Goal: Task Accomplishment & Management: Use online tool/utility

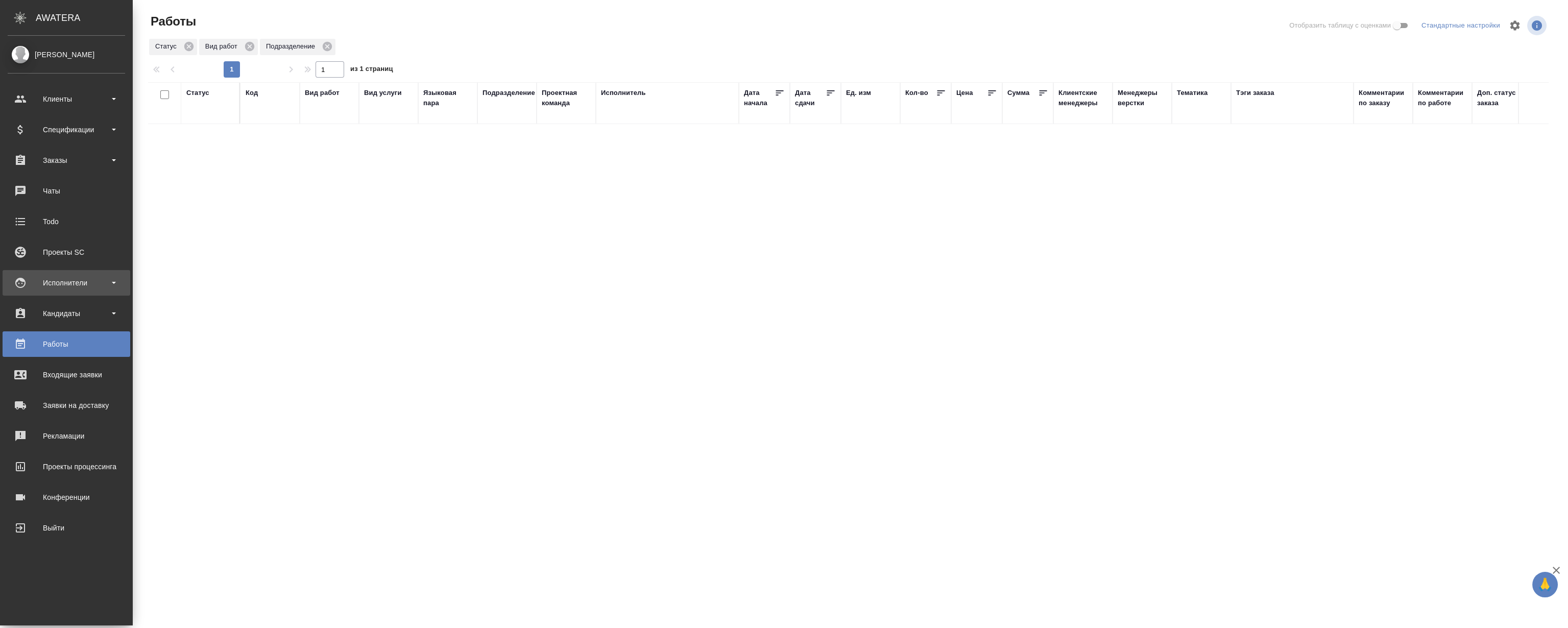
click at [63, 281] on div "Исполнители" at bounding box center [66, 282] width 117 height 15
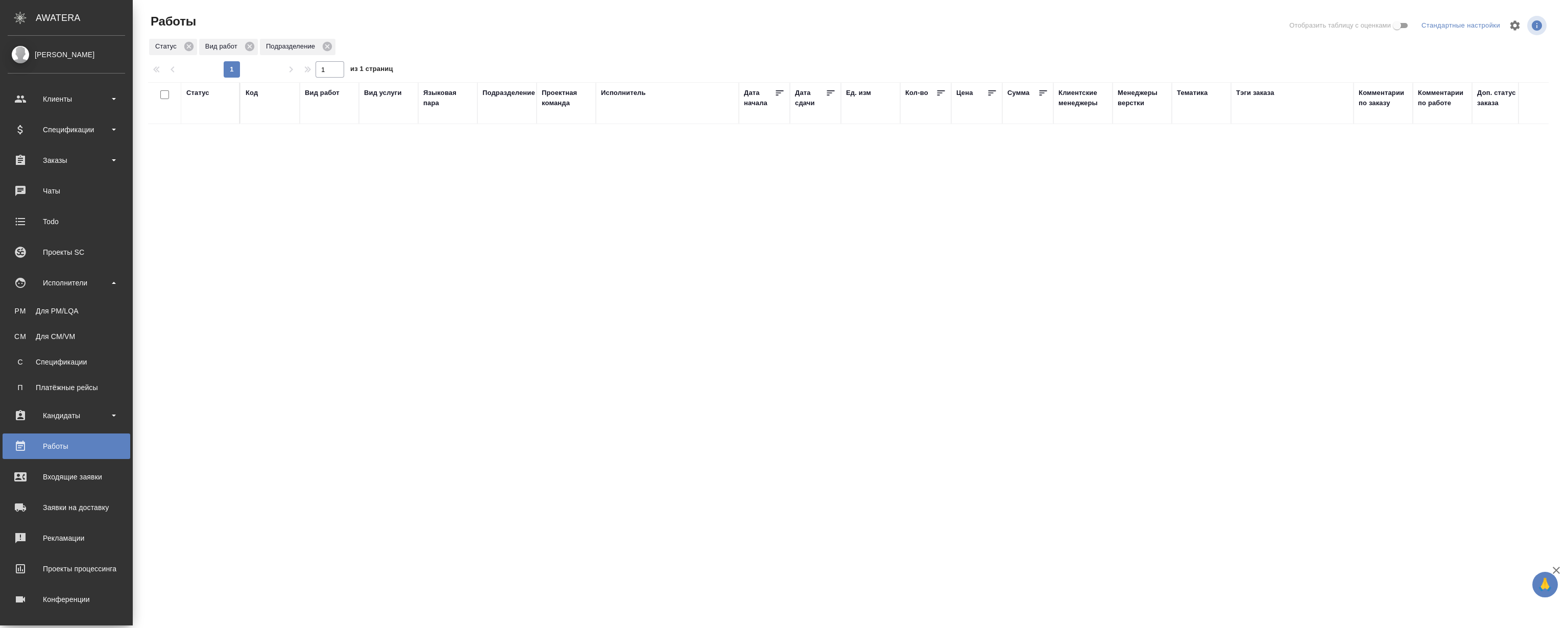
click at [65, 296] on ul "PM Для PM/LQA CM Для CM/VM С Спецификации П Платёжные рейсы" at bounding box center [66, 347] width 133 height 102
click at [63, 308] on div "Для PM/LQA" at bounding box center [66, 310] width 107 height 10
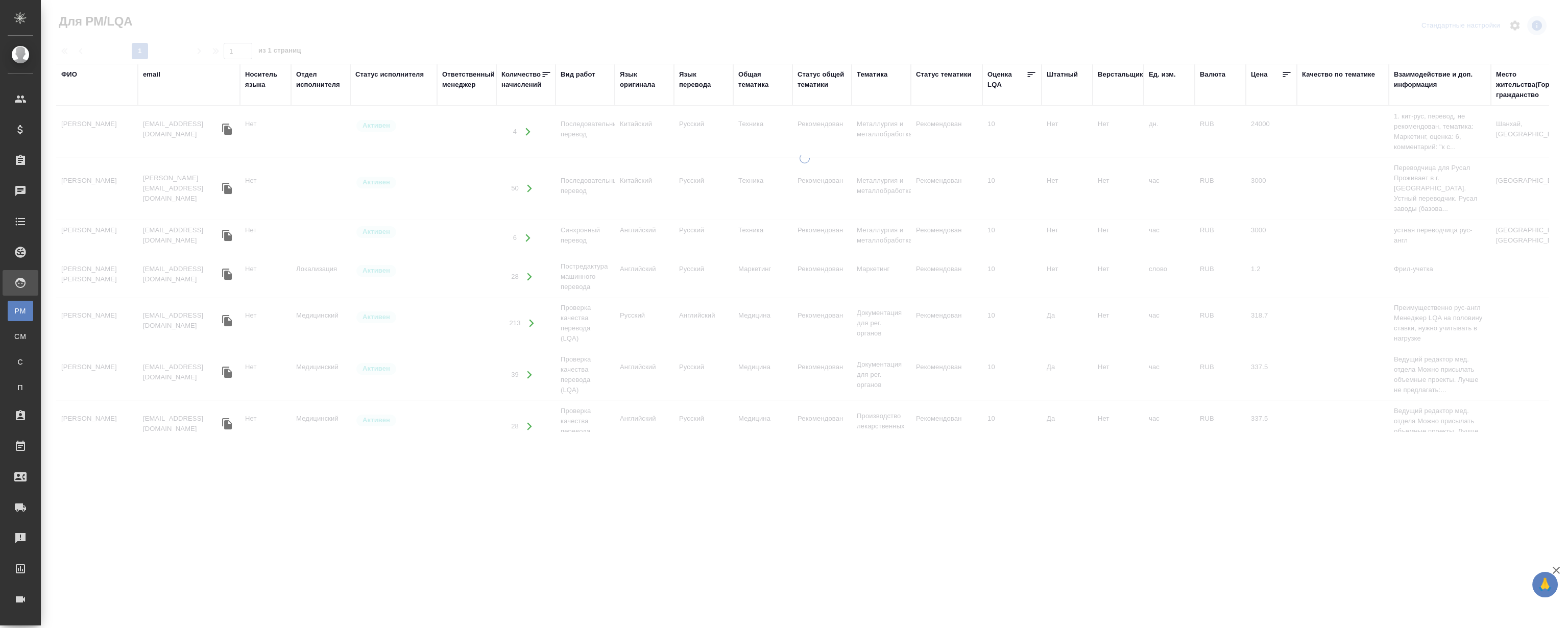
click at [58, 71] on th "ФИО" at bounding box center [97, 85] width 82 height 42
click at [76, 73] on div "ФИО" at bounding box center [69, 74] width 16 height 10
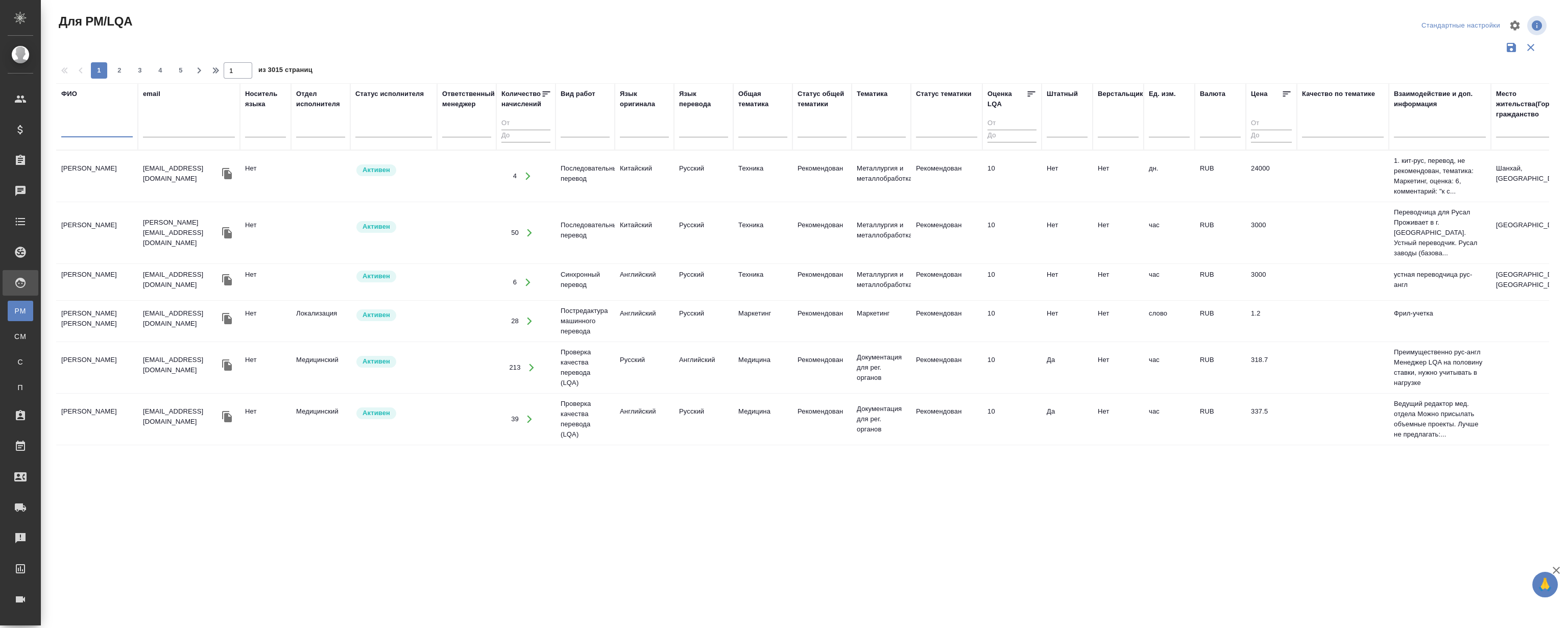
click at [79, 133] on input "text" at bounding box center [97, 131] width 71 height 13
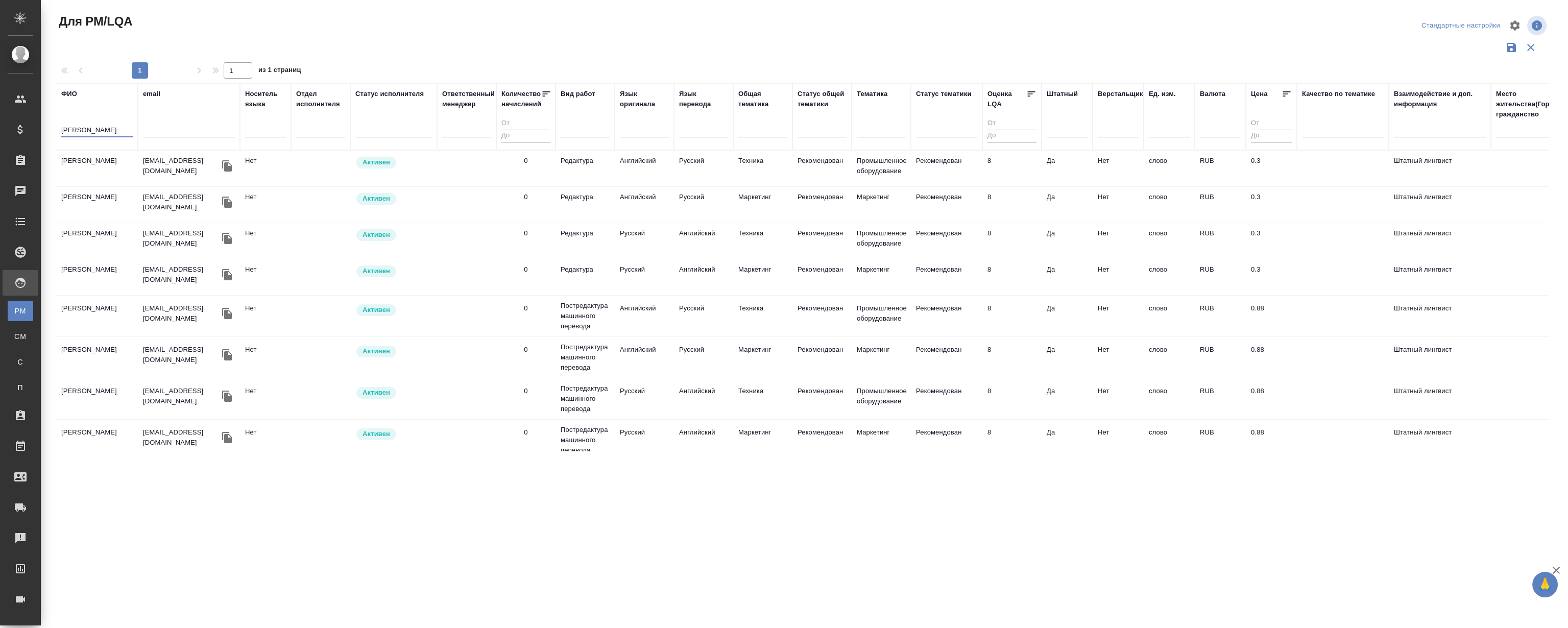
type input "тимаков"
click at [91, 161] on td "Тимаков Максим" at bounding box center [97, 168] width 82 height 36
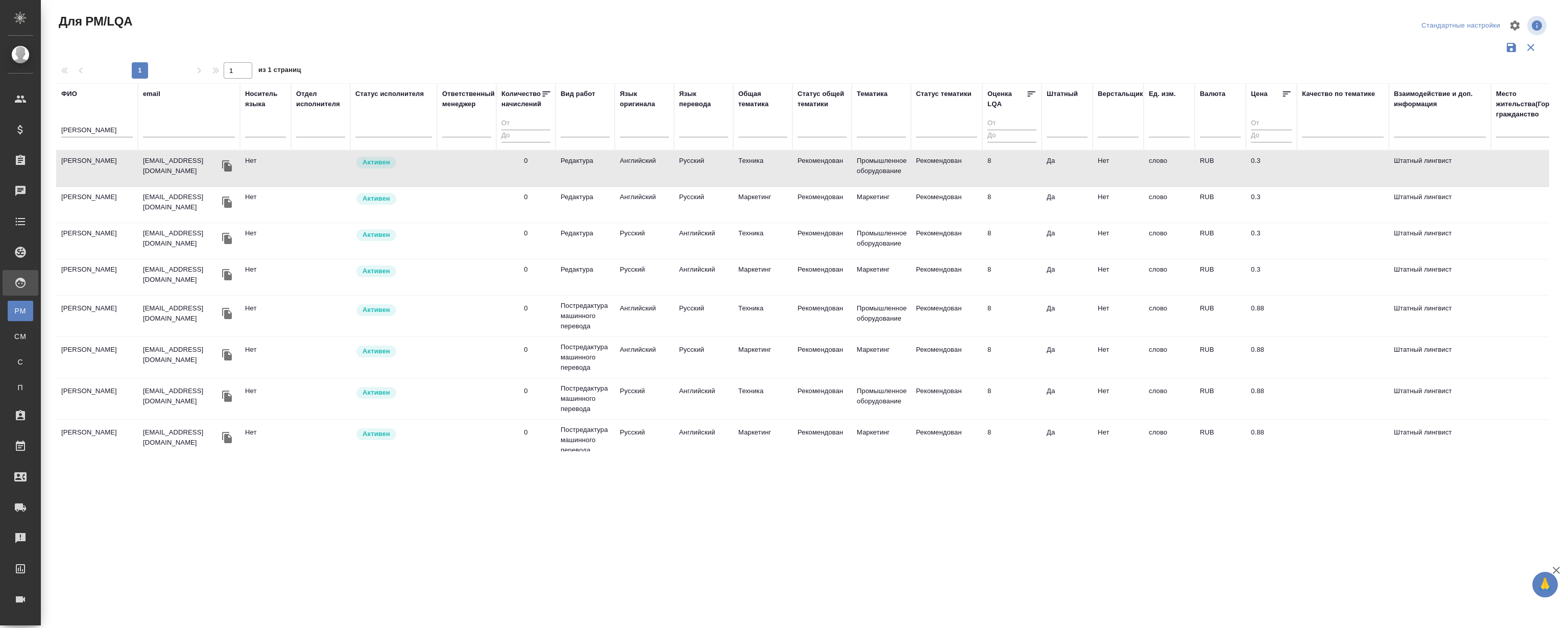
click at [91, 161] on td "Тимаков Максим" at bounding box center [97, 168] width 82 height 36
click at [89, 161] on td "Тимаков Максим" at bounding box center [97, 168] width 82 height 36
click at [21, 439] on div "Работы" at bounding box center [8, 446] width 26 height 15
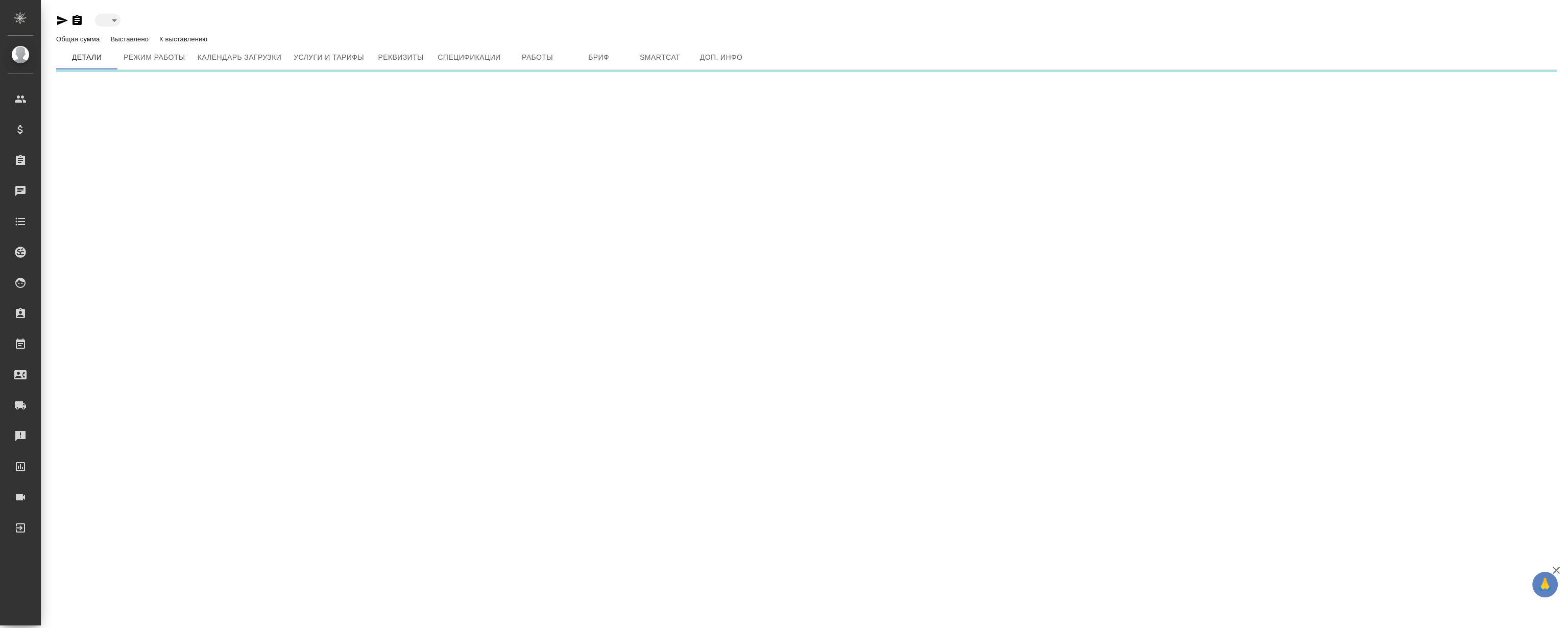
type input "active"
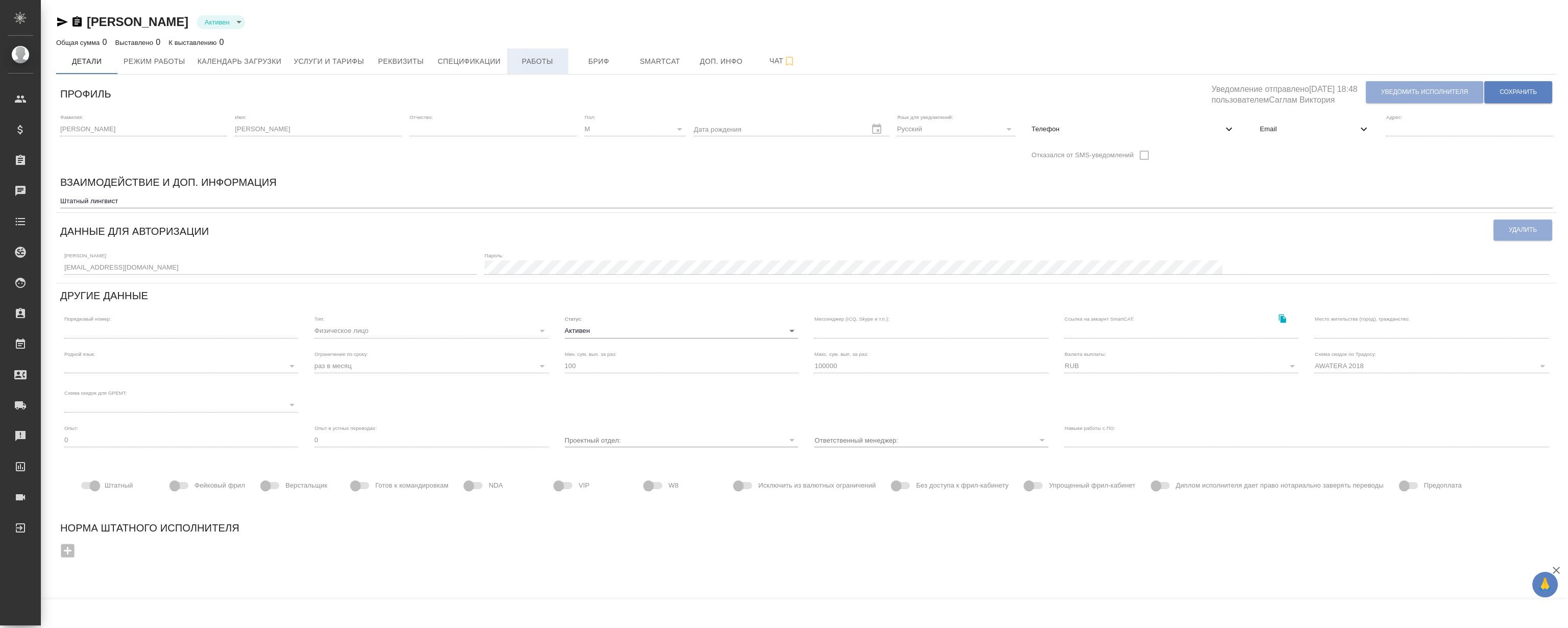
click at [522, 66] on span "Работы" at bounding box center [537, 61] width 49 height 13
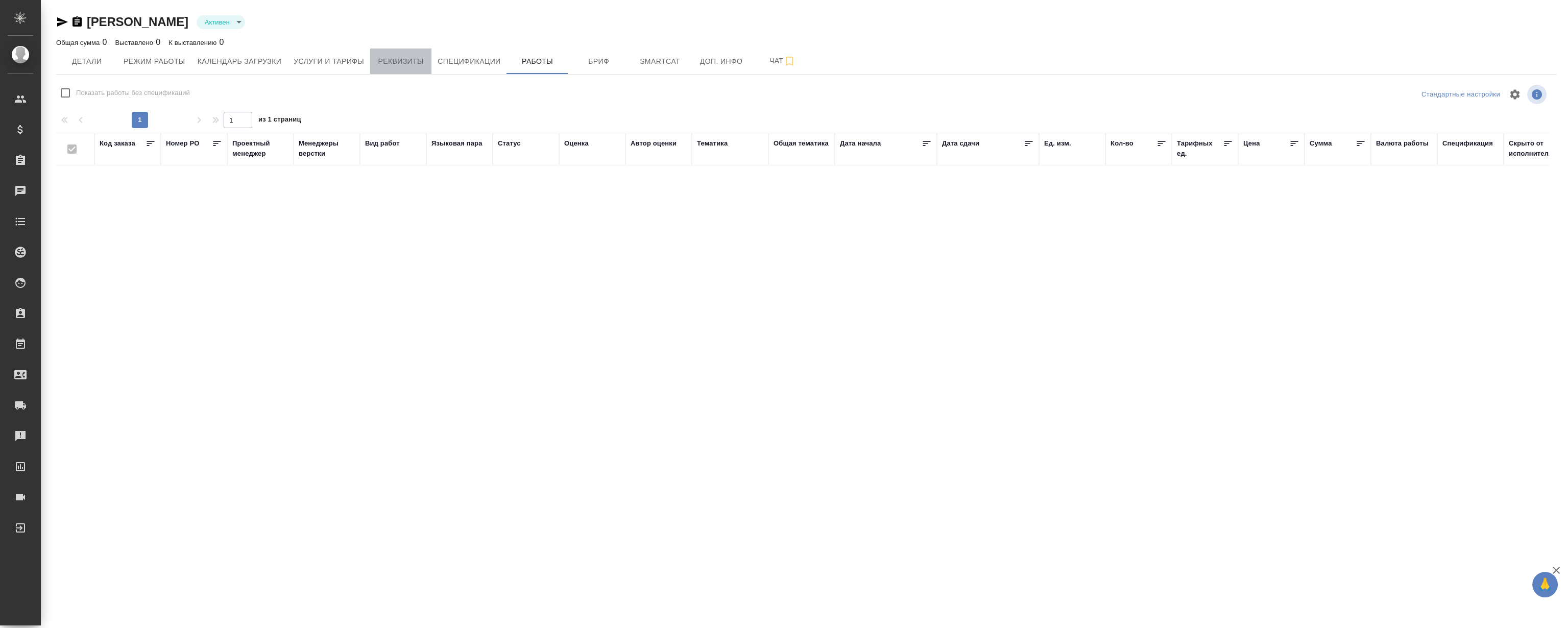
click at [402, 61] on span "Реквизиты" at bounding box center [401, 61] width 49 height 13
select select "10"
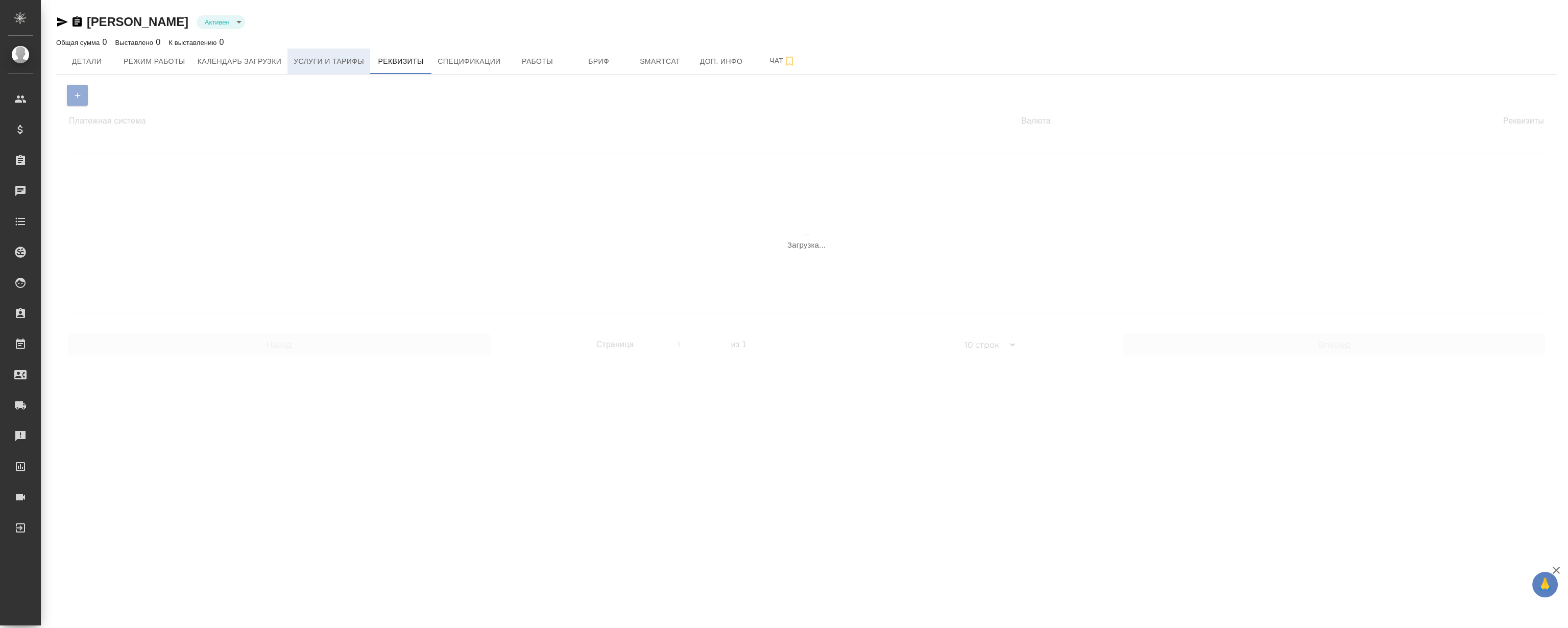
click at [323, 61] on span "Услуги и тарифы" at bounding box center [329, 61] width 71 height 13
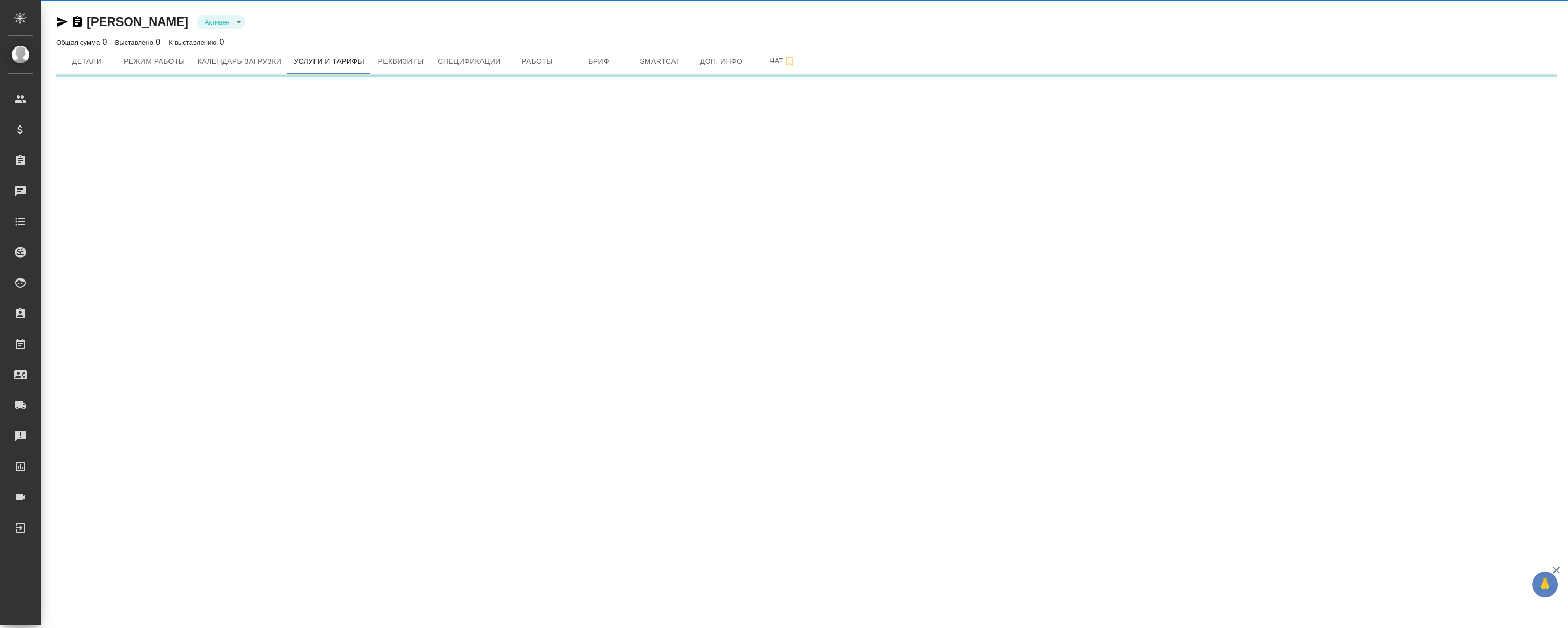
click at [385, 24] on div "Тимаков Максим Активен active" at bounding box center [806, 22] width 1500 height 16
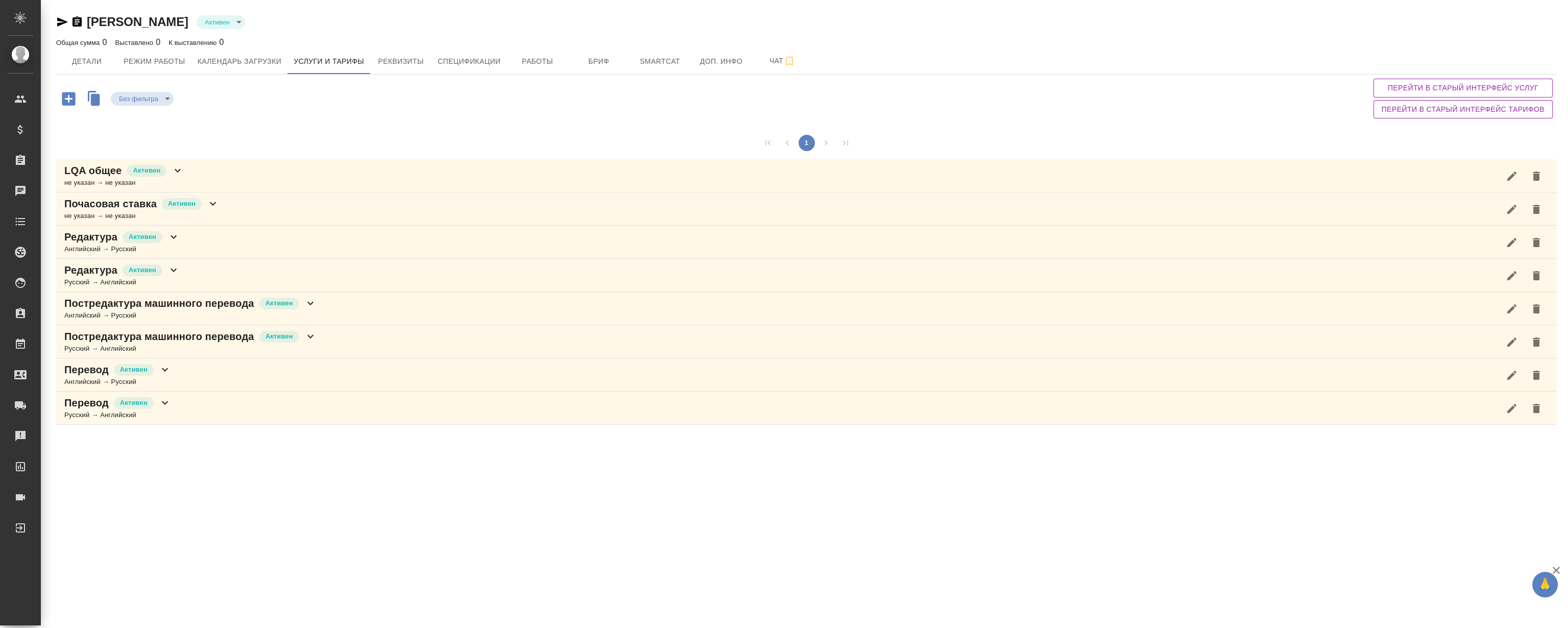
click at [383, 27] on div "Тимаков Максим Активен active" at bounding box center [806, 22] width 1500 height 16
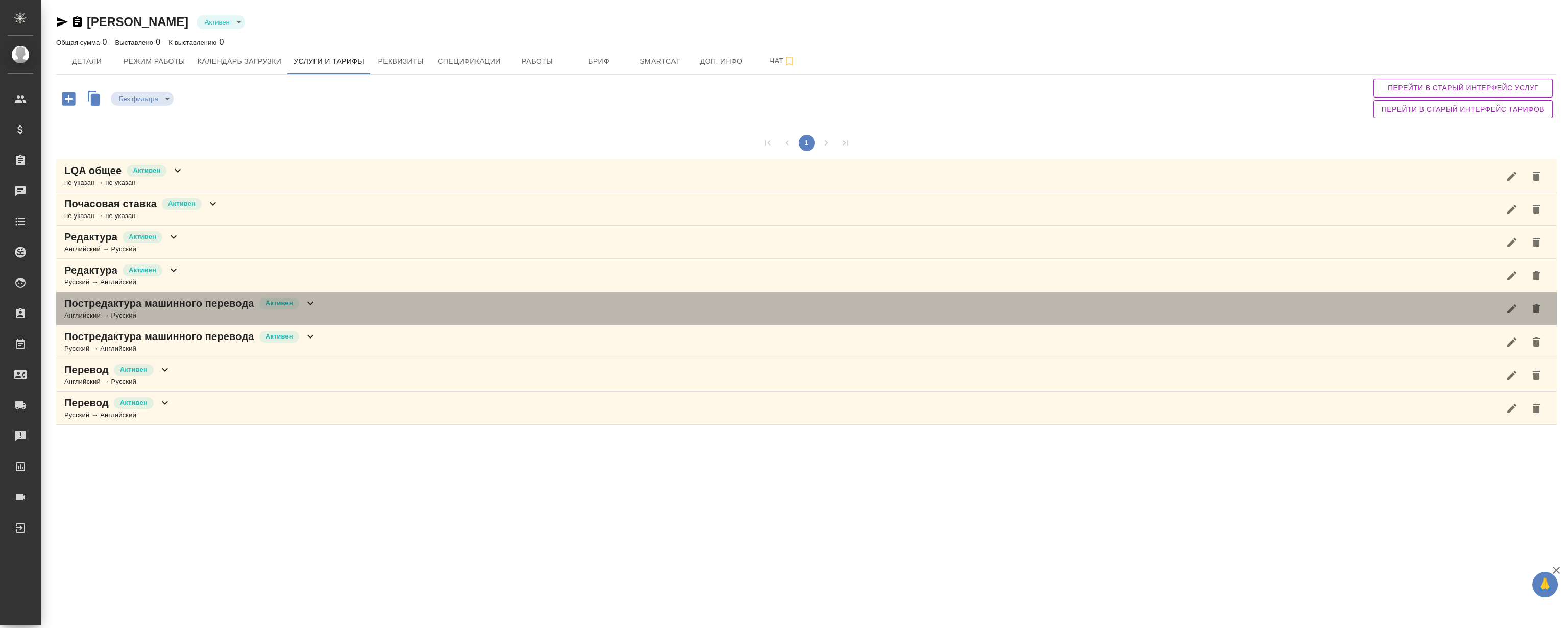
click at [319, 303] on div "Постредактура машинного перевода Активен Английский → Русский" at bounding box center [806, 309] width 1500 height 33
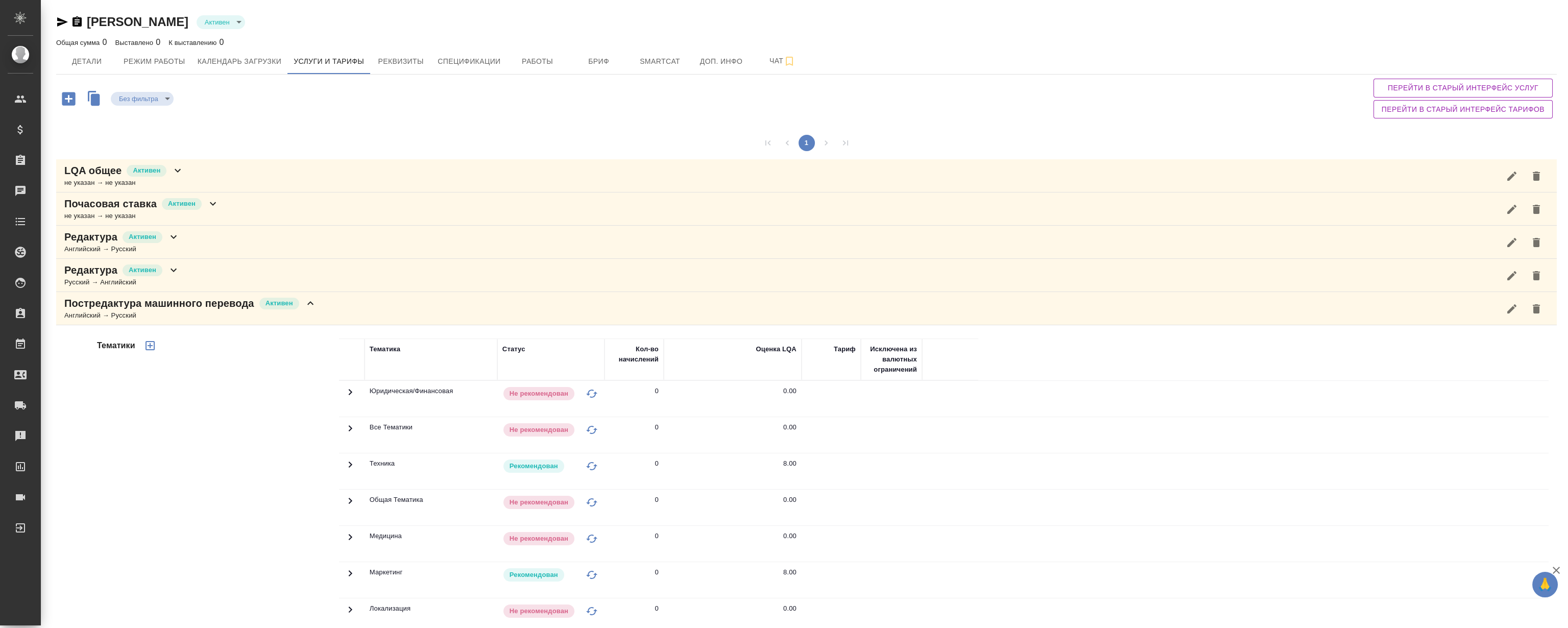
click at [316, 303] on icon at bounding box center [310, 303] width 12 height 12
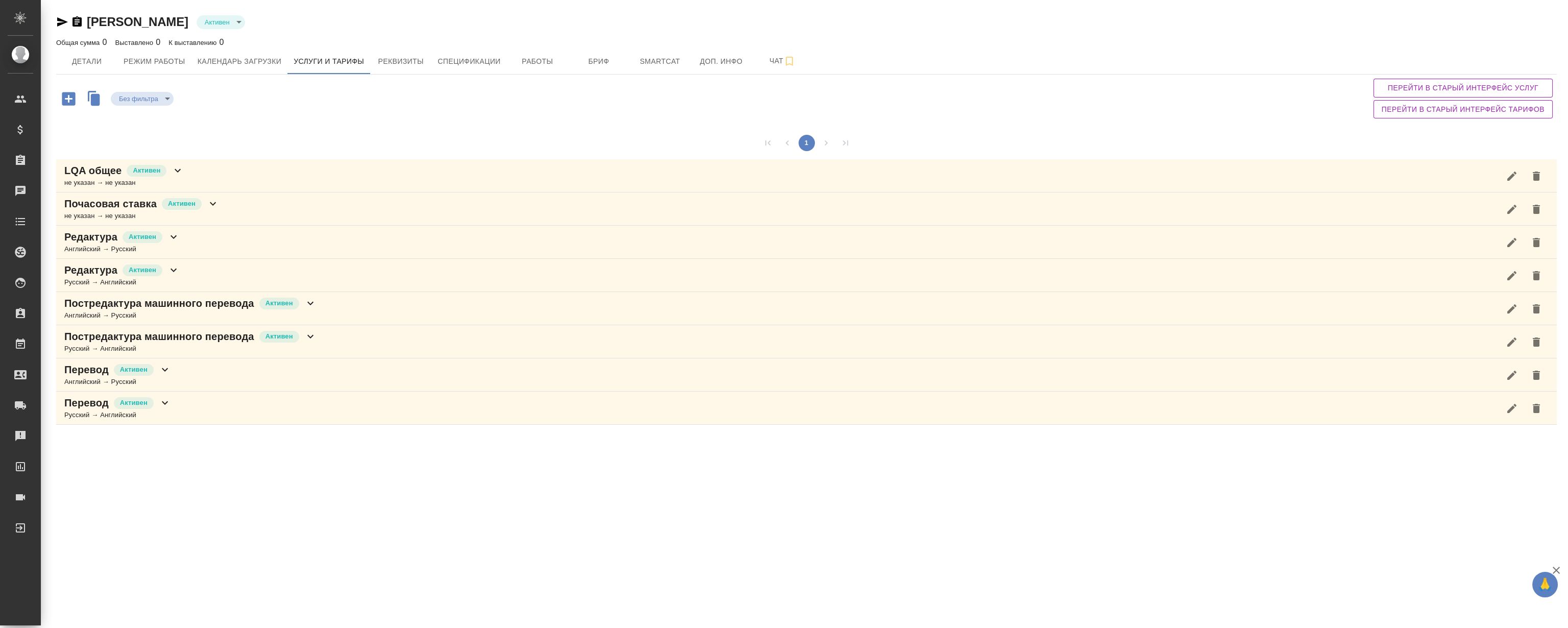
click at [287, 106] on div "Без фильтра no filters Перейти в старый интерфейс услуг Перейти в старый интерф…" at bounding box center [806, 98] width 1500 height 48
click at [61, 26] on icon "button" at bounding box center [62, 22] width 12 height 12
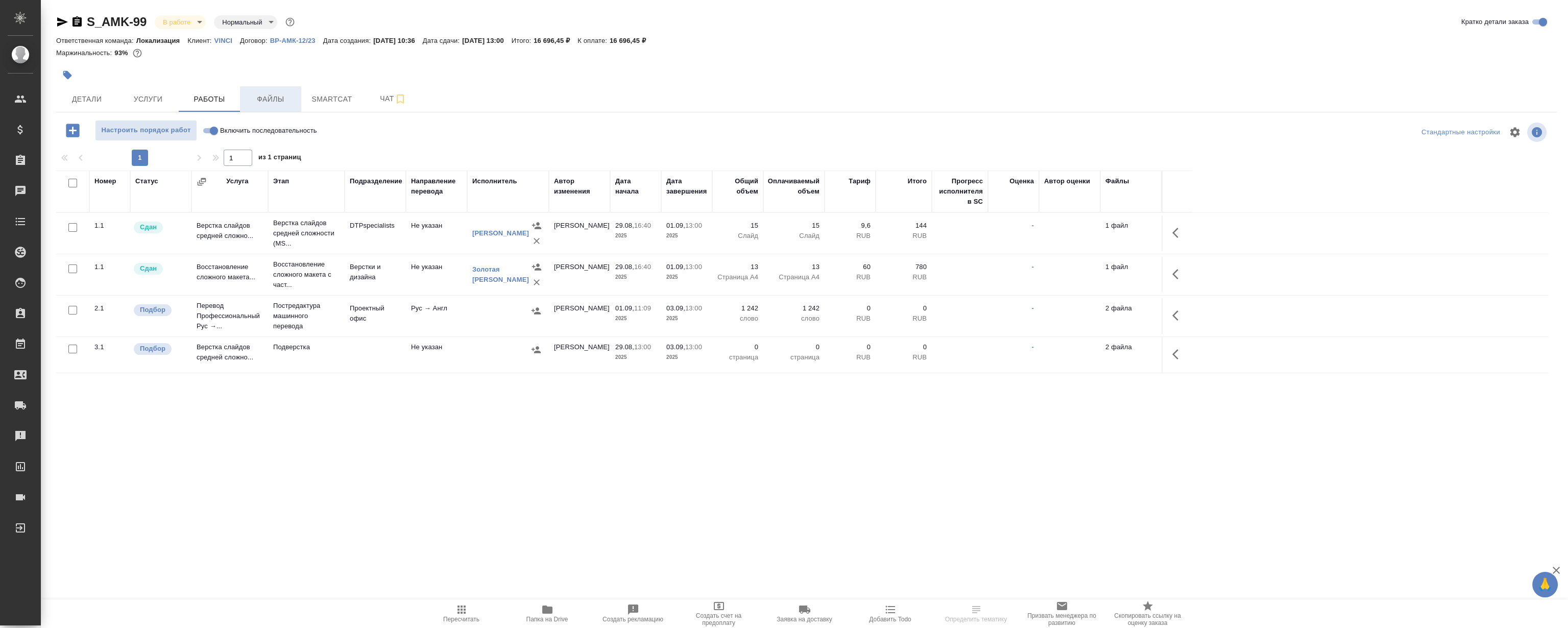
click at [264, 97] on span "Файлы" at bounding box center [270, 99] width 49 height 13
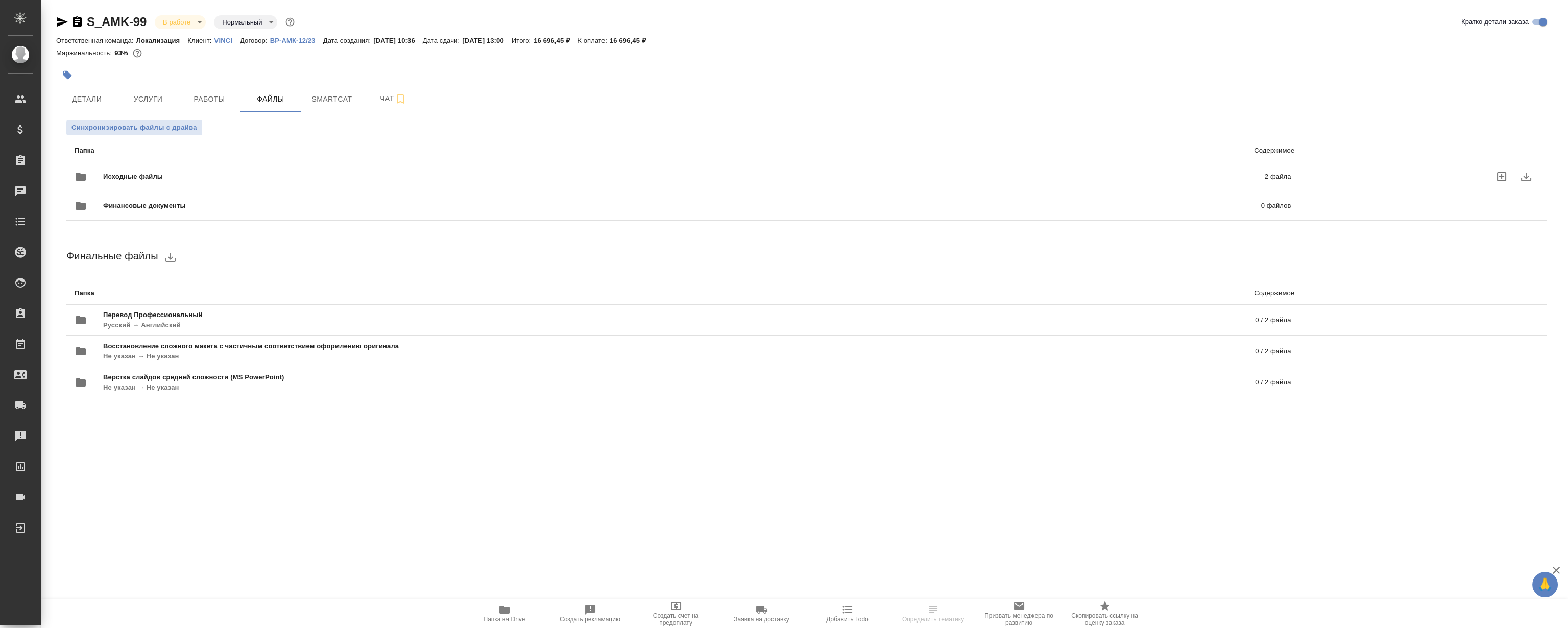
click at [274, 163] on div "Исходные файлы 2 файла" at bounding box center [683, 176] width 1237 height 45
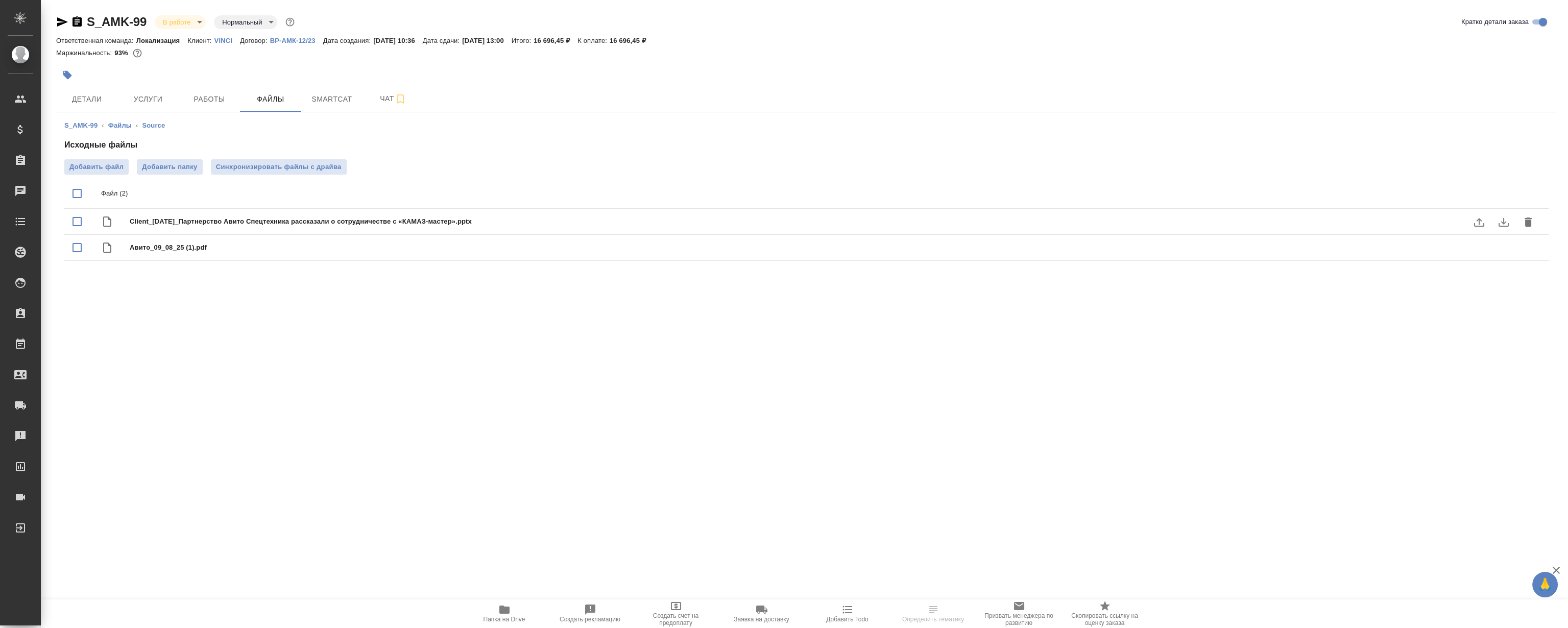
click at [1500, 217] on icon "download" at bounding box center [1503, 222] width 12 height 12
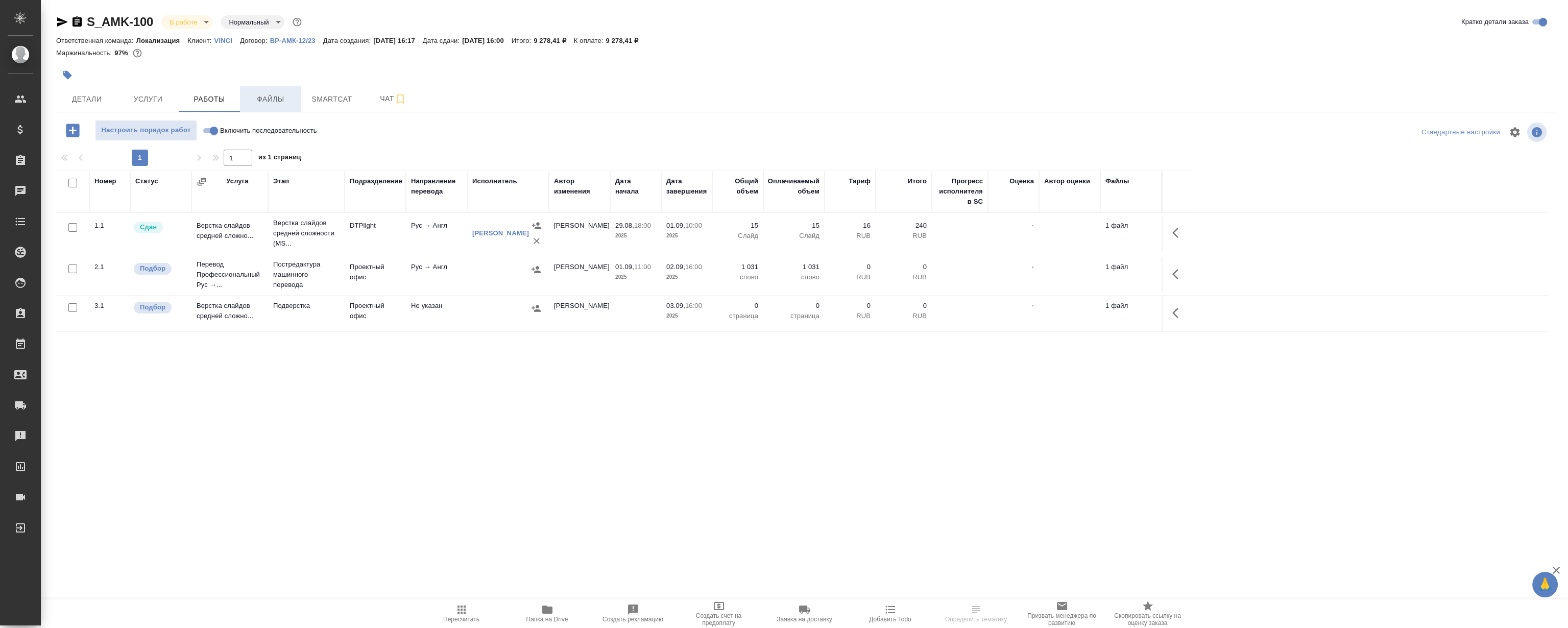
click at [268, 96] on span "Файлы" at bounding box center [270, 99] width 49 height 13
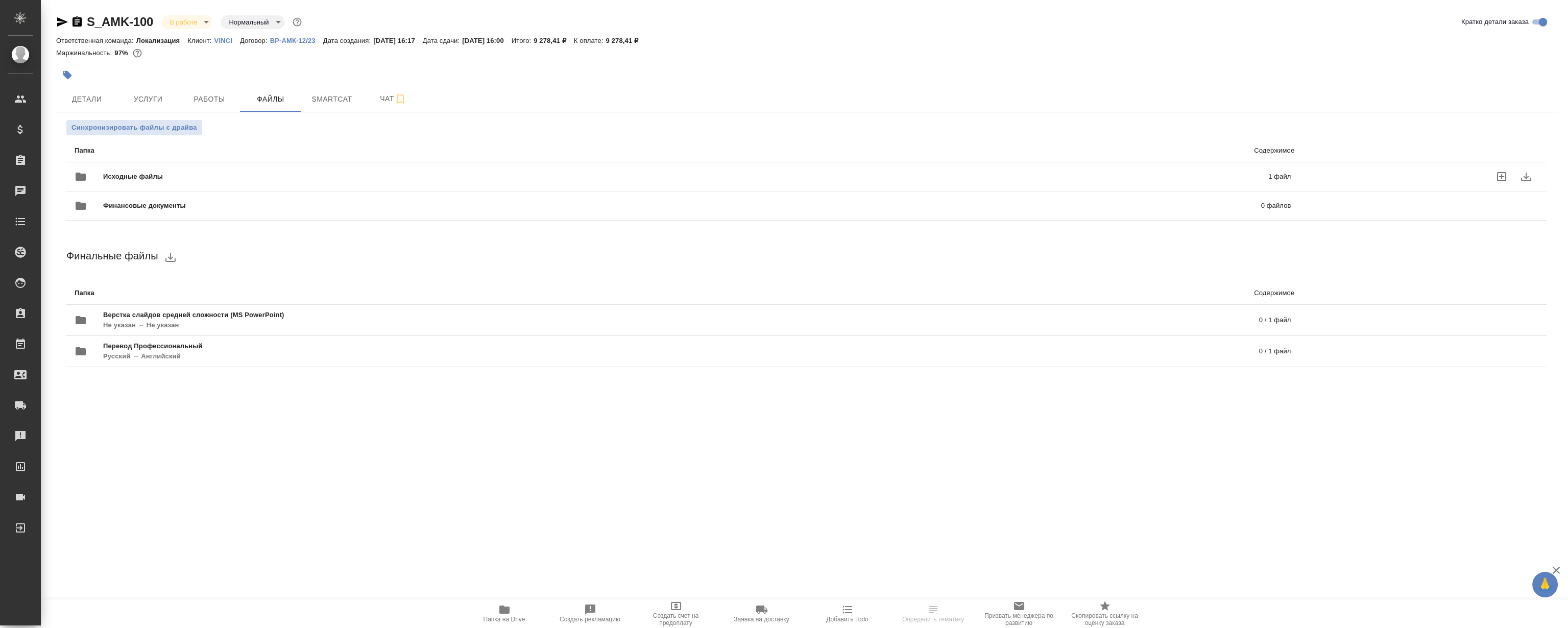
click at [290, 159] on div "Исходные файлы 1 файл" at bounding box center [683, 176] width 1237 height 45
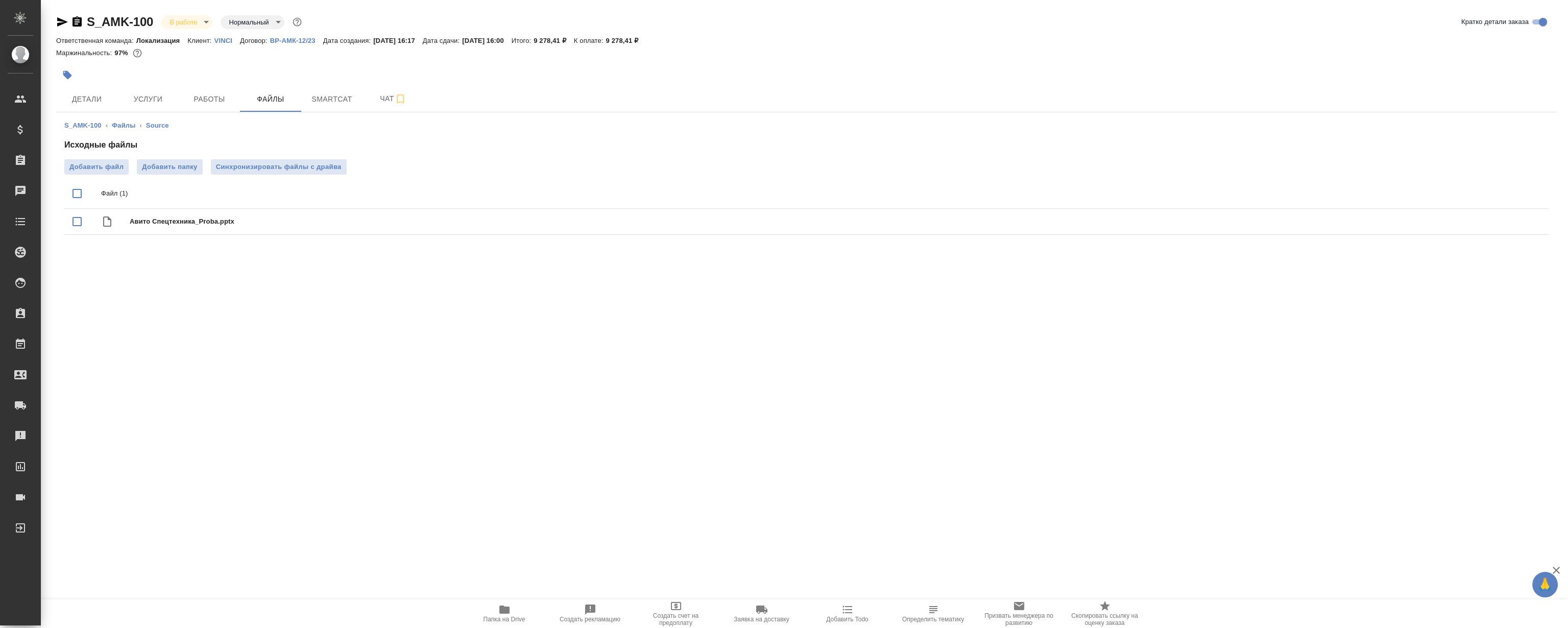
drag, startPoint x: 558, startPoint y: 351, endPoint x: 536, endPoint y: 326, distance: 33.3
click at [559, 351] on div ".cls-1 fill:#fff; AWATERA Magerramov Ruslan Клиенты Спецификации Заказы 0 Чаты …" at bounding box center [784, 314] width 1568 height 628
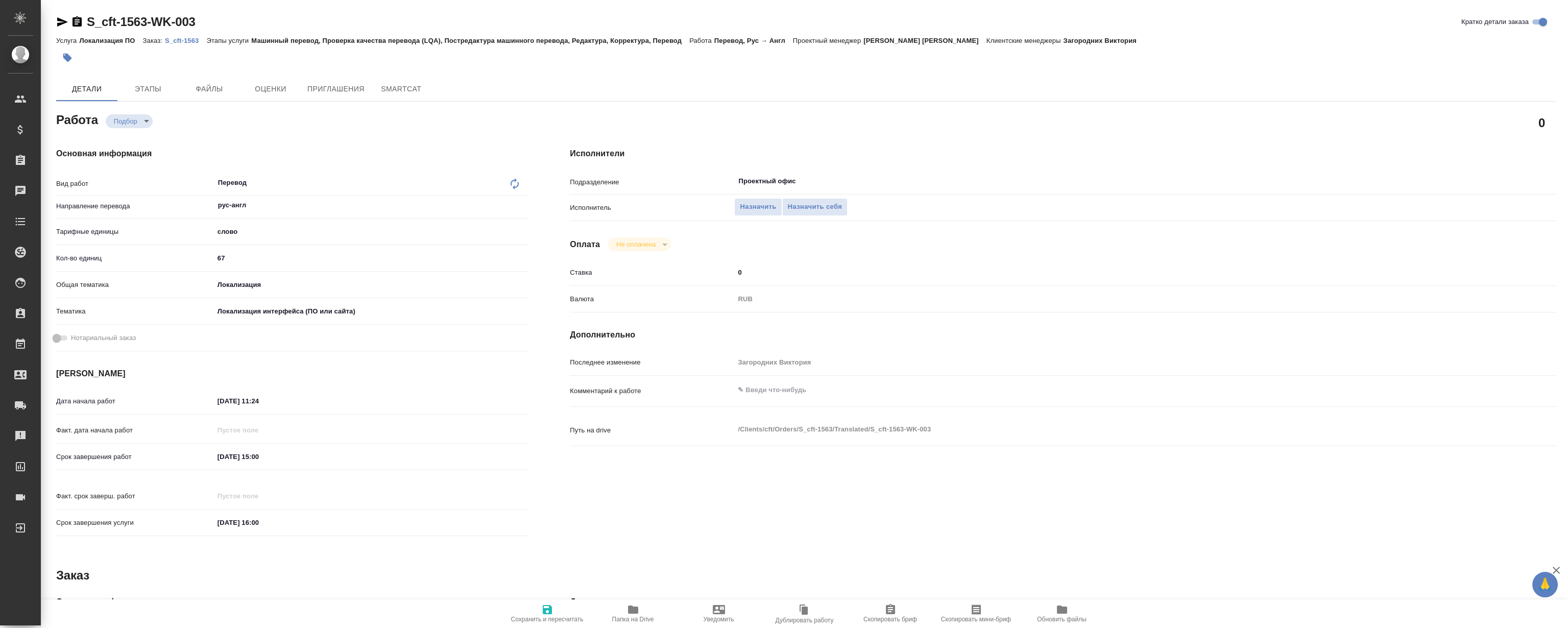
type textarea "x"
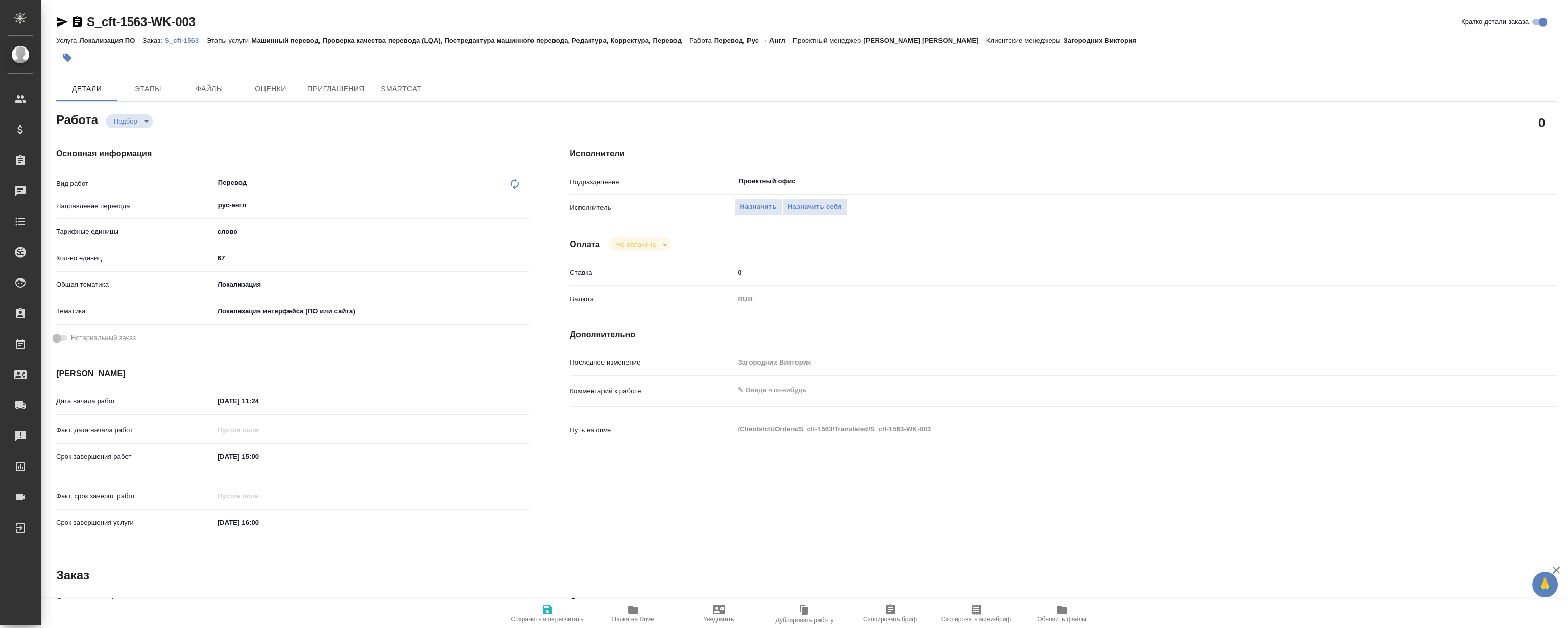
type textarea "x"
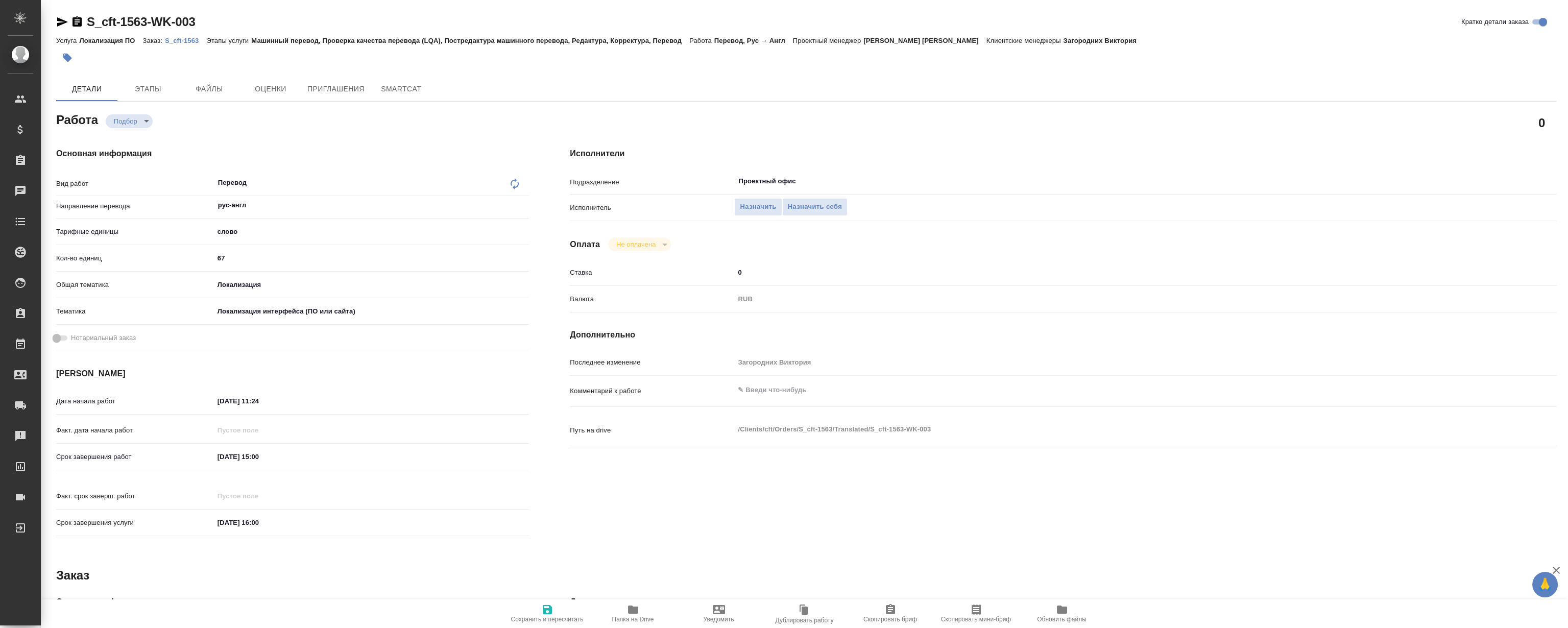
click at [179, 43] on p "S_cft-1563" at bounding box center [186, 40] width 41 height 8
type textarea "x"
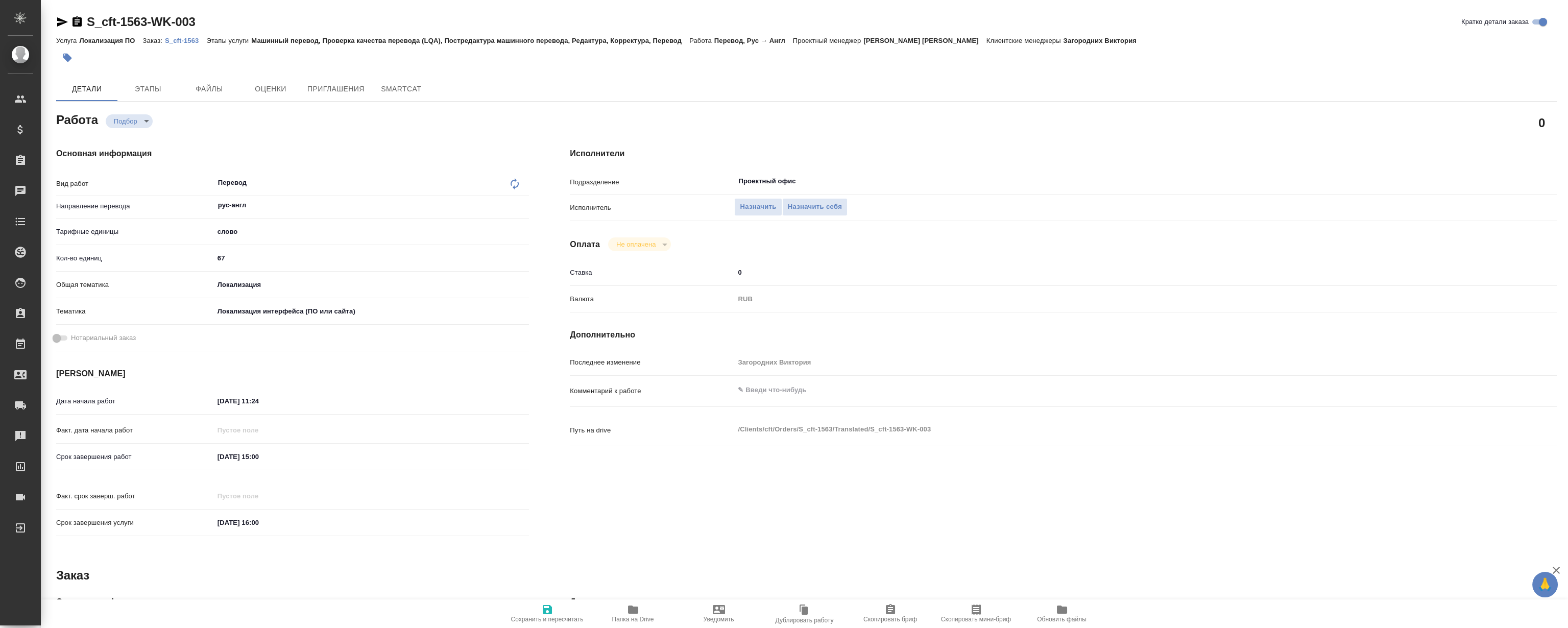
type textarea "x"
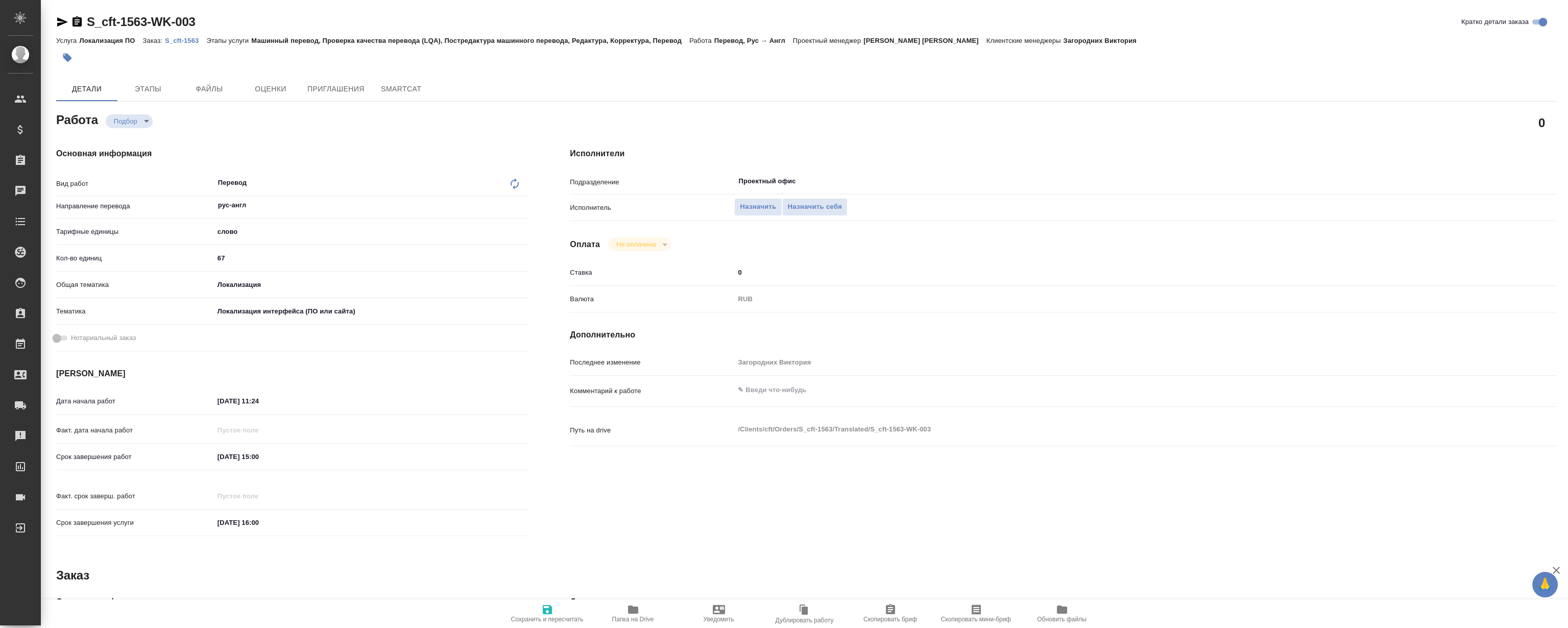
type textarea "x"
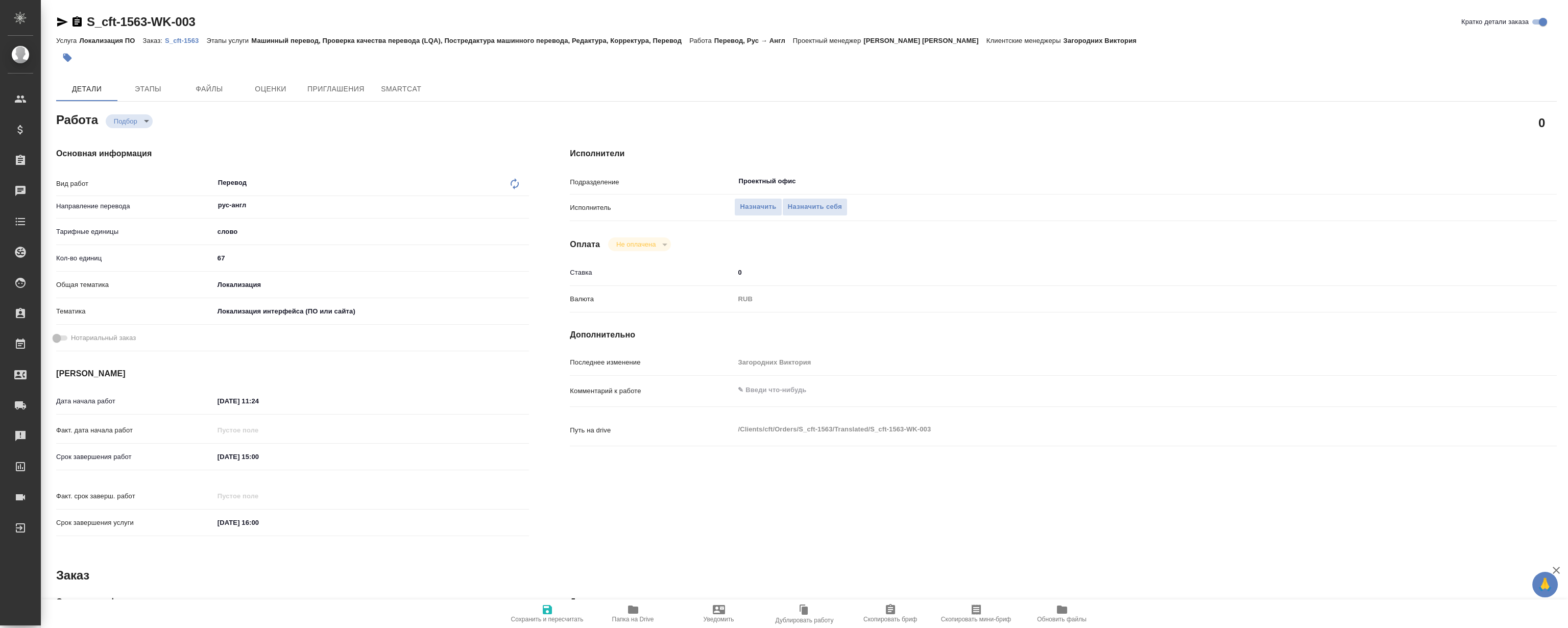
type textarea "x"
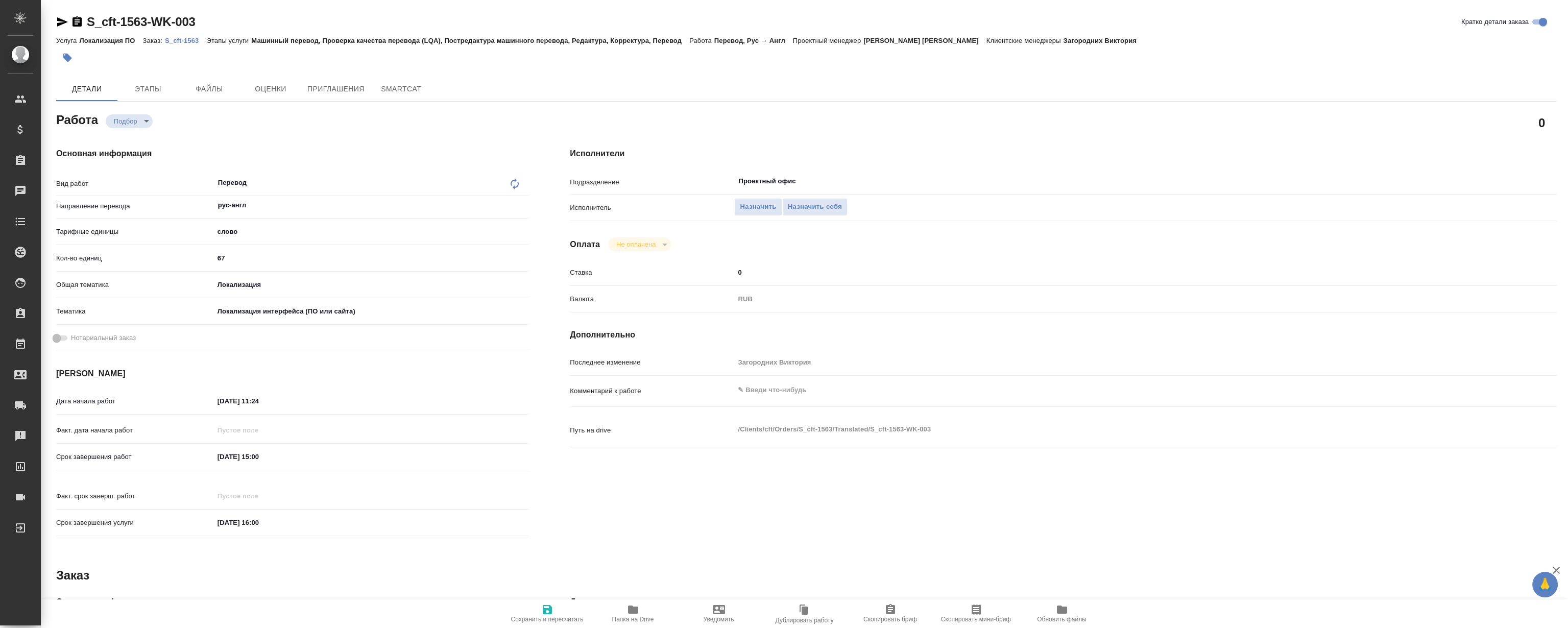
type textarea "x"
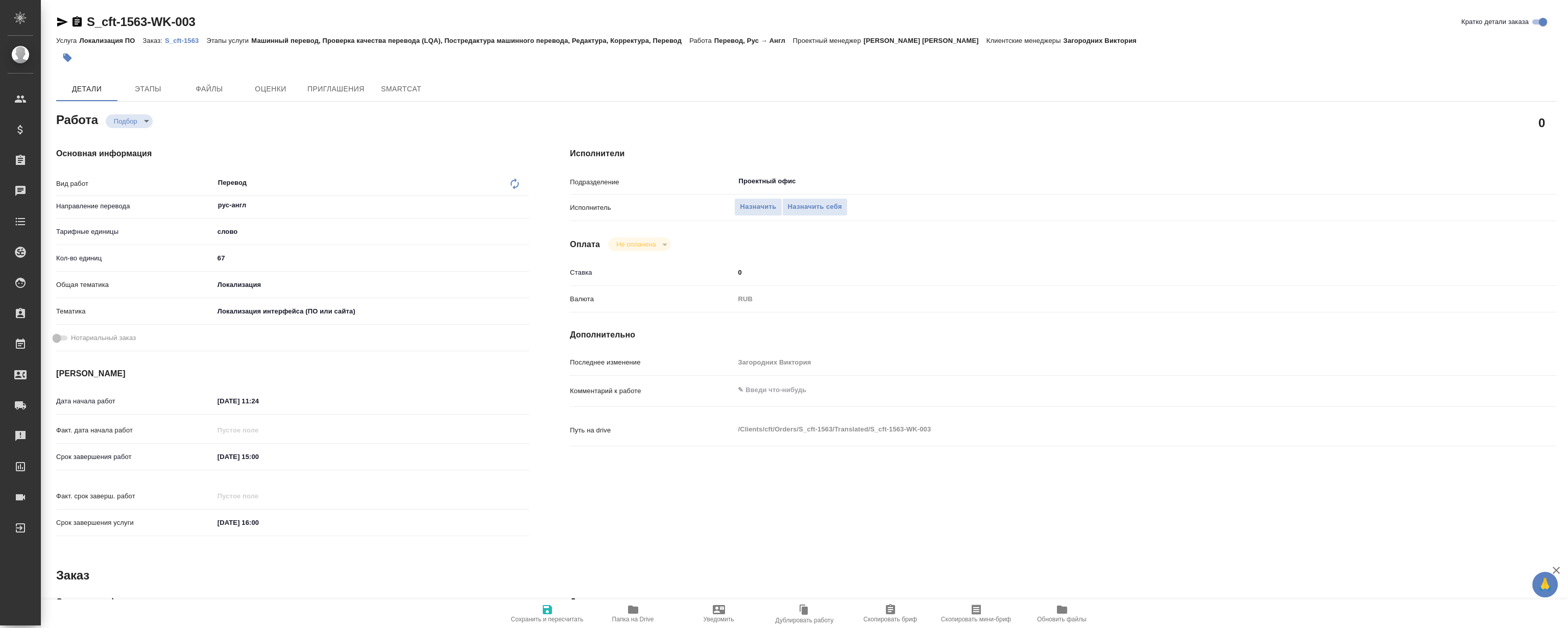
type textarea "x"
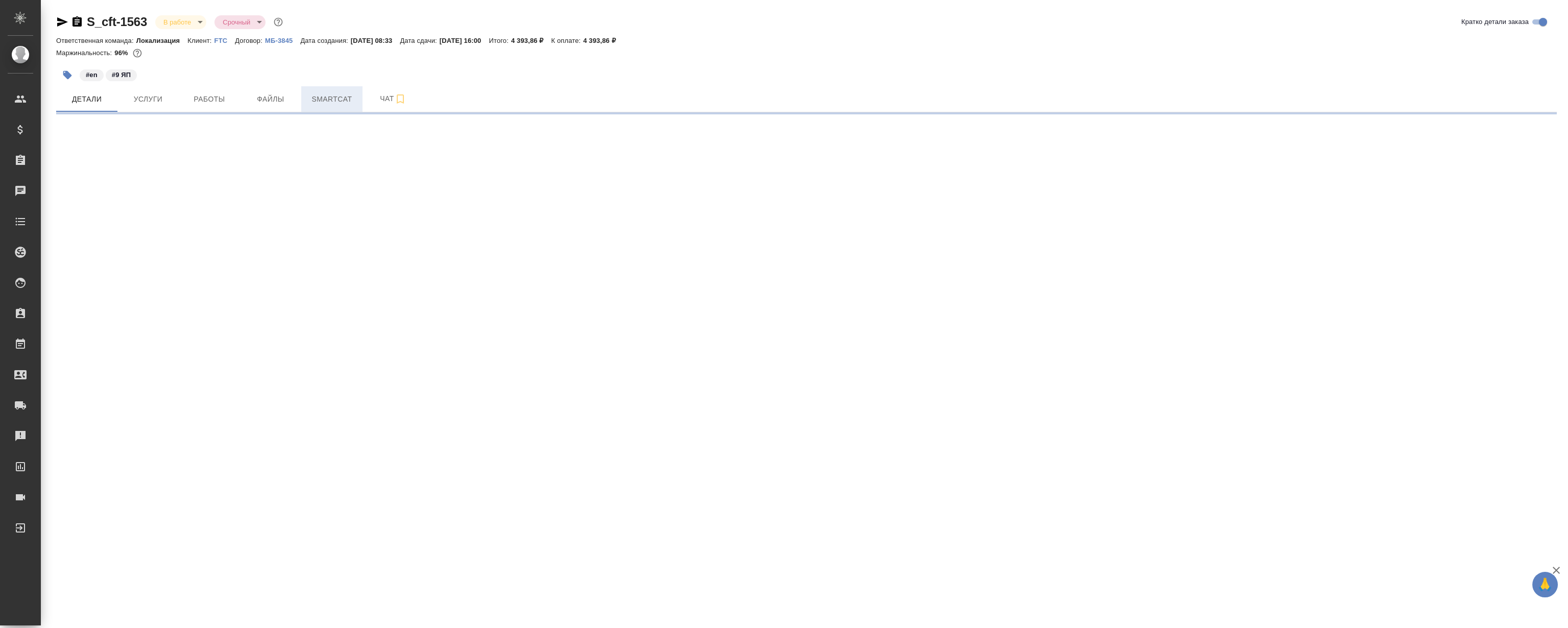
click at [321, 93] on span "Smartcat" at bounding box center [332, 99] width 49 height 13
select select "RU"
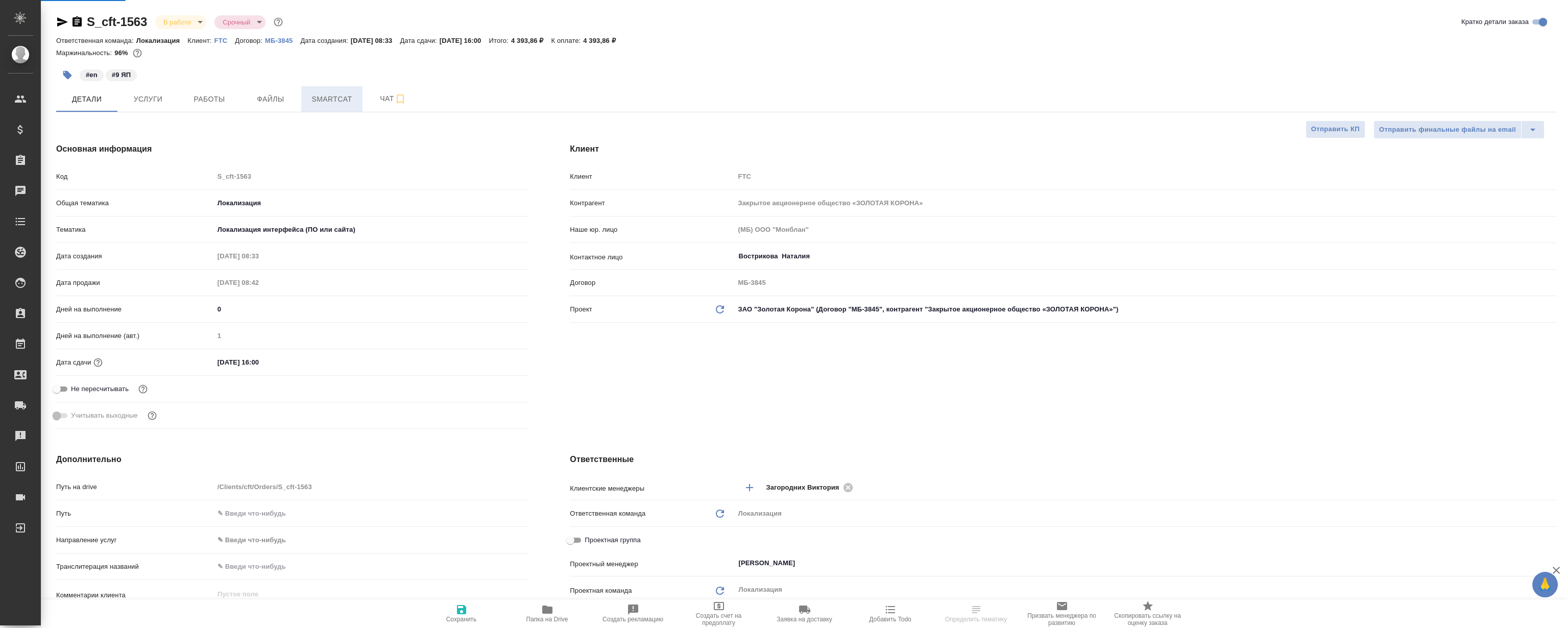
type textarea "x"
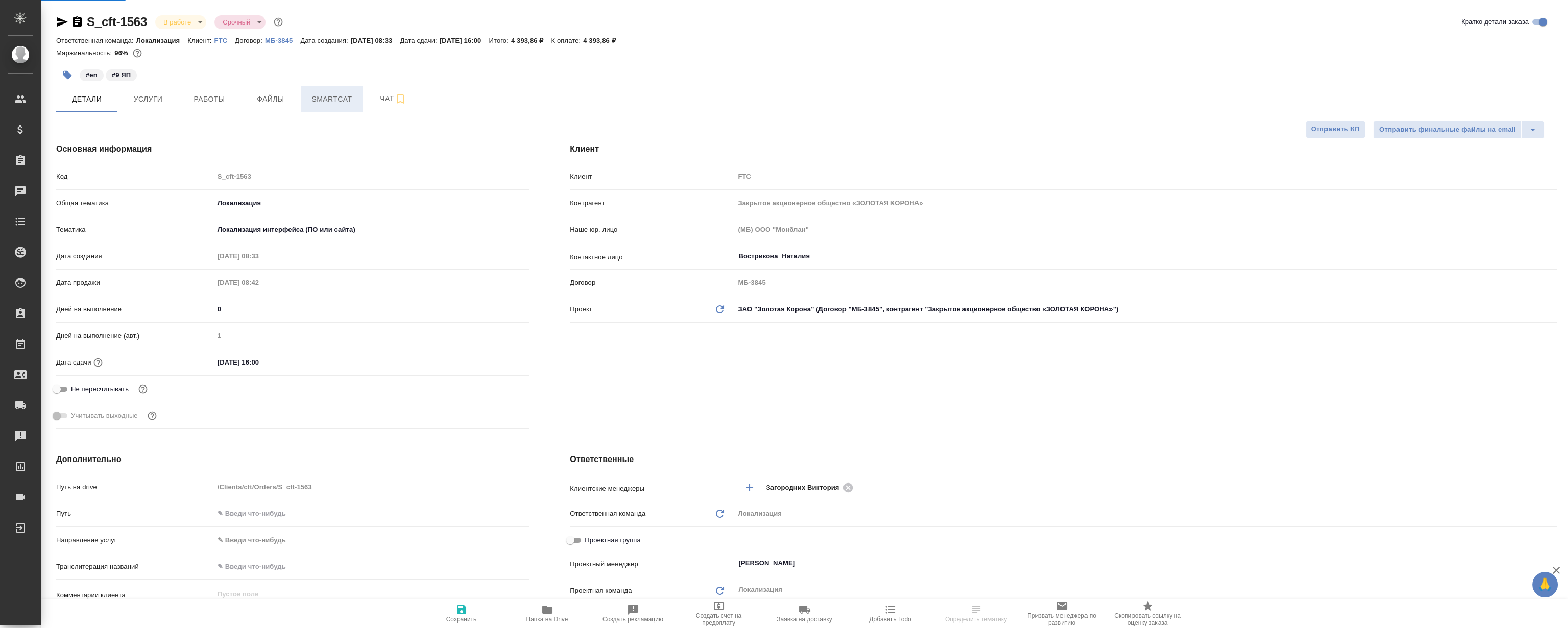
type textarea "x"
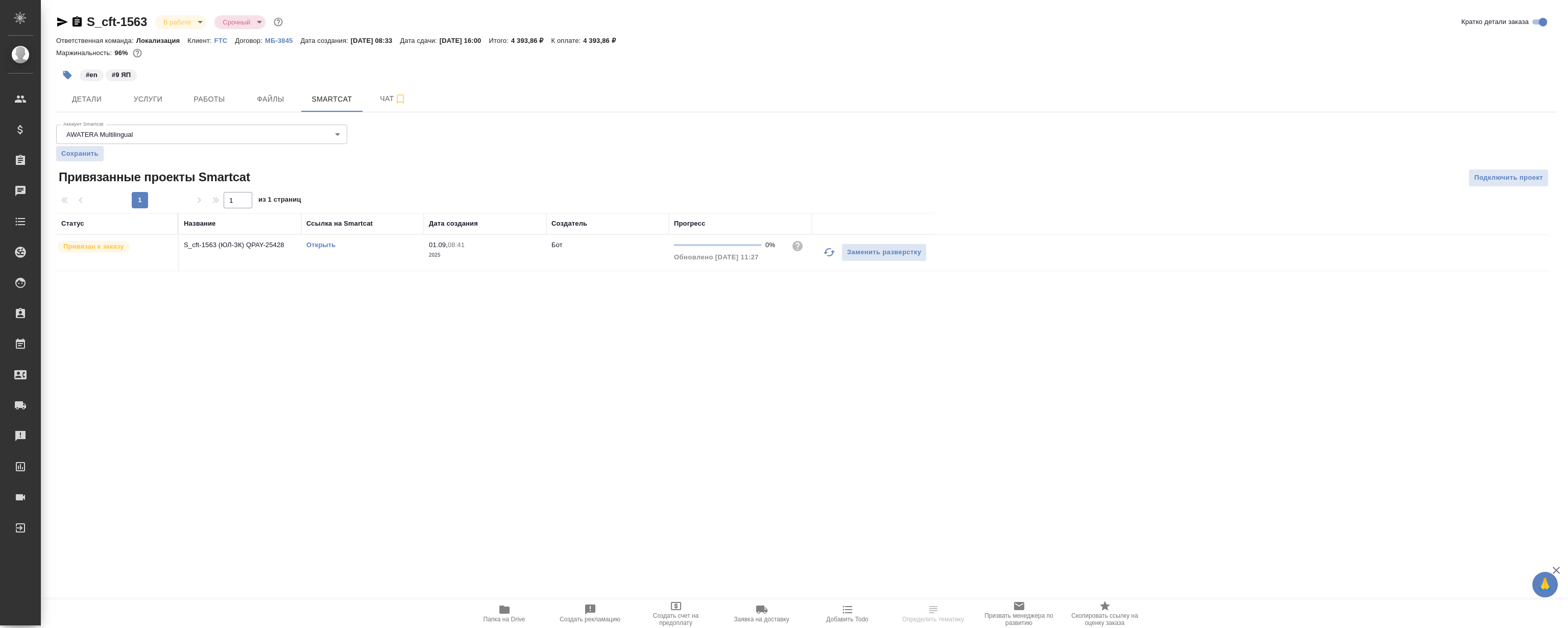
click at [323, 242] on link "Открыть" at bounding box center [321, 245] width 29 height 8
click at [212, 110] on button "Работы" at bounding box center [209, 99] width 61 height 26
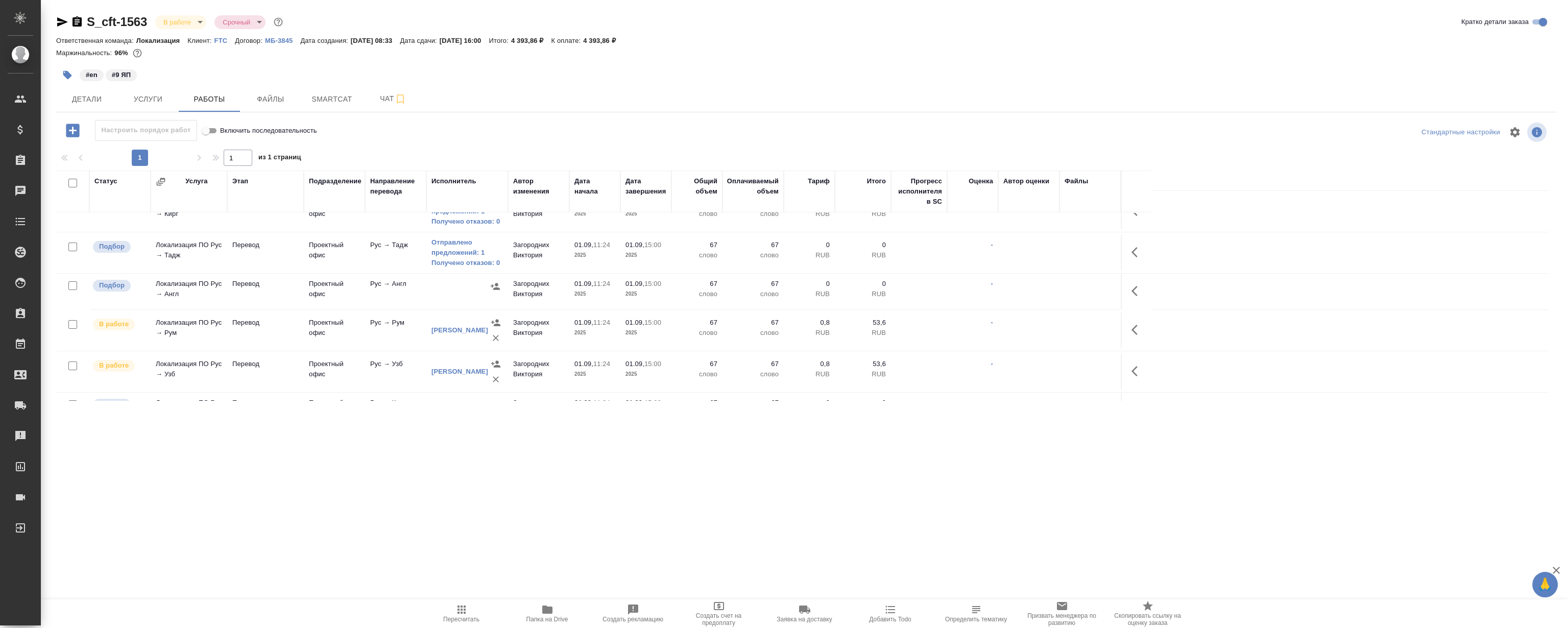
scroll to position [185, 0]
click at [1133, 287] on icon "button" at bounding box center [1138, 288] width 12 height 12
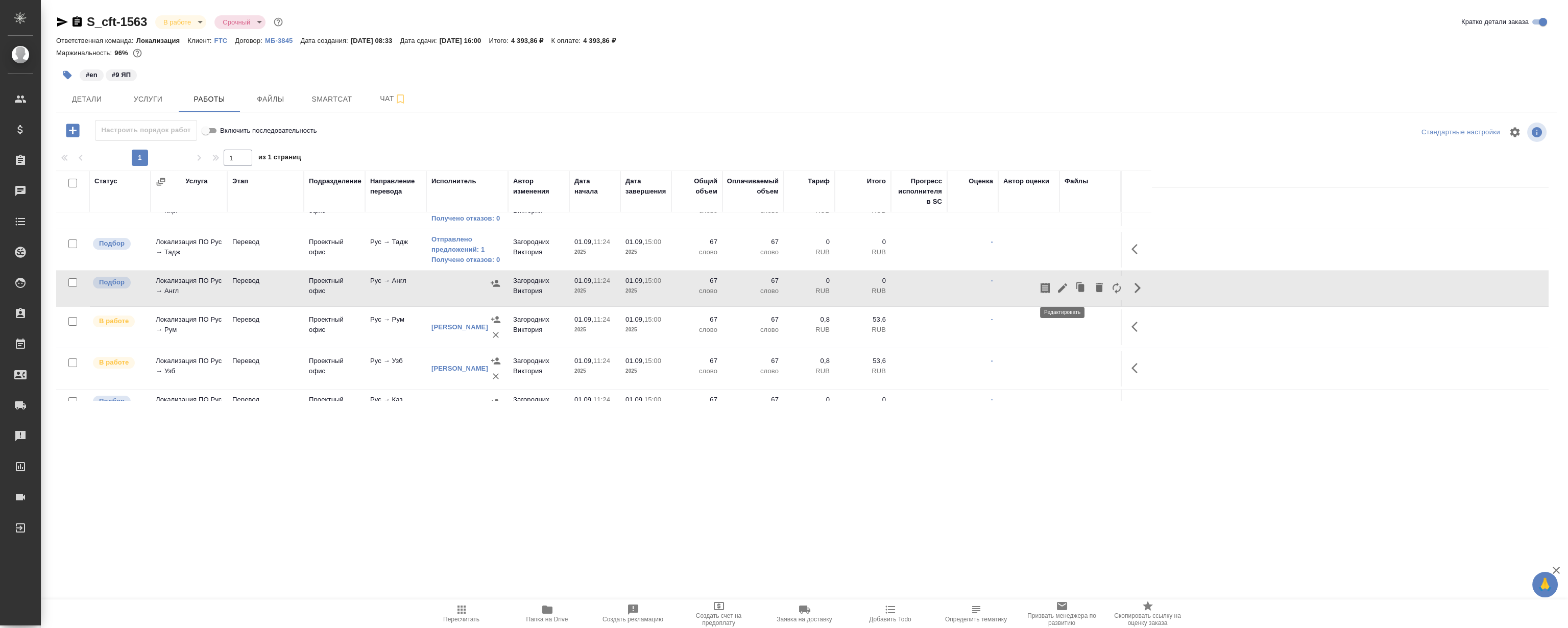
click at [1063, 284] on icon "button" at bounding box center [1063, 288] width 12 height 12
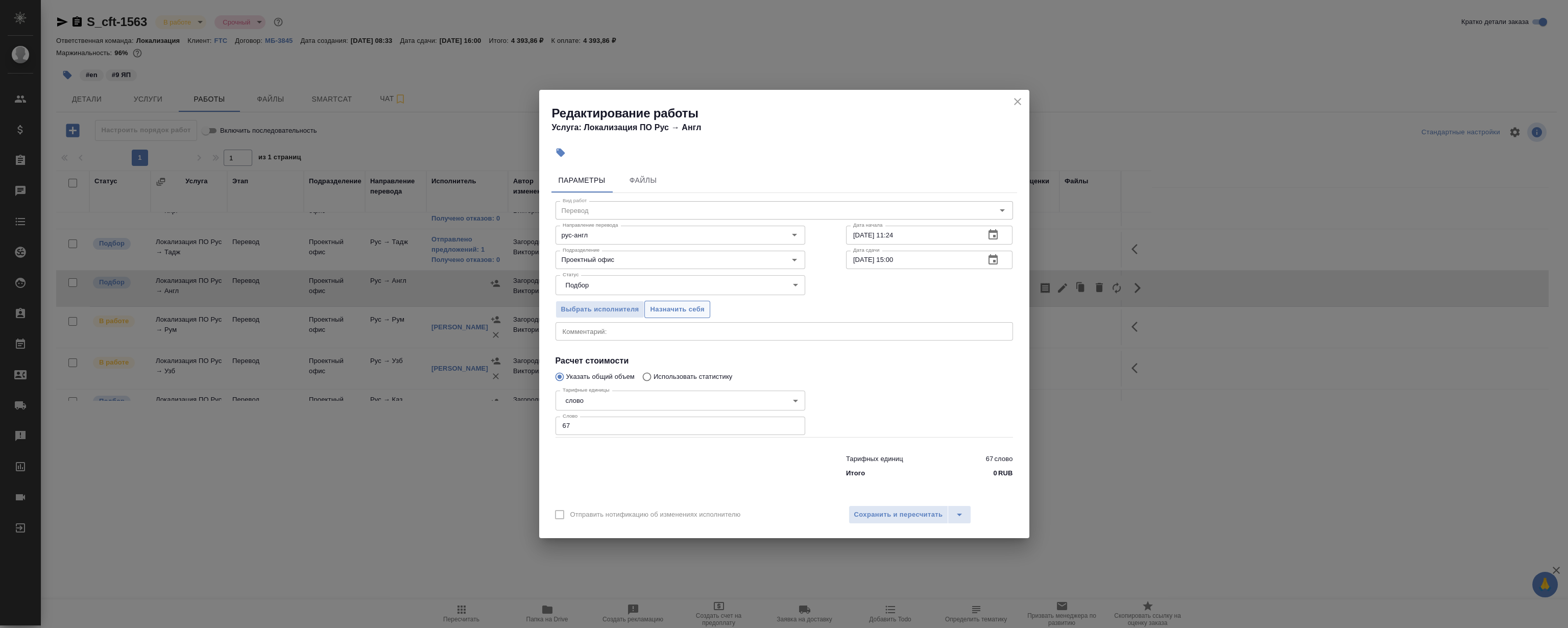
click at [679, 312] on span "Назначить себя" at bounding box center [677, 309] width 54 height 12
click at [1015, 97] on icon "close" at bounding box center [1018, 102] width 12 height 12
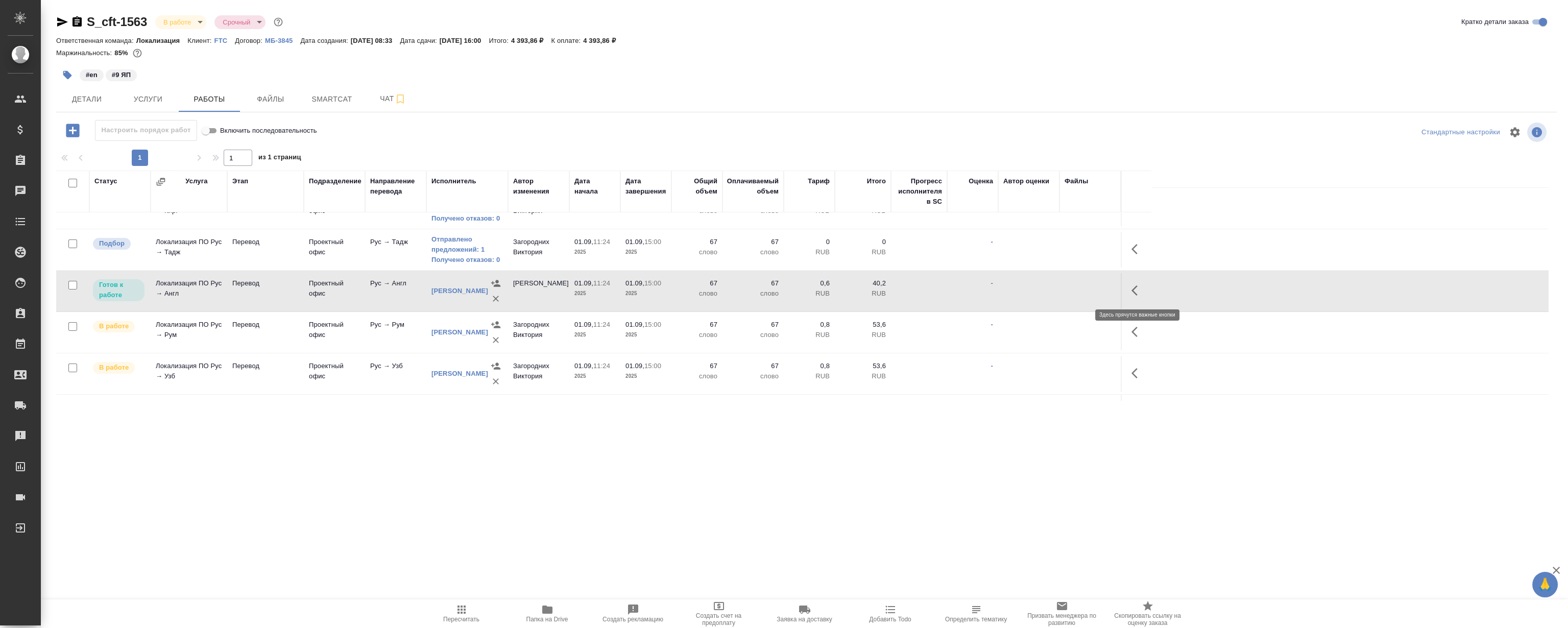
click at [1134, 285] on icon "button" at bounding box center [1138, 290] width 12 height 12
click at [1055, 288] on button "button" at bounding box center [1062, 290] width 18 height 24
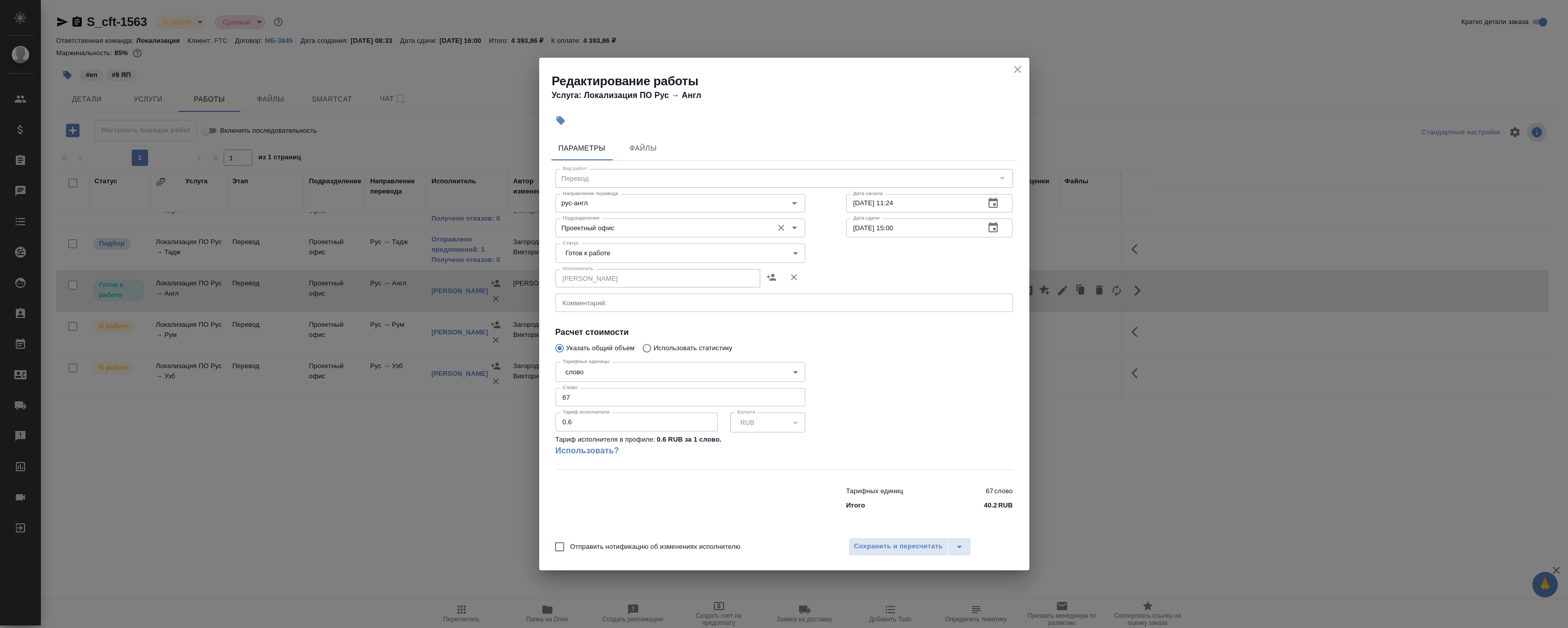
click at [597, 226] on input "Проектный офис" at bounding box center [663, 228] width 209 height 12
drag, startPoint x: 614, startPoint y: 231, endPoint x: 388, endPoint y: 242, distance: 226.3
click at [388, 242] on div "Редактирование работы Услуга: Локализация ПО Рус → Англ Параметры Файлы Вид раб…" at bounding box center [784, 314] width 1568 height 628
click at [607, 248] on li "LocQA" at bounding box center [680, 251] width 250 height 18
type input "LocQA"
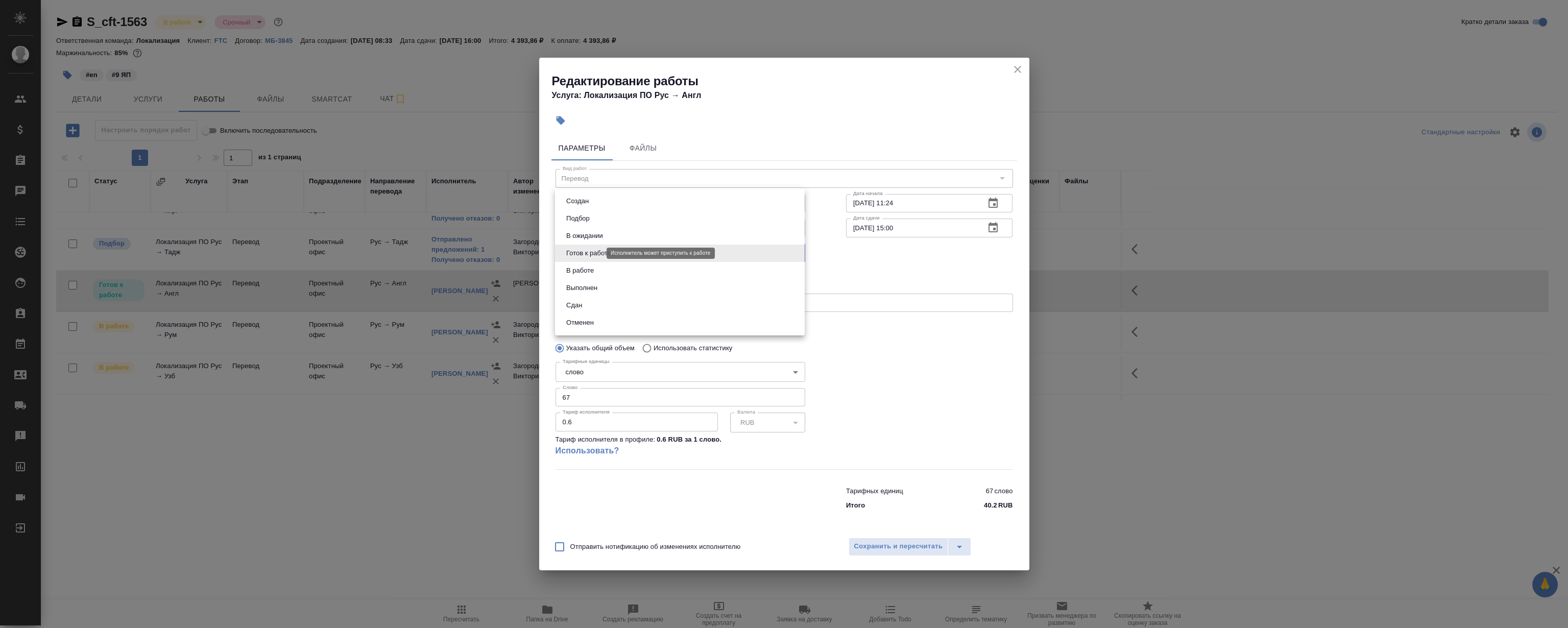
click at [590, 254] on body "🙏 .cls-1 fill:#fff; AWATERA Magerramov Ruslan Клиенты Спецификации Заказы 0 Чат…" at bounding box center [784, 314] width 1568 height 628
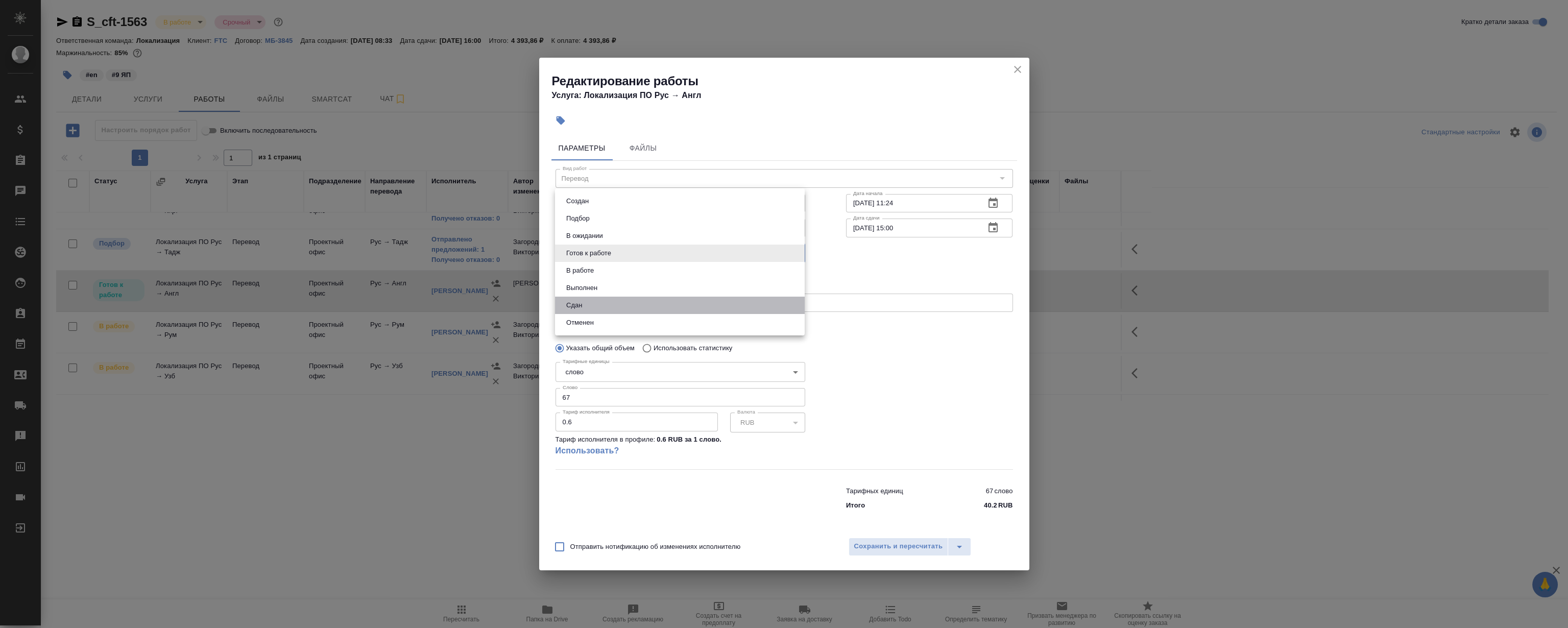
click at [616, 302] on li "Сдан" at bounding box center [680, 305] width 250 height 18
type input "closed"
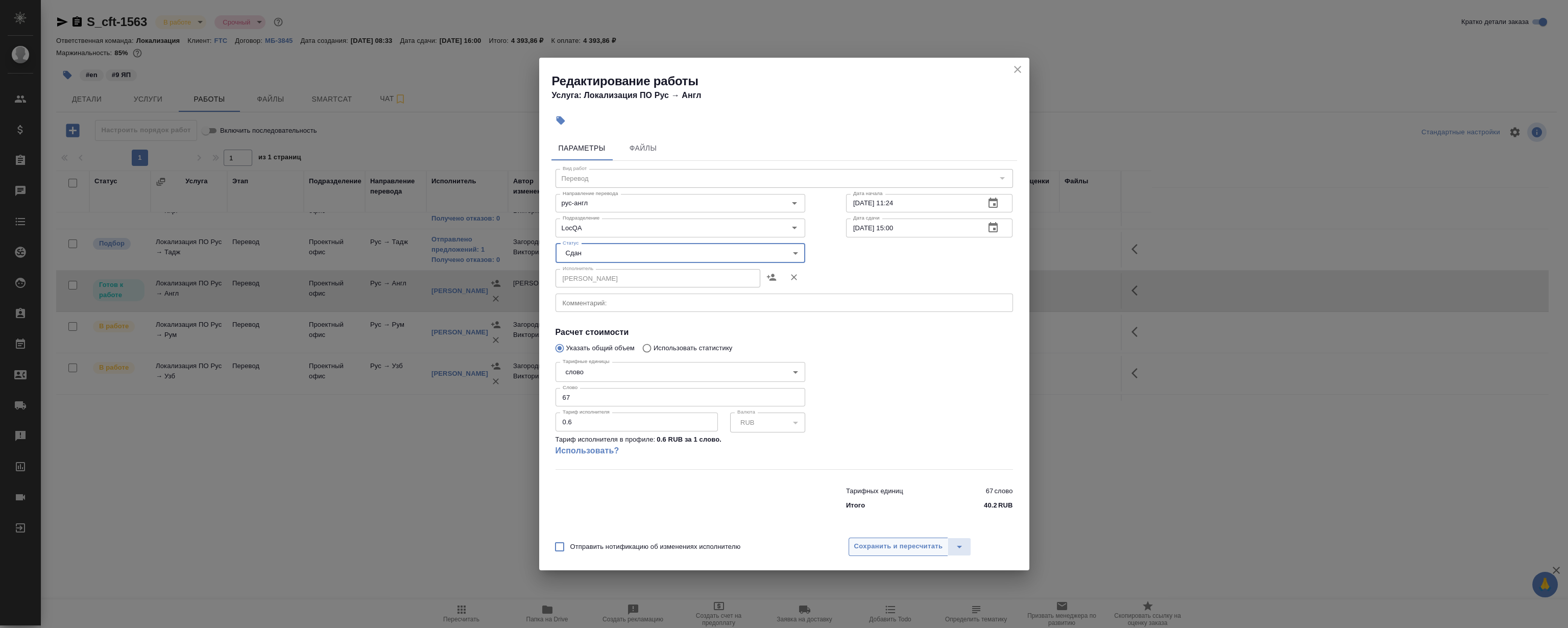
click at [906, 545] on span "Сохранить и пересчитать" at bounding box center [898, 546] width 89 height 12
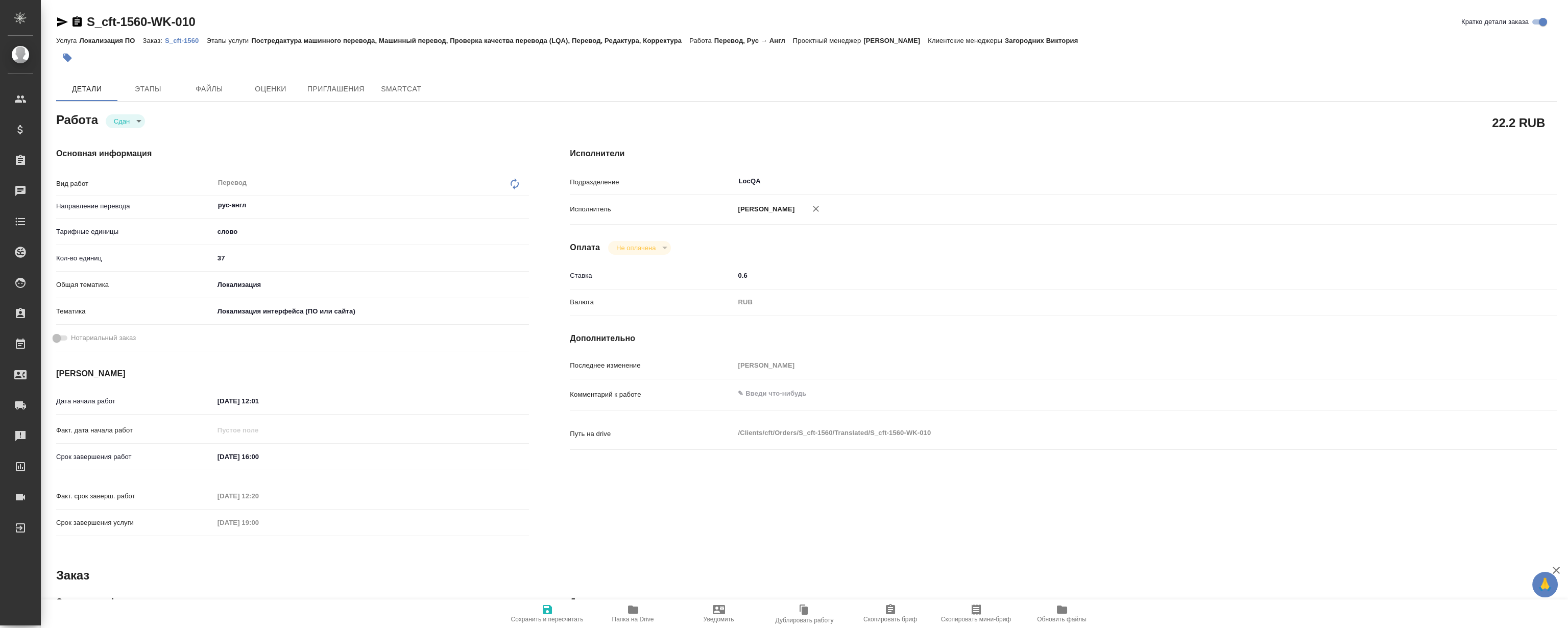
type textarea "x"
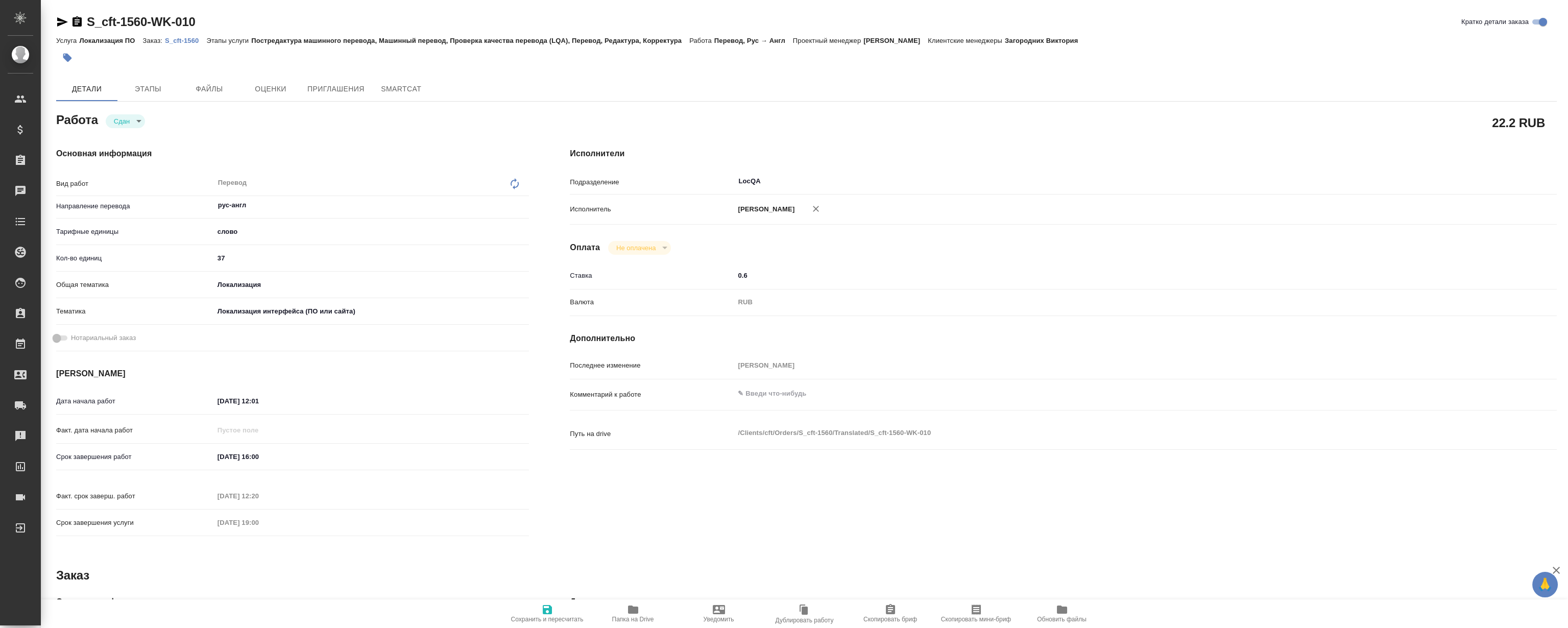
type textarea "x"
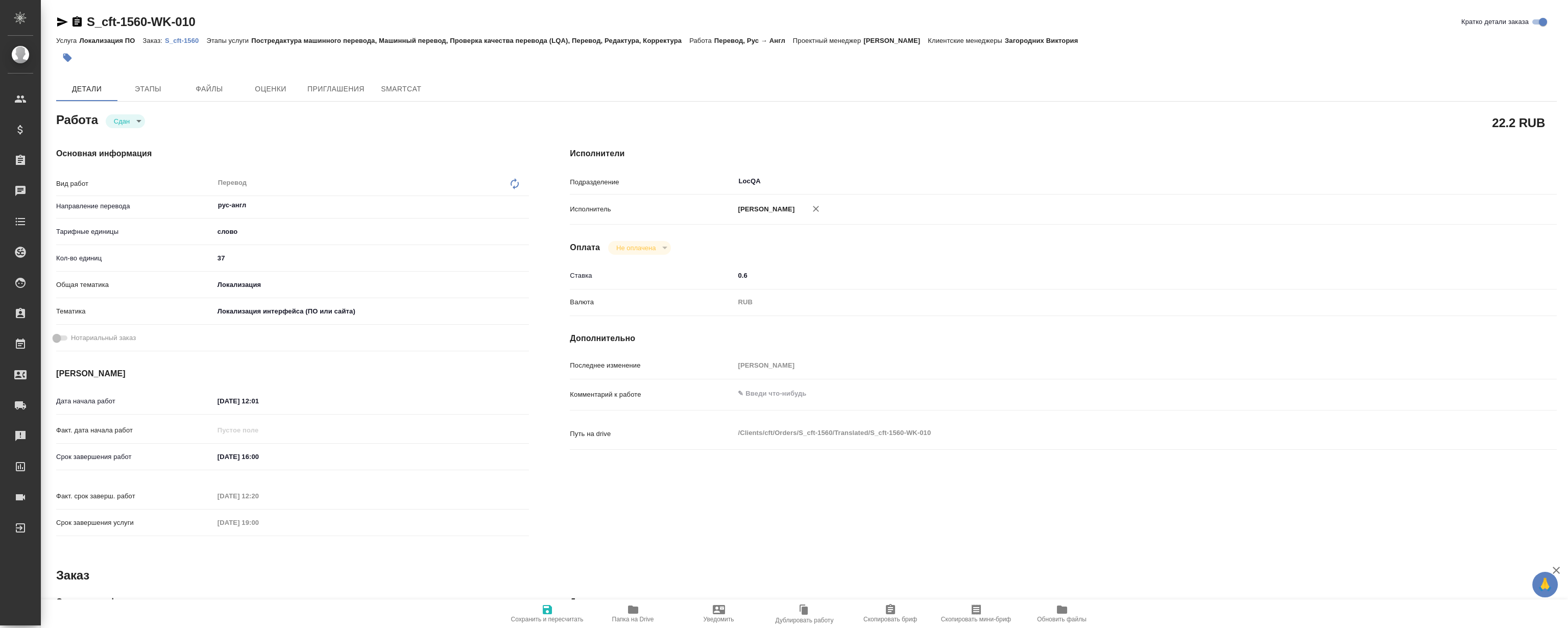
type textarea "x"
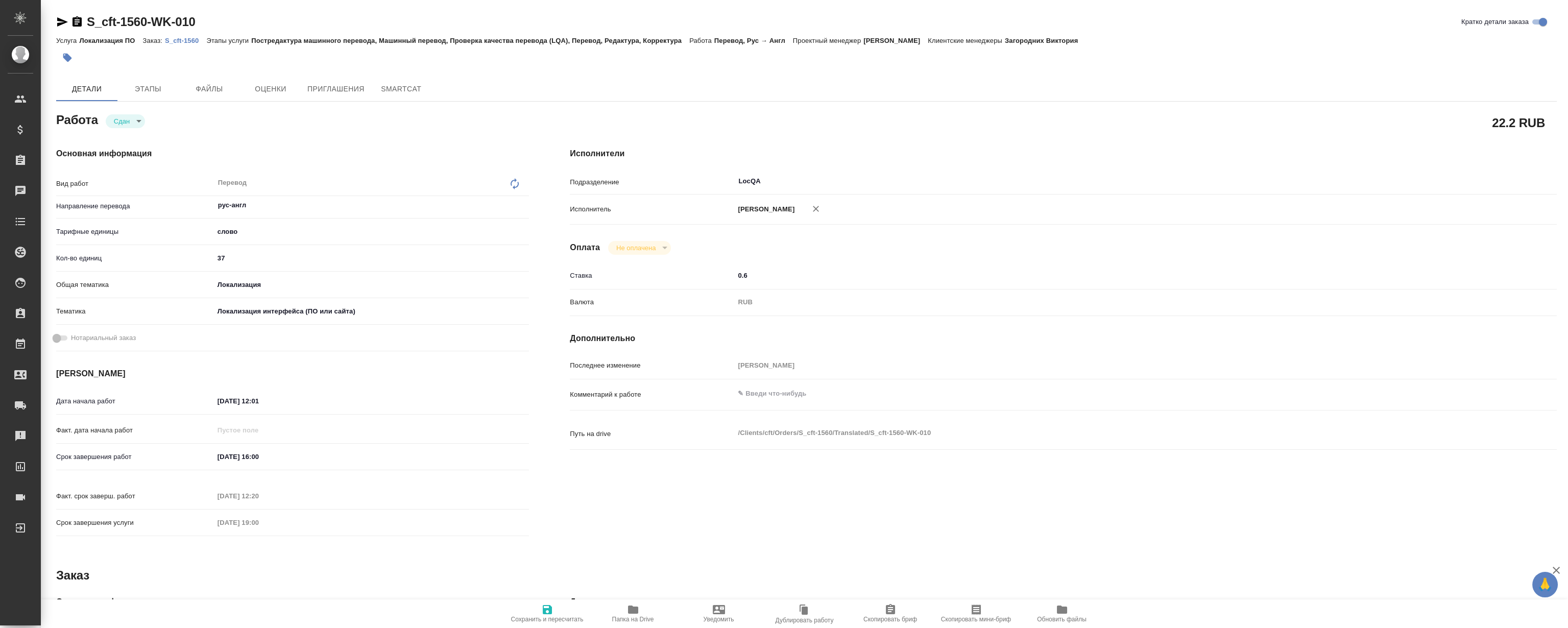
type textarea "x"
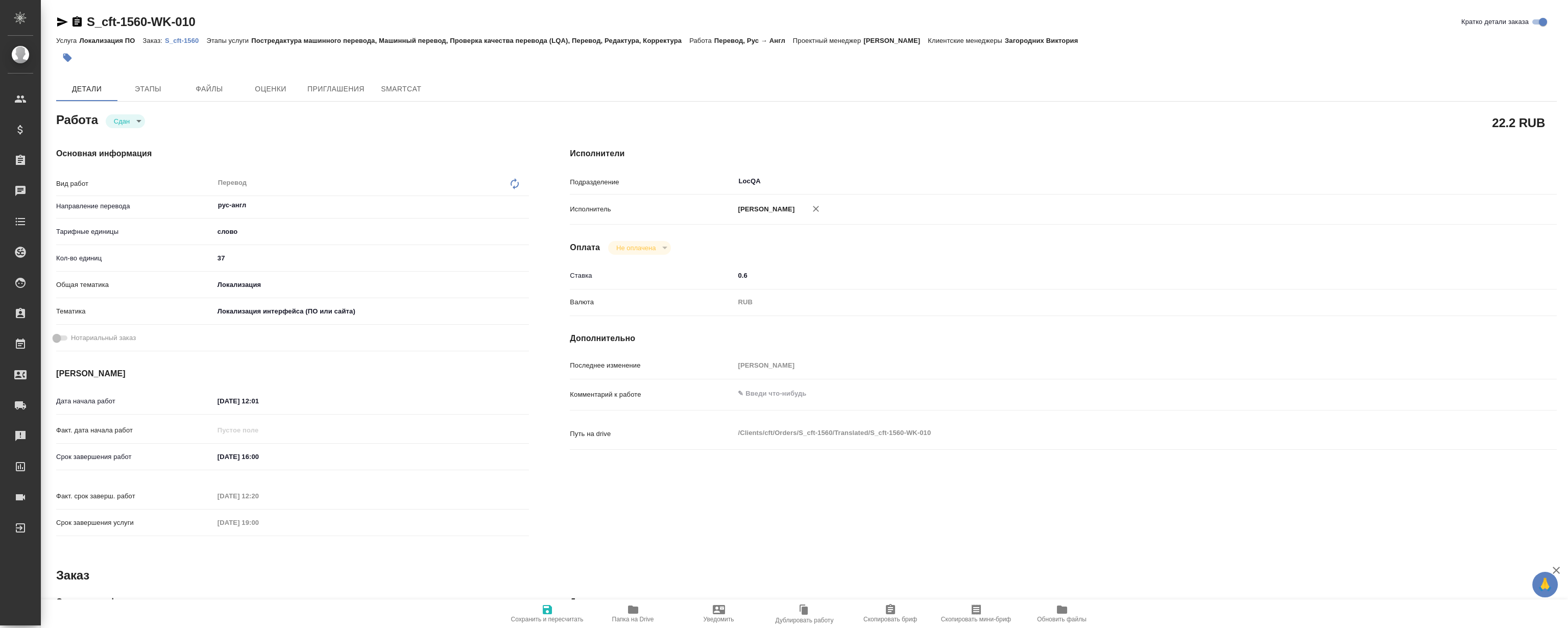
type textarea "x"
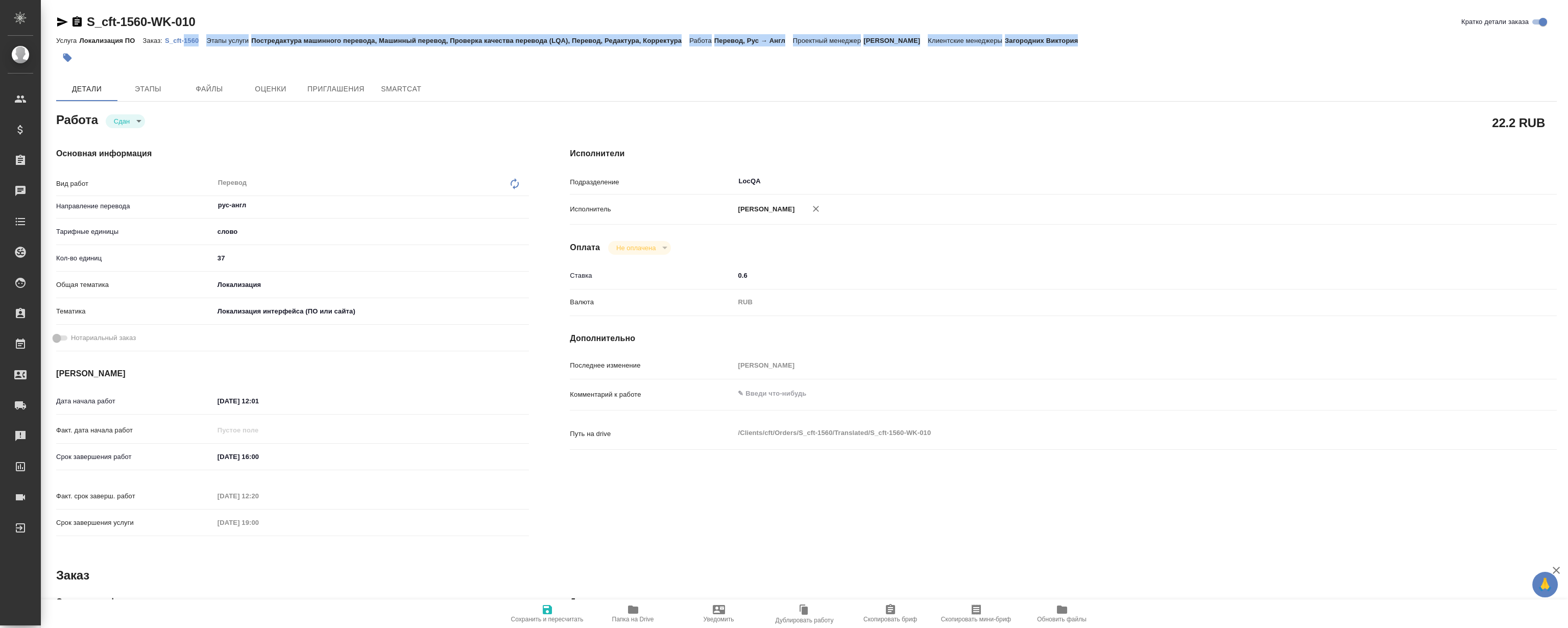
click at [184, 46] on div "S_cft-1560-WK-010 Кратко детали заказа Услуга Локализация ПО Заказ: S_cft-1560 …" at bounding box center [806, 41] width 1500 height 55
click at [194, 44] on p "S_cft-1560" at bounding box center [186, 40] width 41 height 8
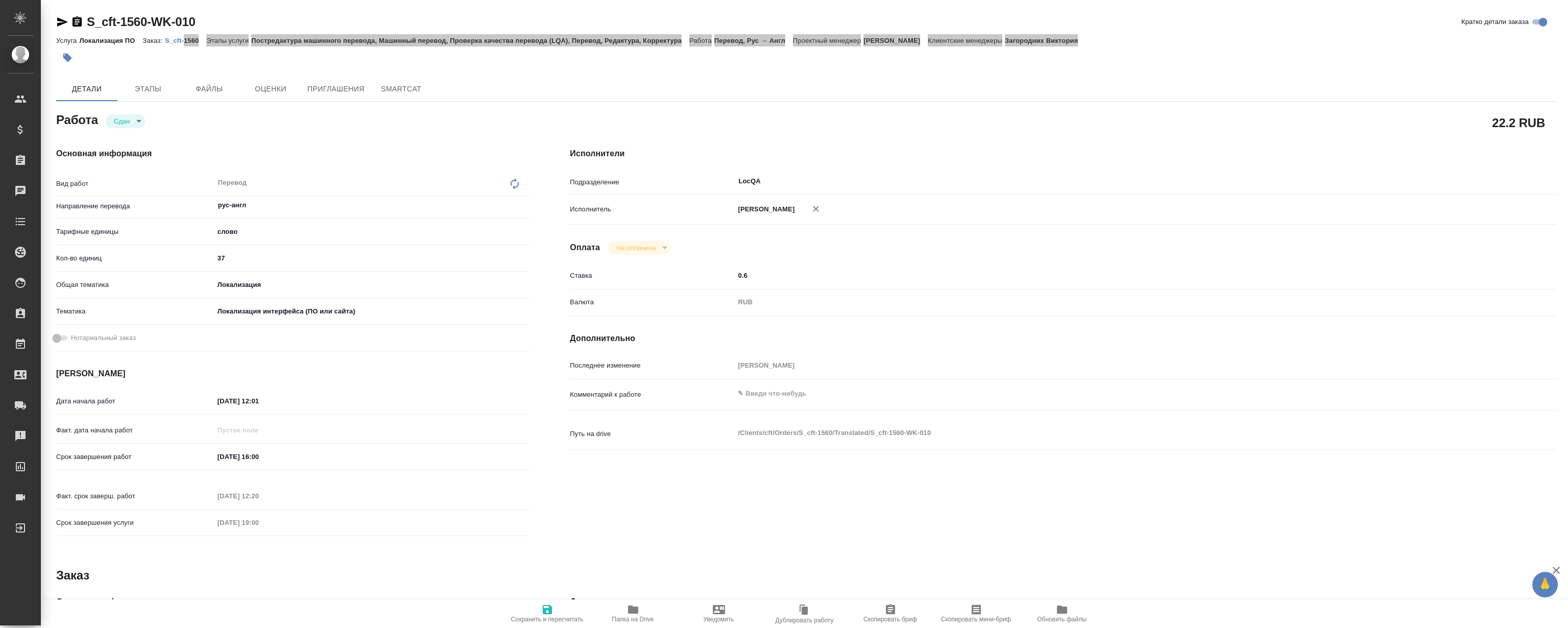
type textarea "x"
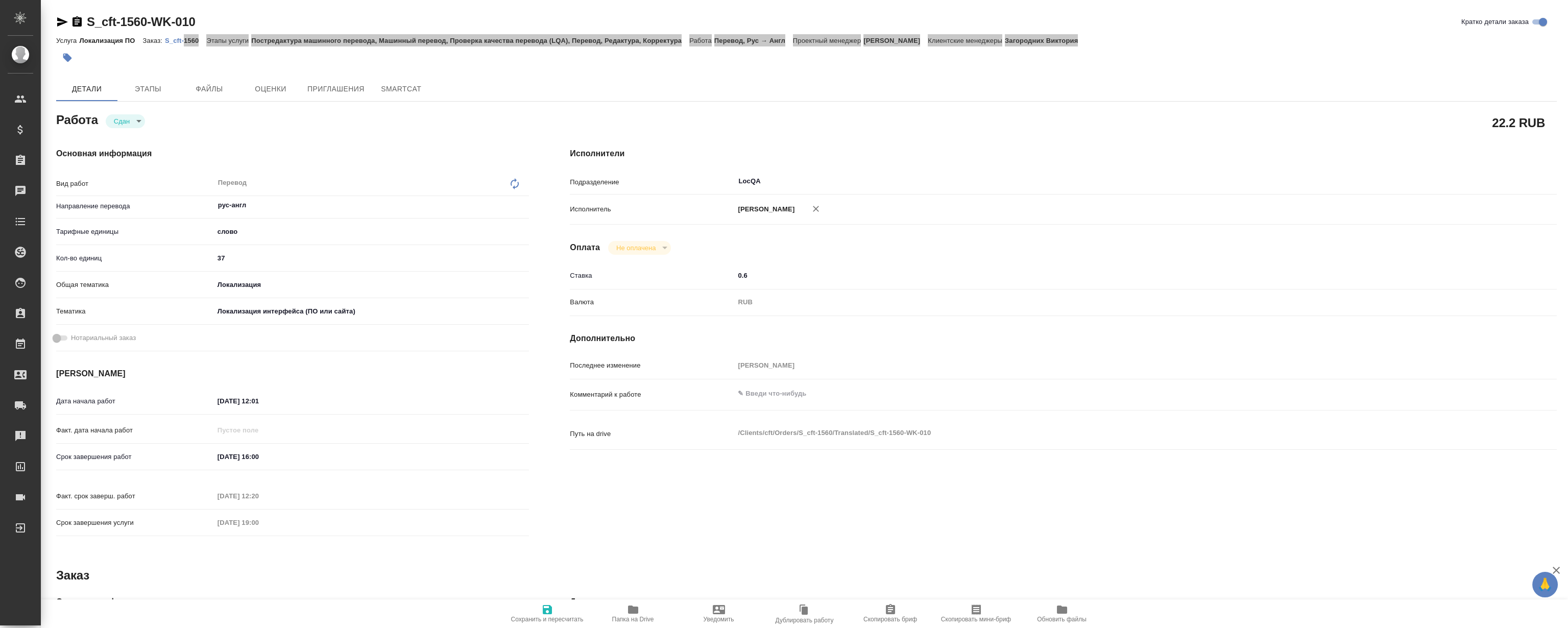
type textarea "x"
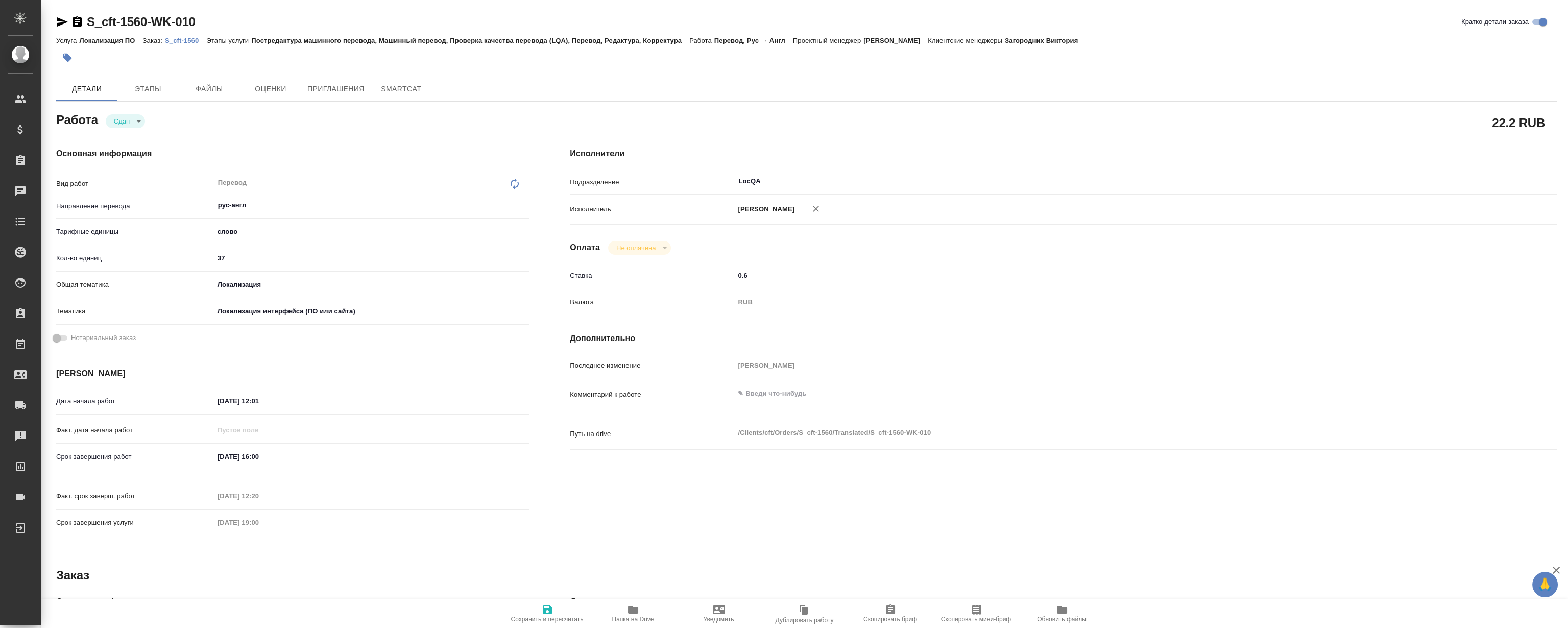
click at [476, 17] on div "S_cft-1560-WK-010 Кратко детали заказа" at bounding box center [806, 22] width 1500 height 16
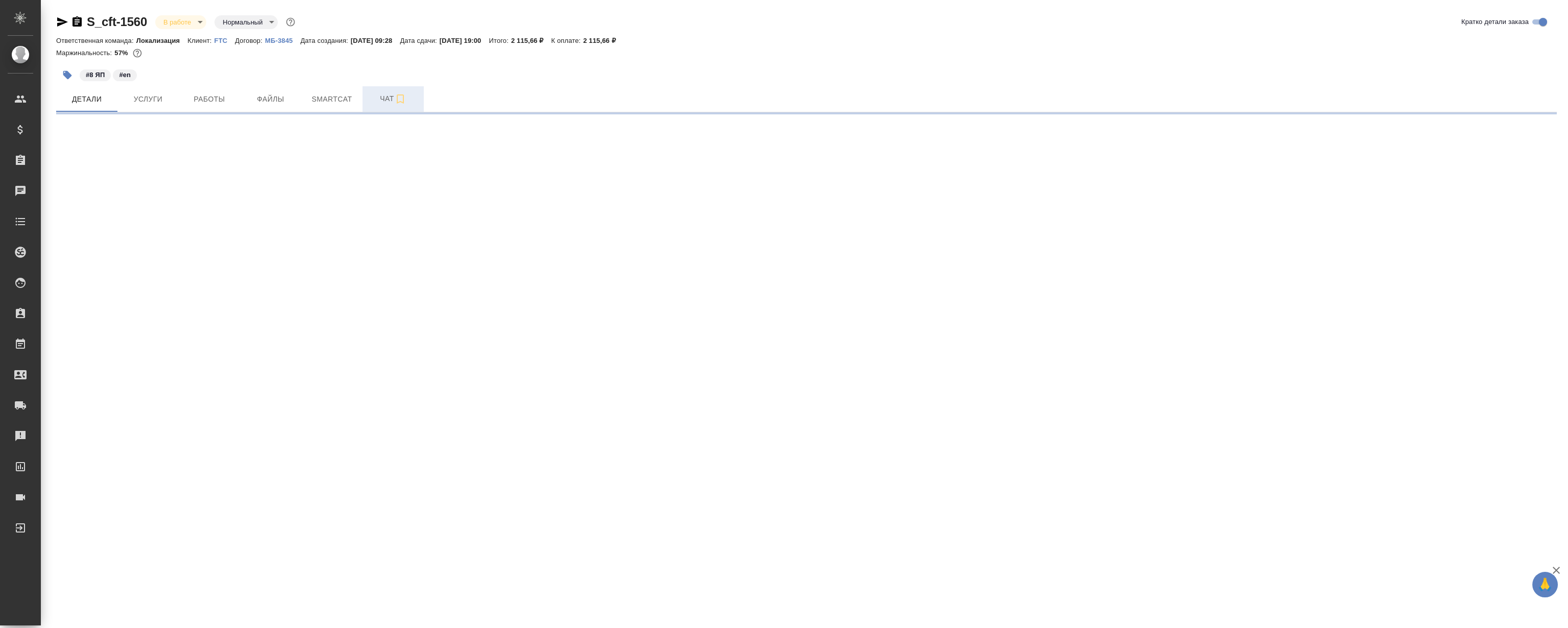
select select "RU"
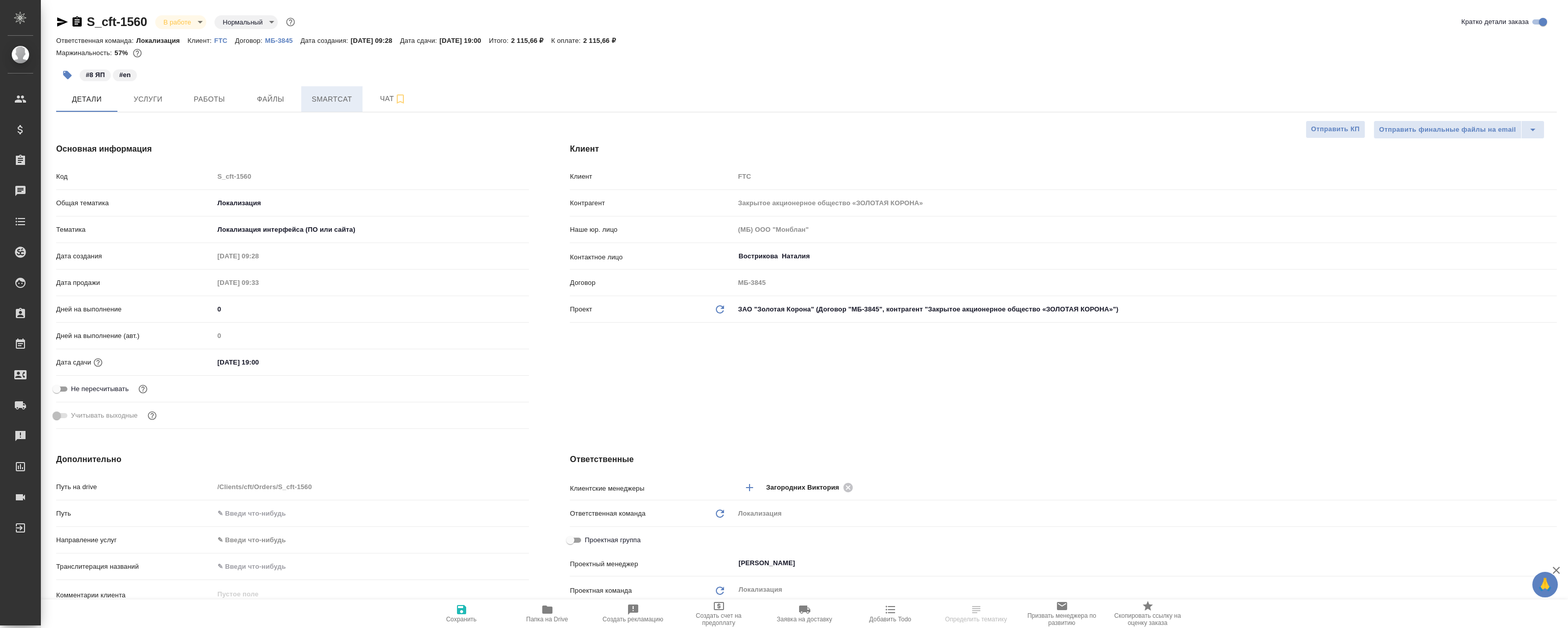
type textarea "x"
click at [334, 97] on span "Smartcat" at bounding box center [332, 99] width 49 height 13
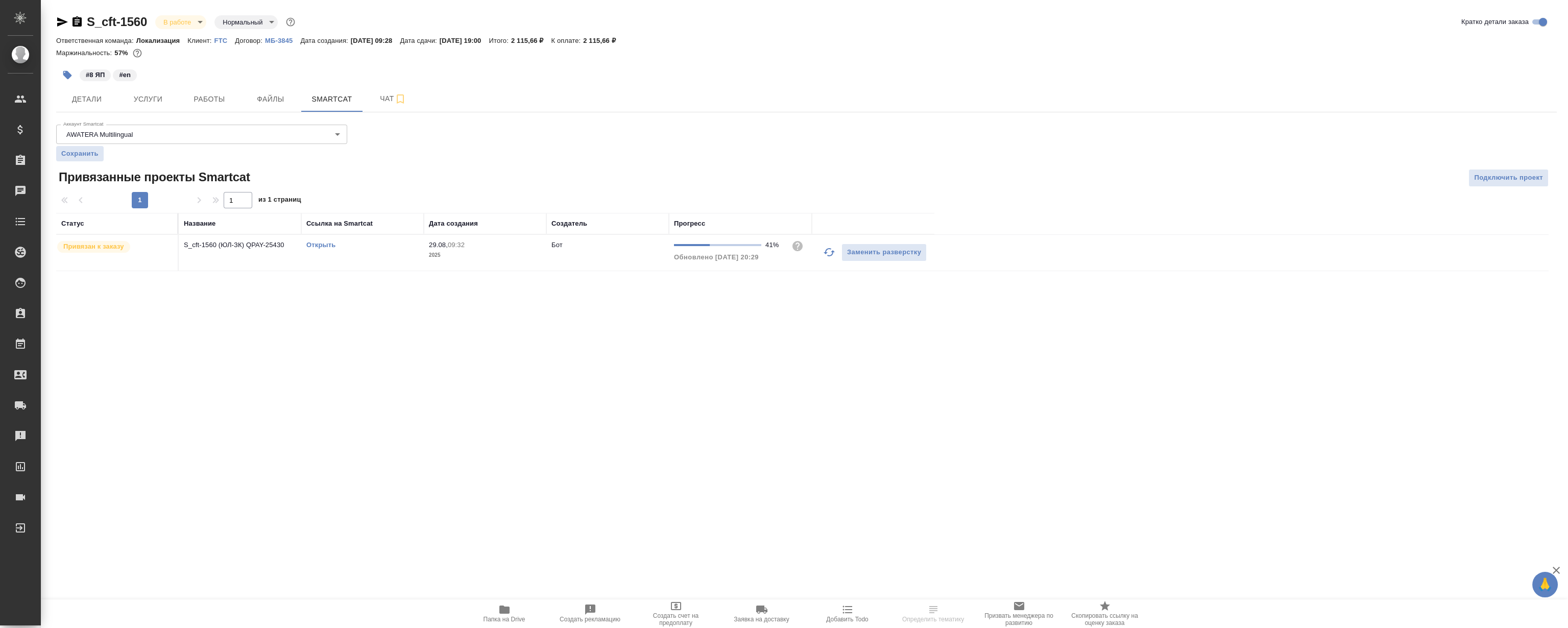
click at [330, 249] on div "Открыть" at bounding box center [362, 245] width 113 height 10
click at [324, 244] on link "Открыть" at bounding box center [321, 245] width 29 height 8
click at [205, 106] on button "Работы" at bounding box center [209, 99] width 61 height 26
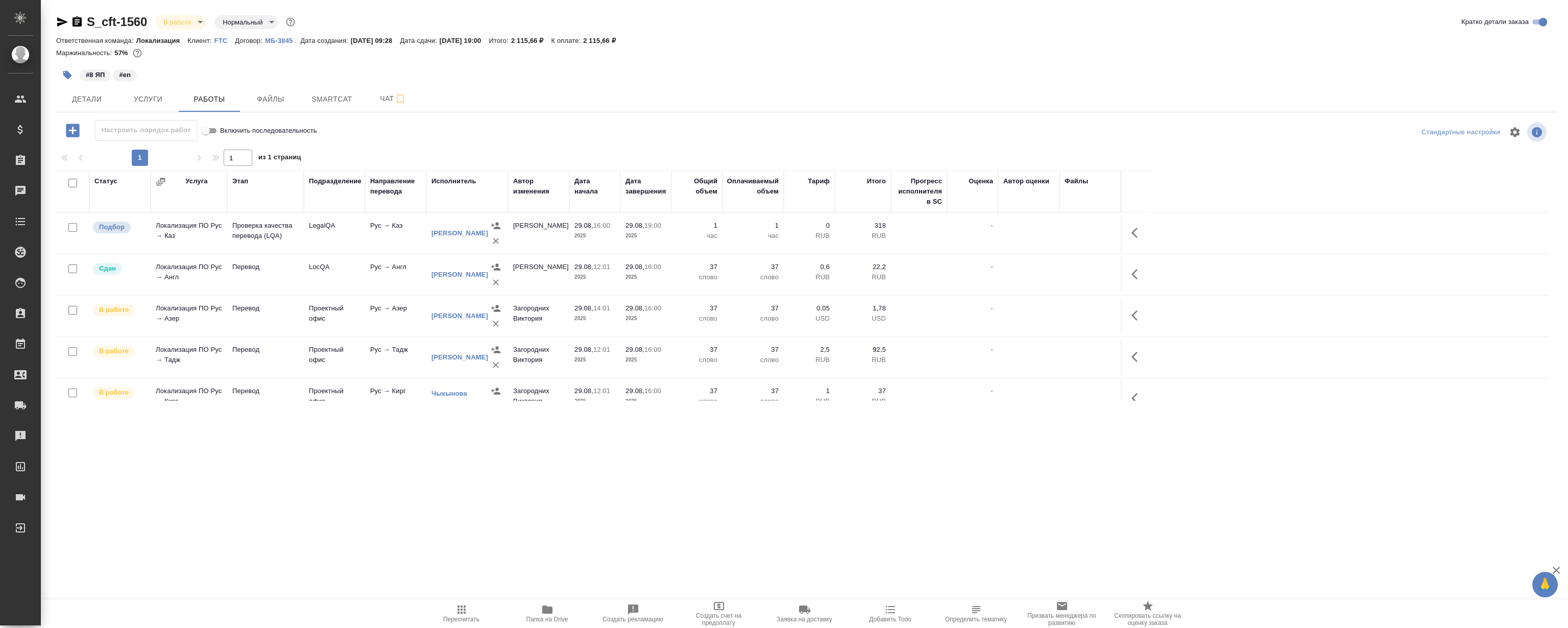
click at [688, 60] on div at bounding box center [806, 60] width 1500 height 2
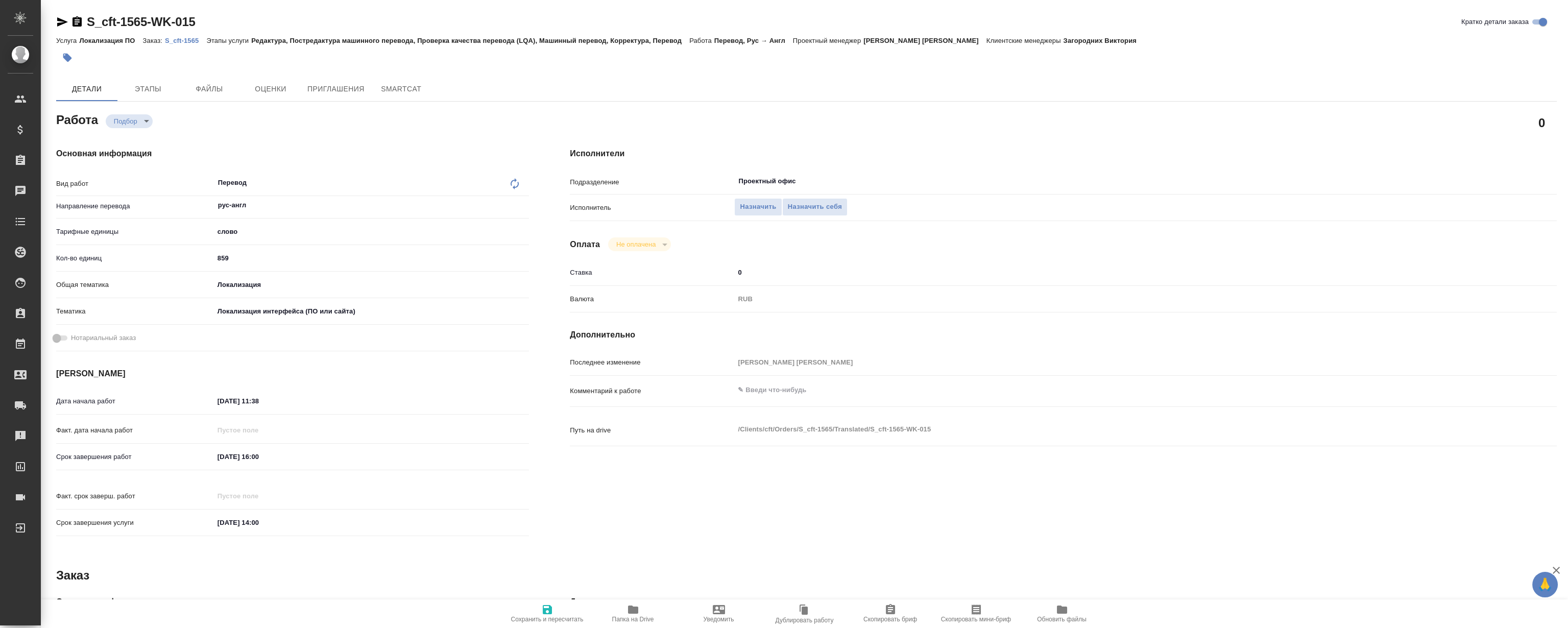
type textarea "x"
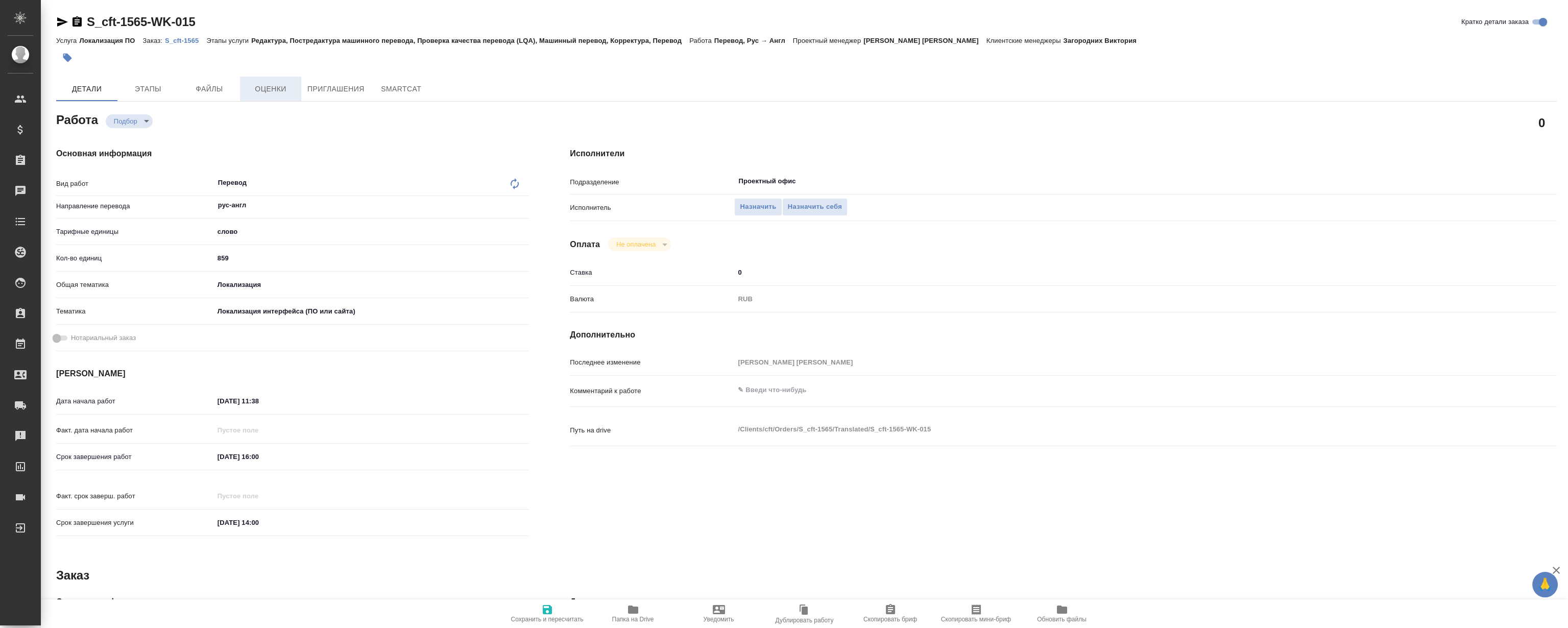
type textarea "x"
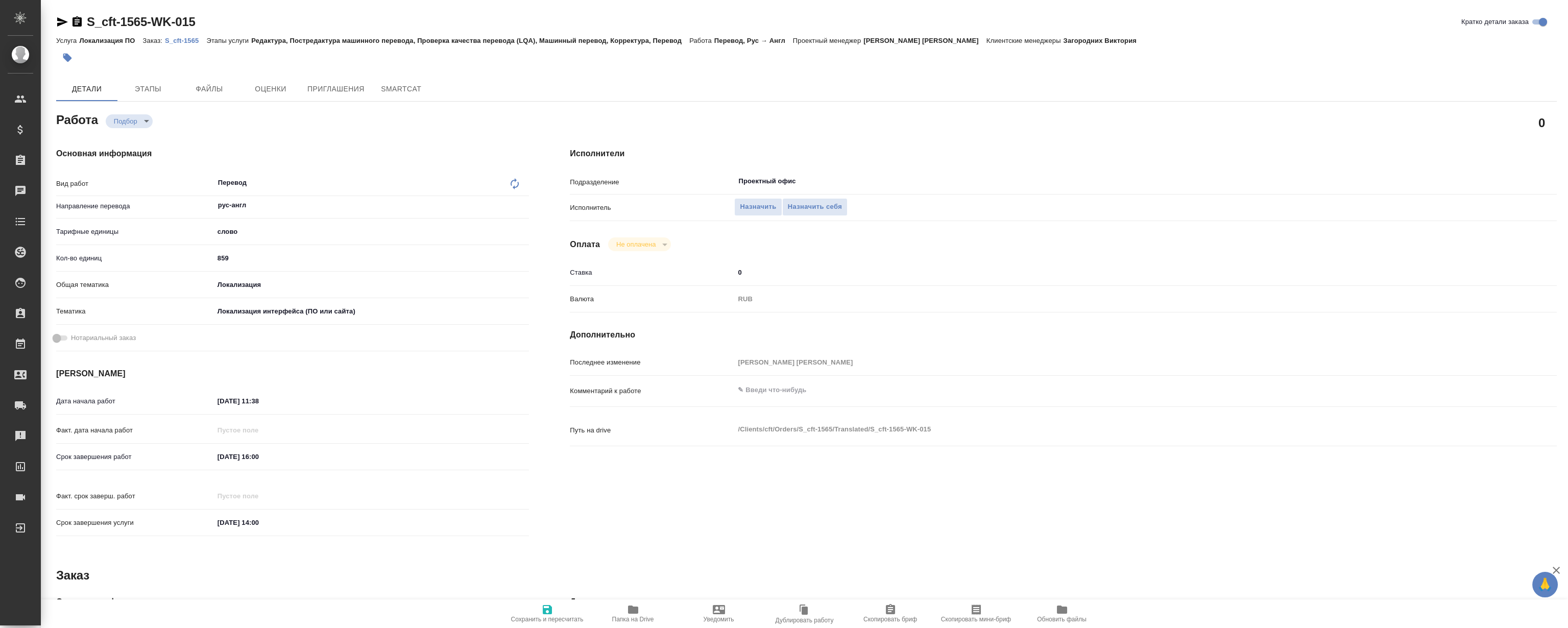
type textarea "x"
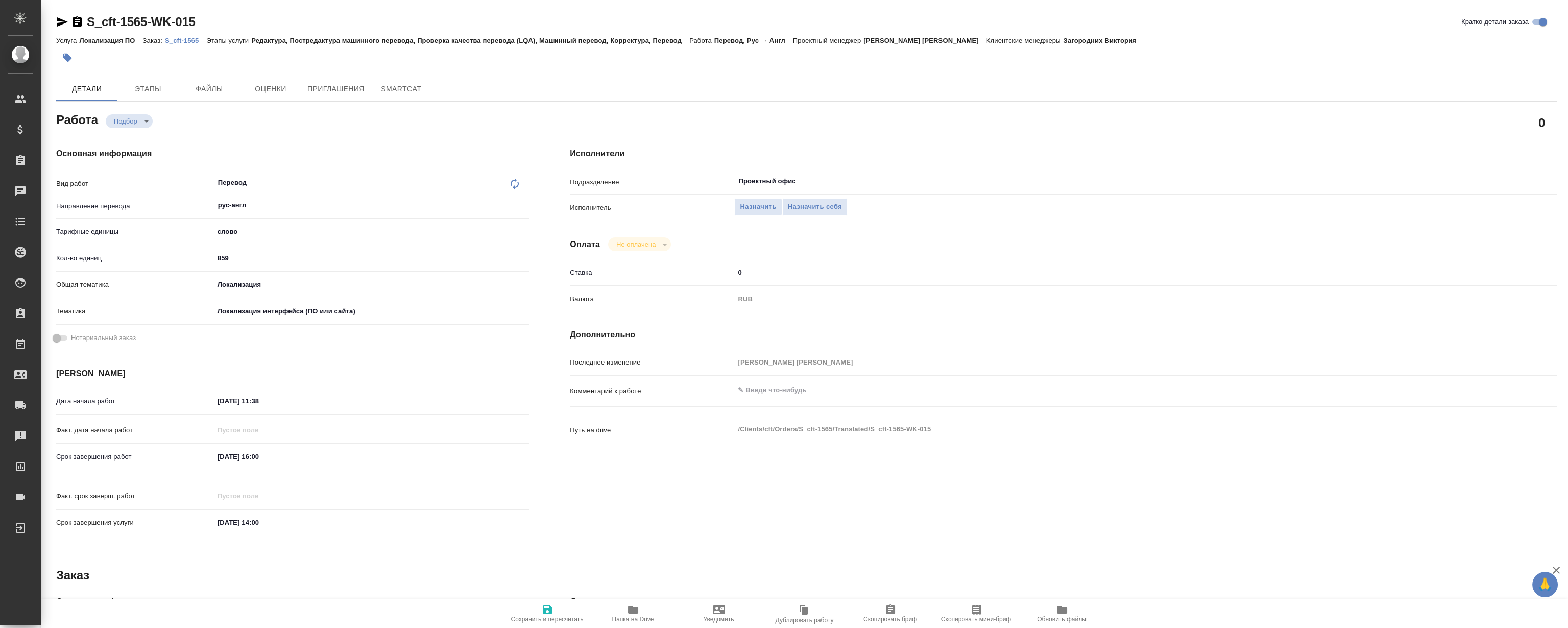
type textarea "x"
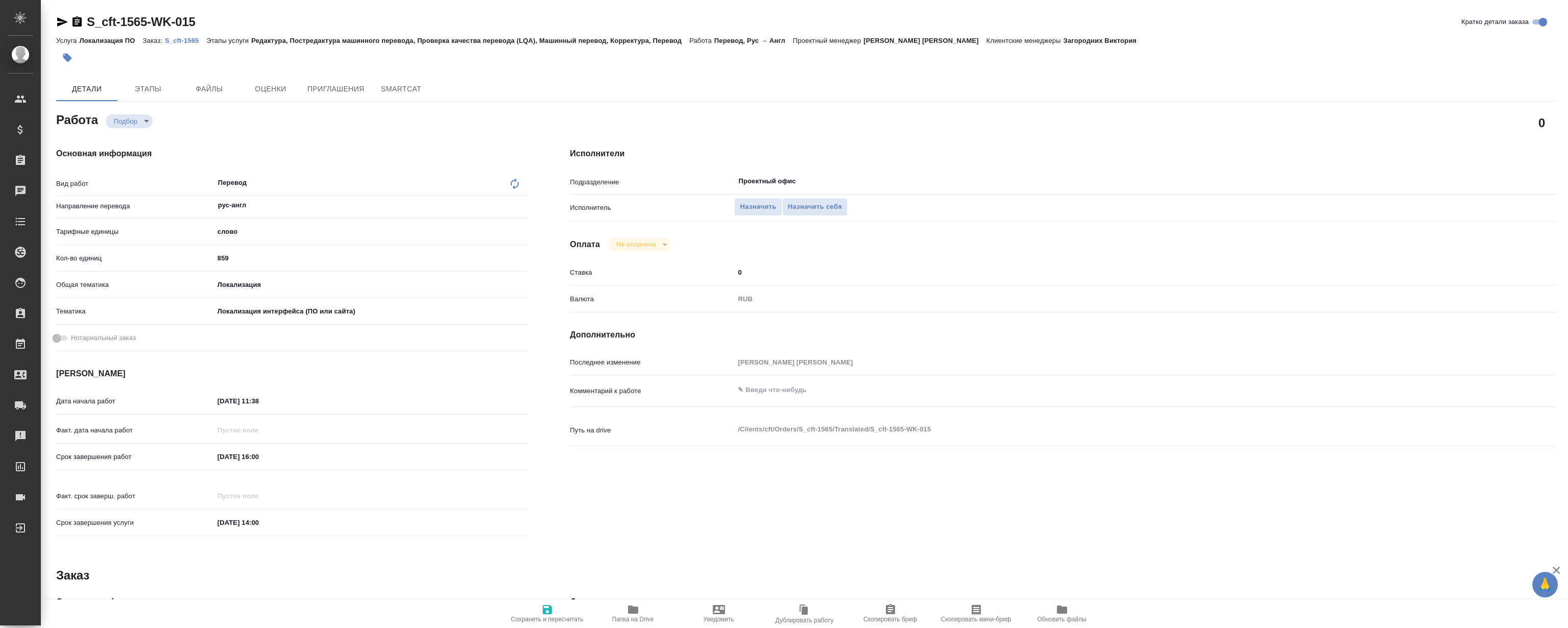
type textarea "x"
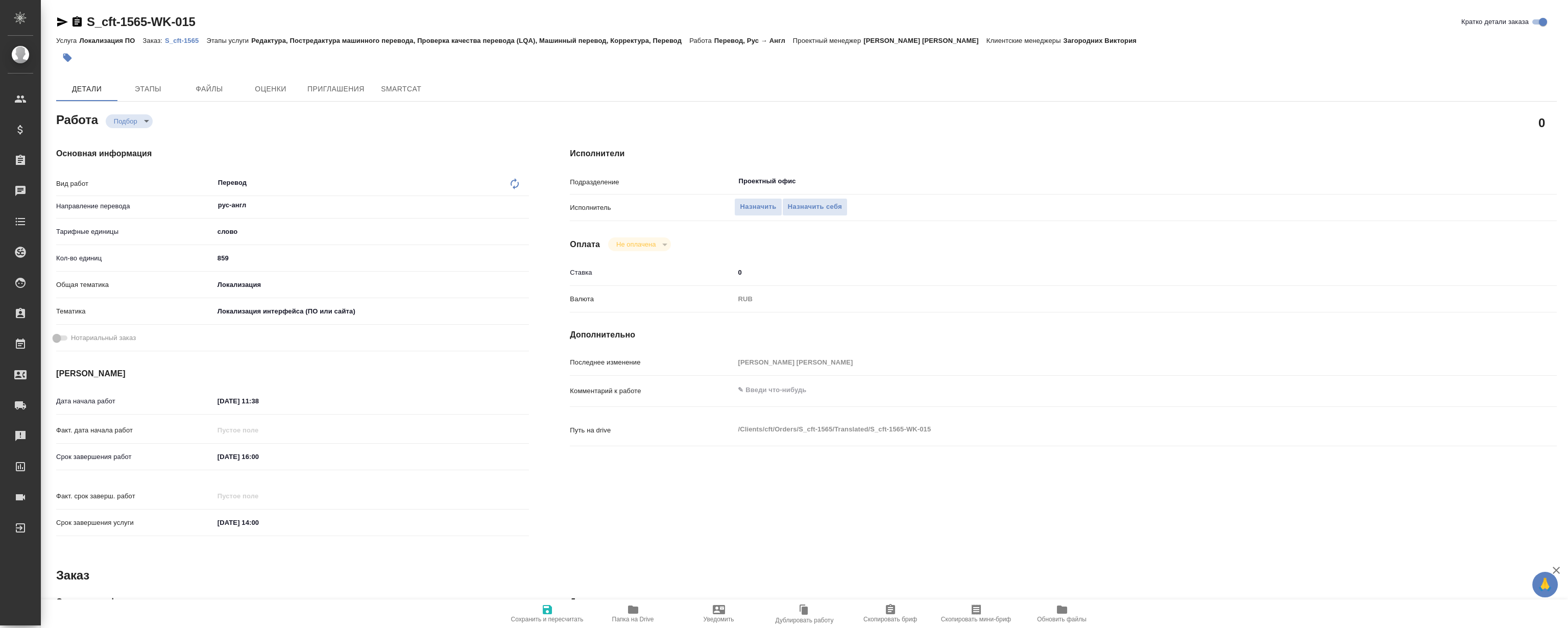
click at [182, 37] on p "S_cft-1565" at bounding box center [186, 40] width 41 height 8
type textarea "x"
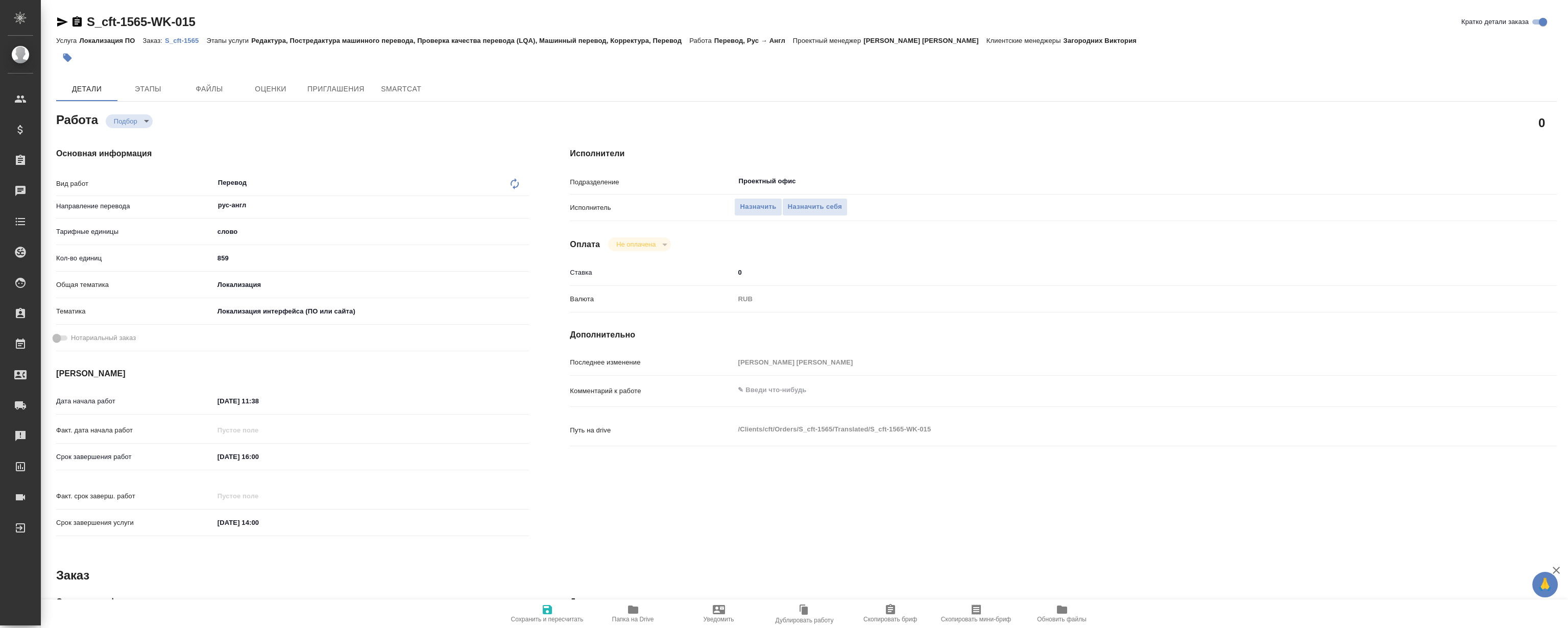
type textarea "x"
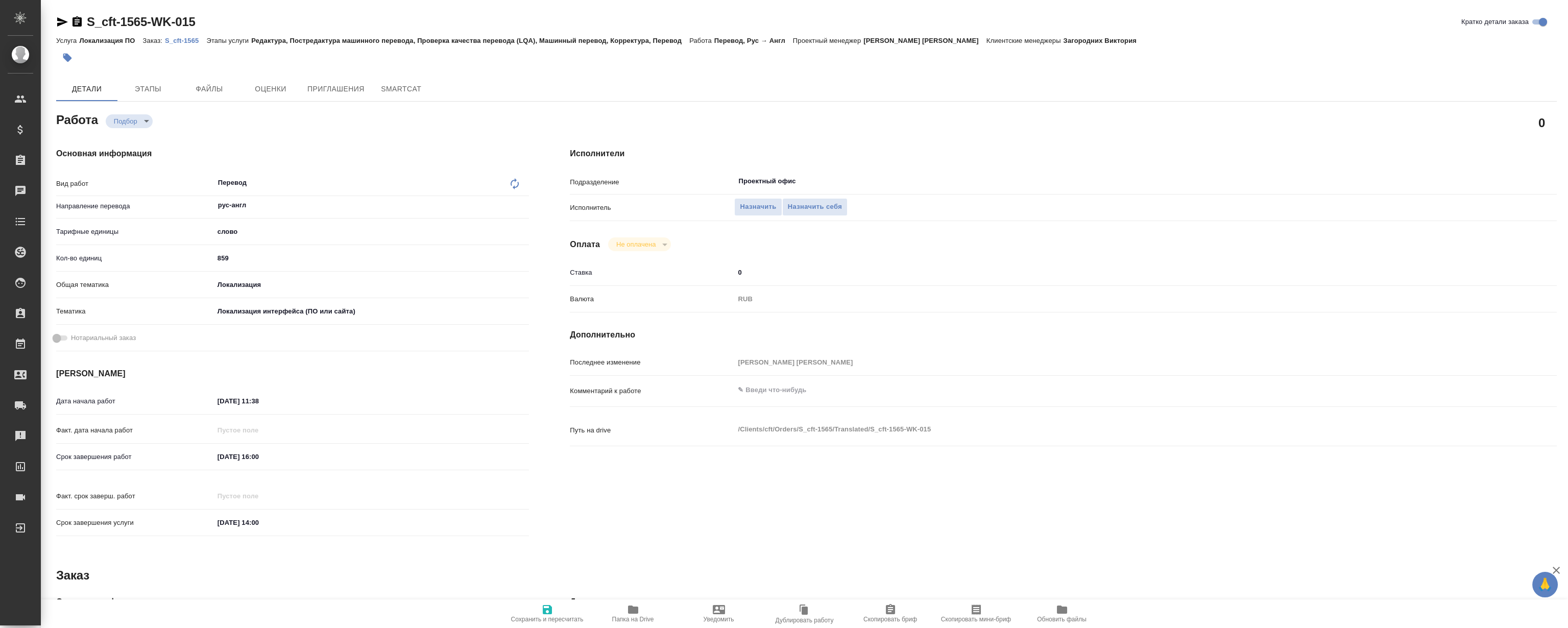
type textarea "x"
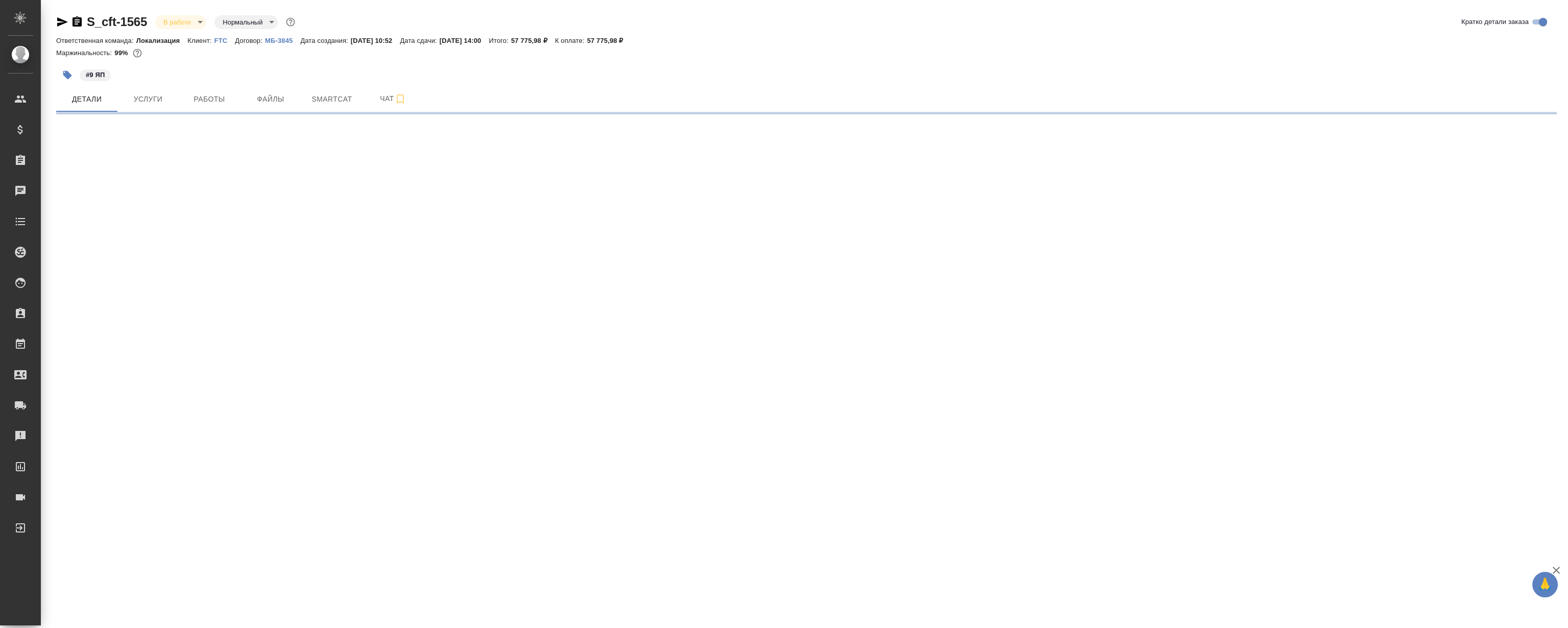
select select "RU"
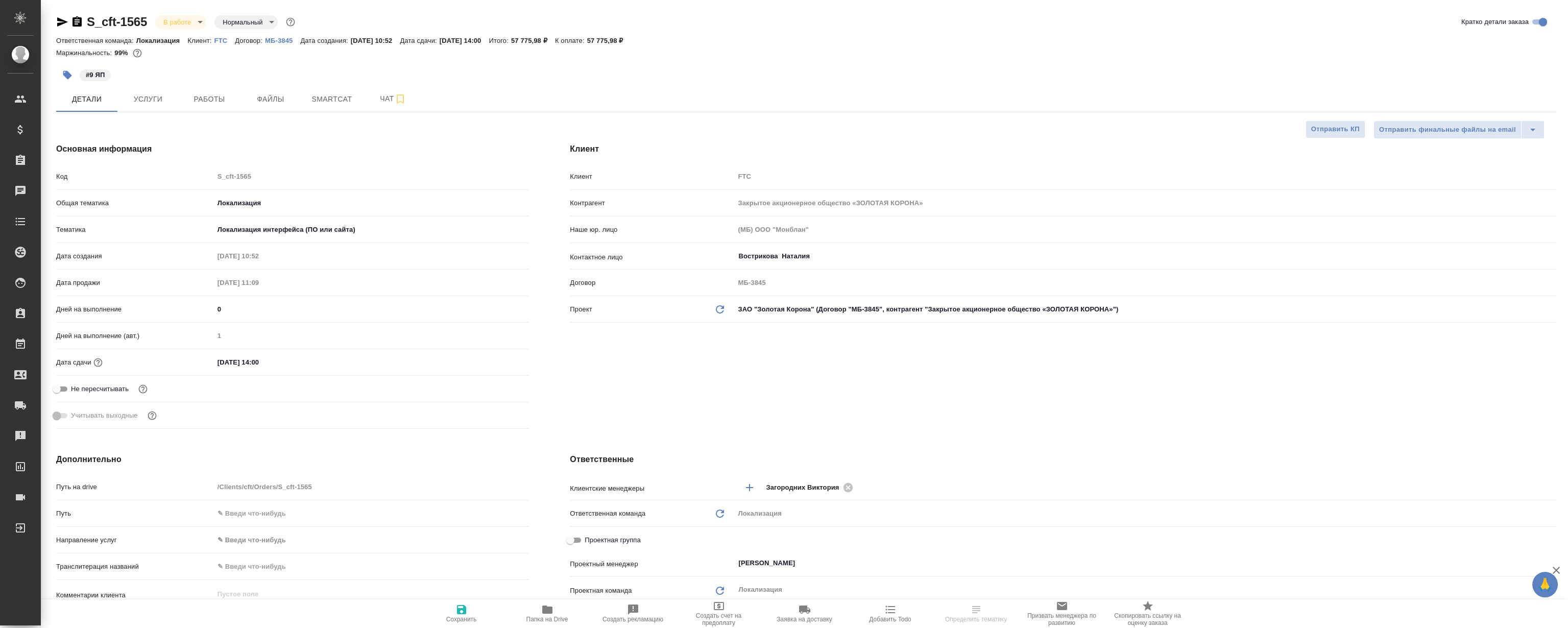
type textarea "x"
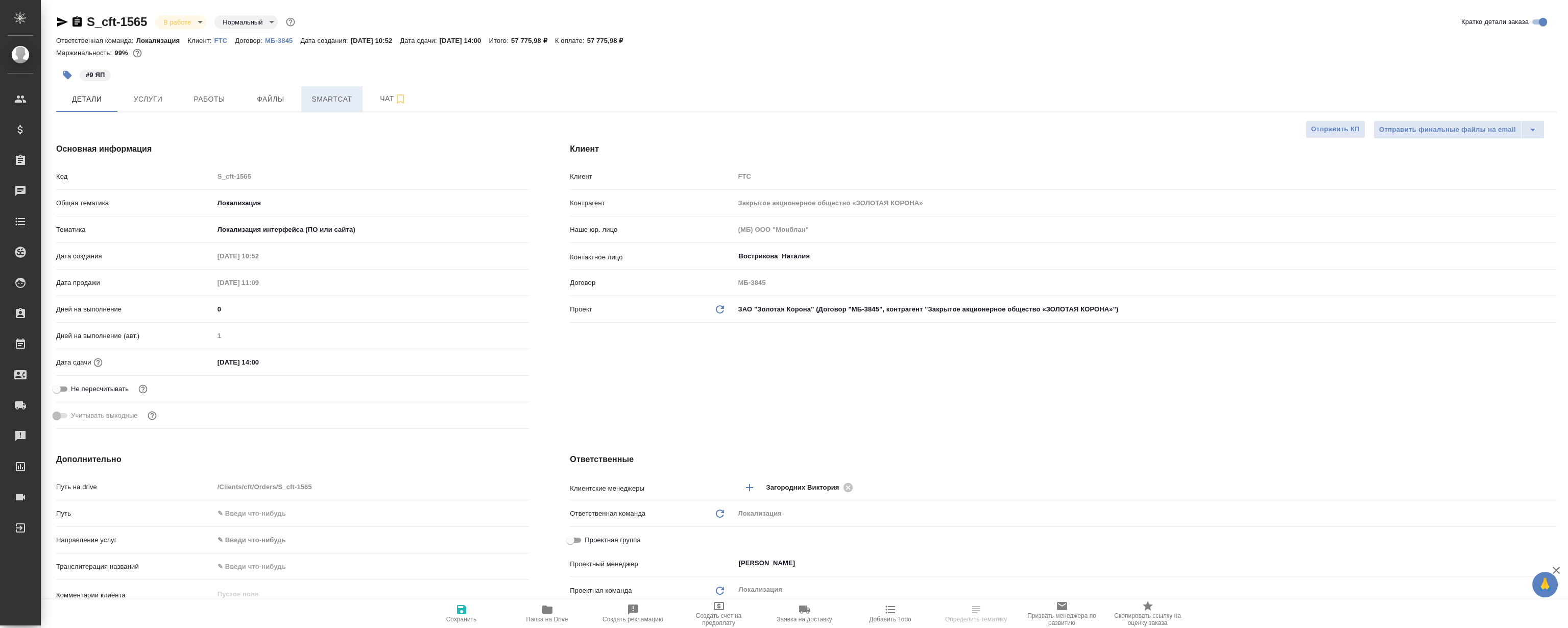
type textarea "x"
click at [321, 93] on span "Smartcat" at bounding box center [332, 99] width 49 height 13
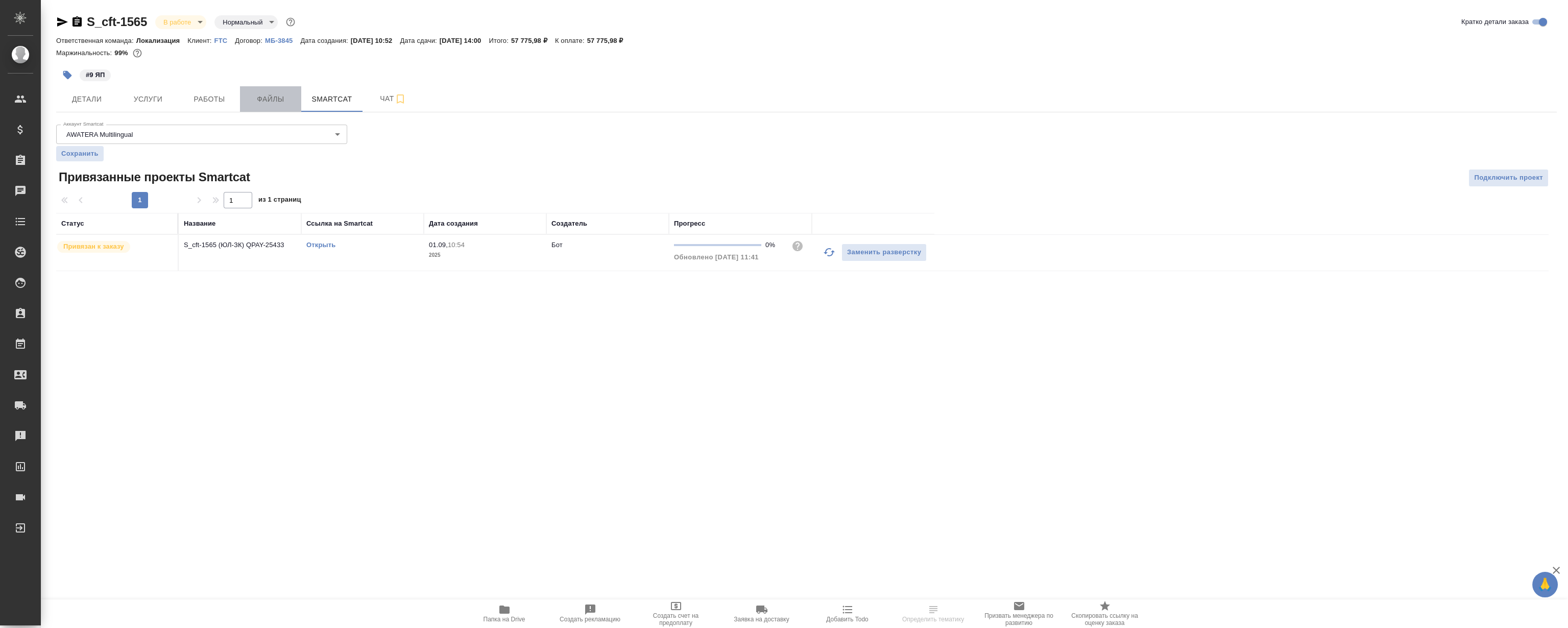
click at [274, 93] on span "Файлы" at bounding box center [270, 99] width 49 height 13
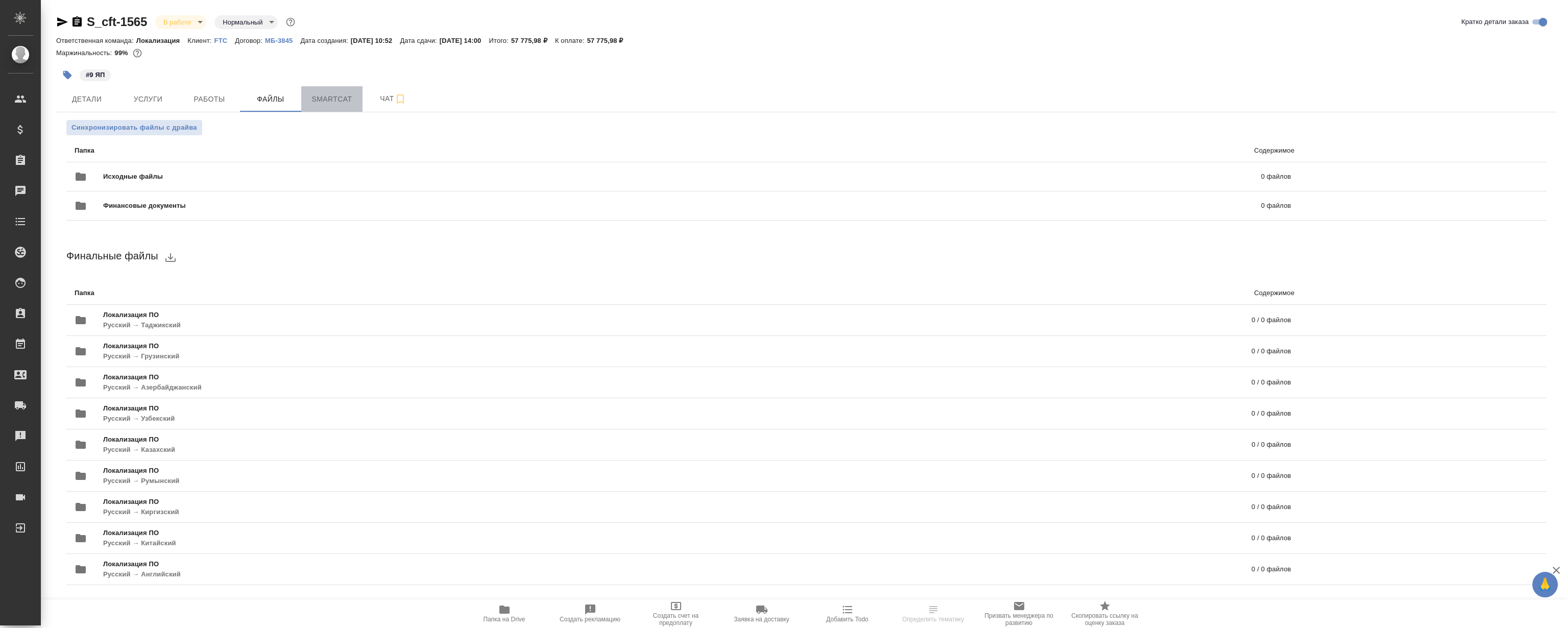
click at [323, 102] on span "Smartcat" at bounding box center [332, 99] width 49 height 13
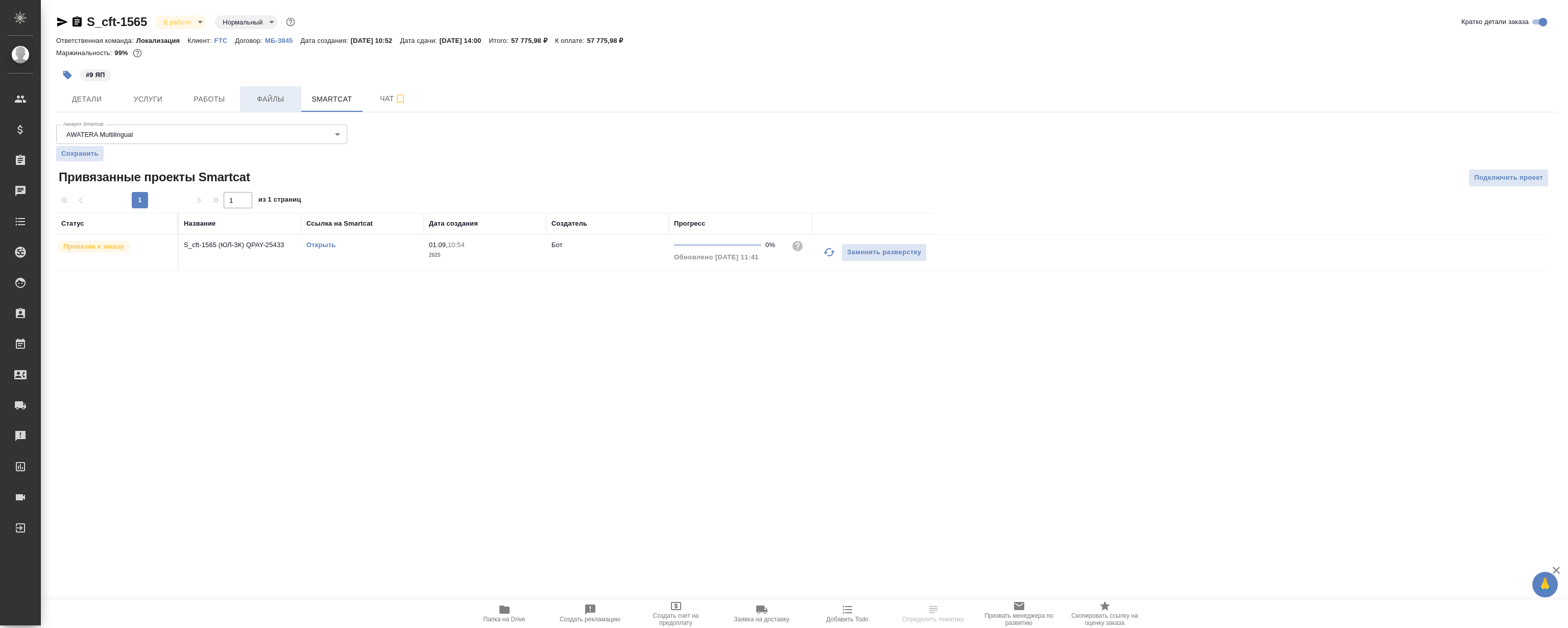
click at [263, 105] on span "Файлы" at bounding box center [270, 99] width 49 height 13
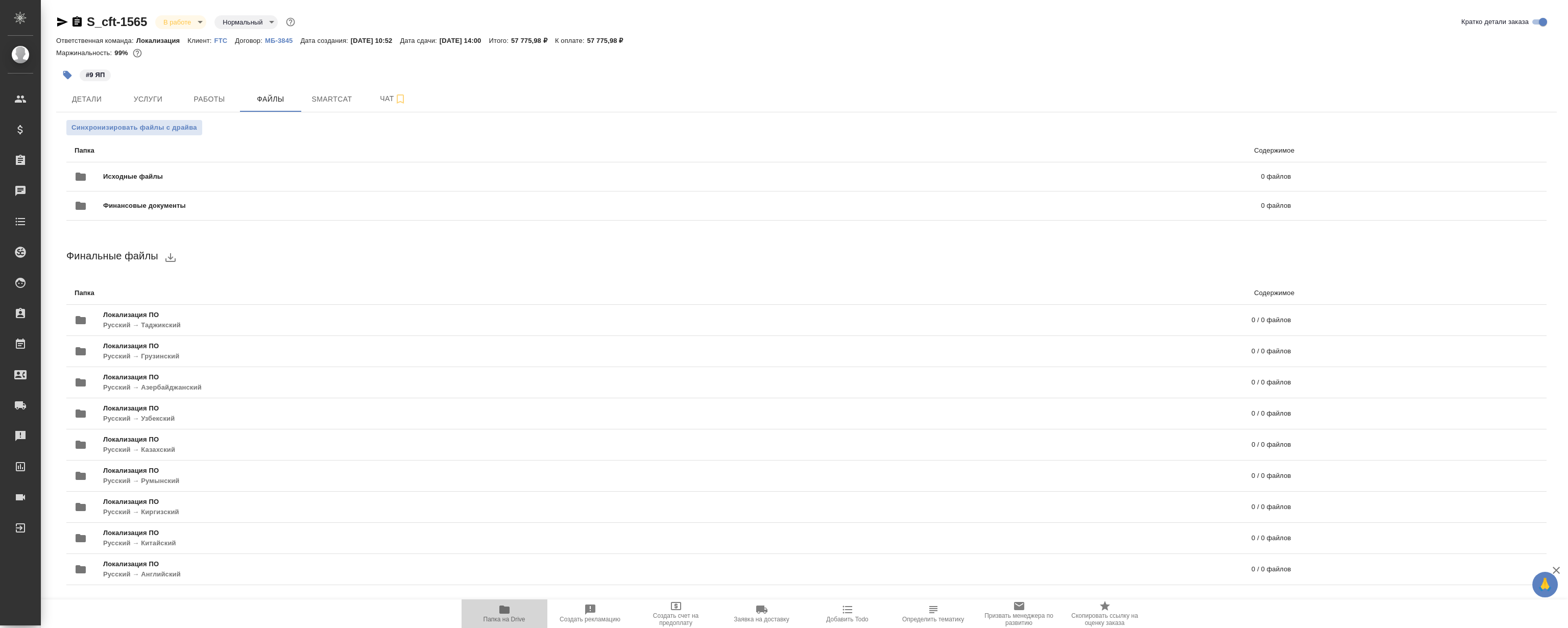
click at [516, 602] on button "Папка на Drive" at bounding box center [504, 613] width 86 height 29
click at [348, 100] on span "Smartcat" at bounding box center [332, 99] width 49 height 13
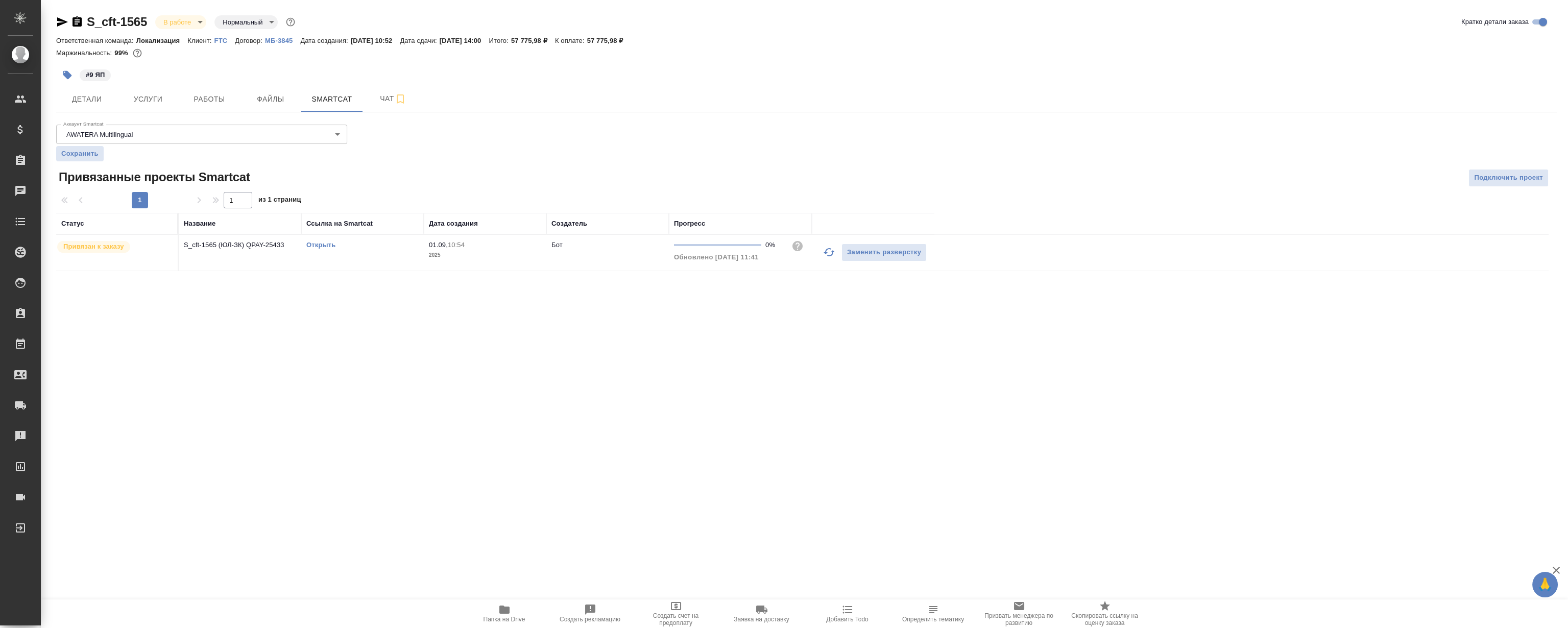
click at [326, 247] on link "Открыть" at bounding box center [321, 245] width 29 height 8
click at [332, 102] on span "Smartcat" at bounding box center [332, 99] width 49 height 13
click at [328, 245] on link "Открыть" at bounding box center [321, 245] width 29 height 8
